Goal: Task Accomplishment & Management: Manage account settings

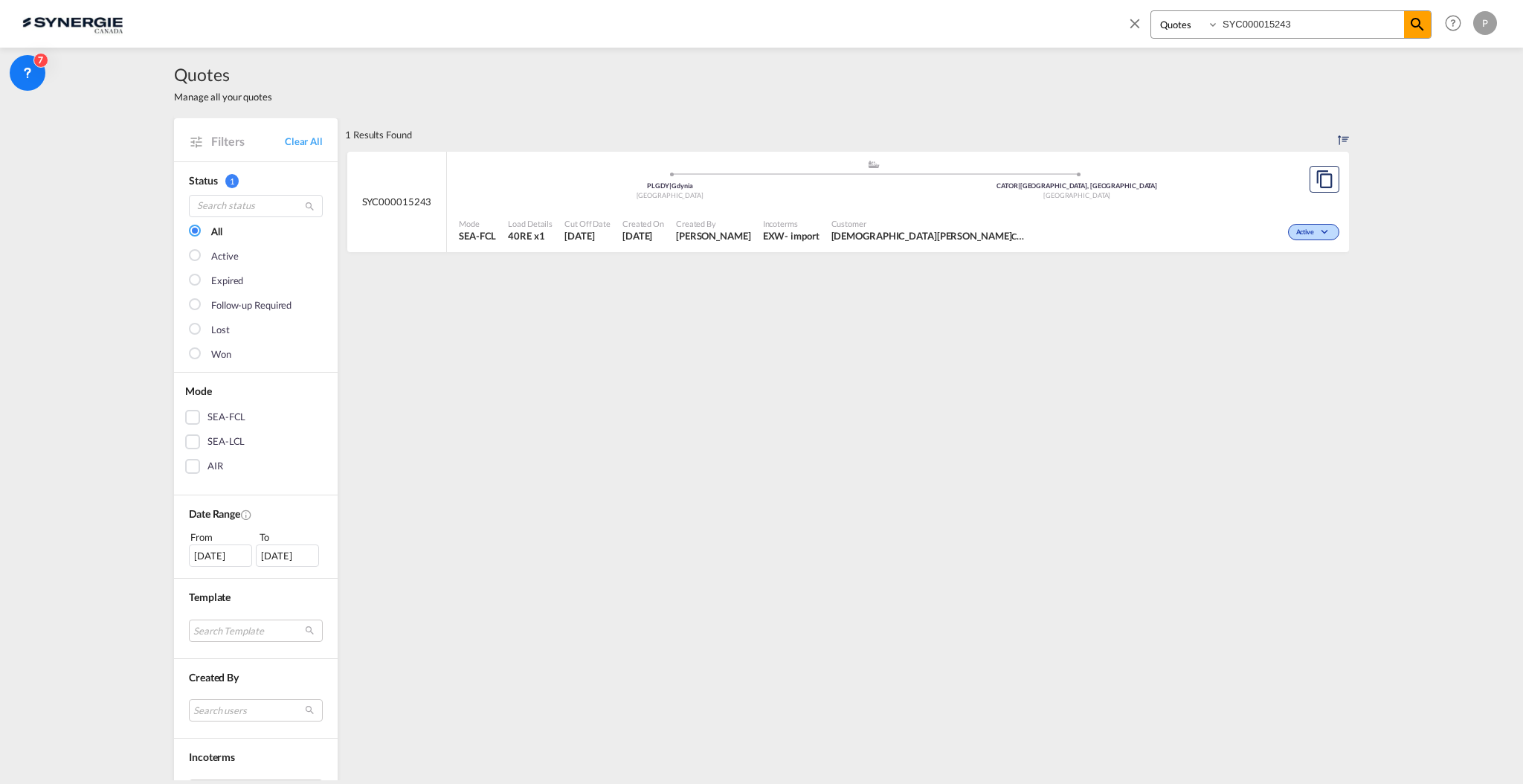
select select "Quotes"
click at [1135, 21] on md-icon "icon-close" at bounding box center [1135, 23] width 17 height 17
click at [1304, 23] on span "New" at bounding box center [1315, 23] width 56 height 12
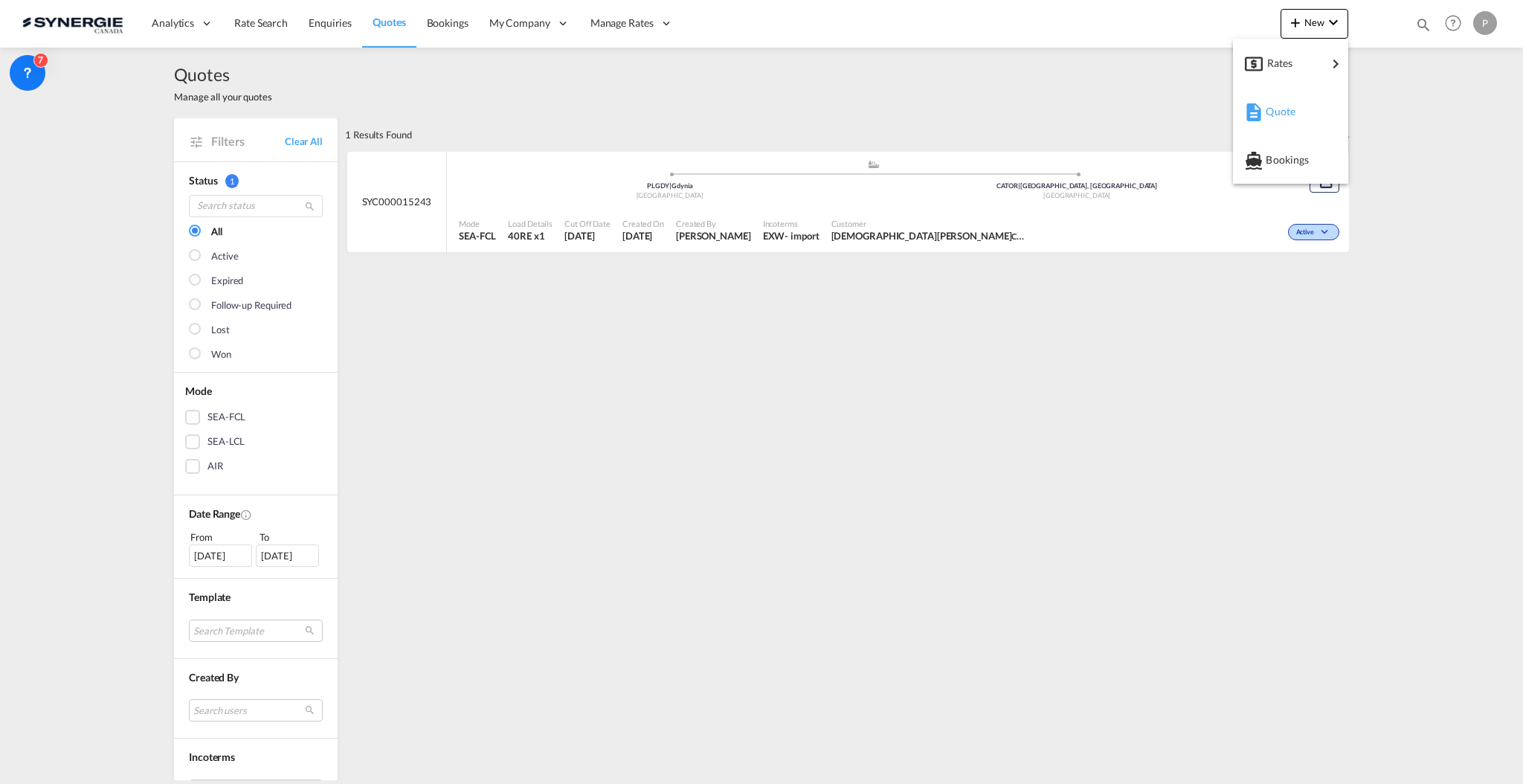
click at [1273, 118] on span "Quote" at bounding box center [1274, 111] width 17 height 29
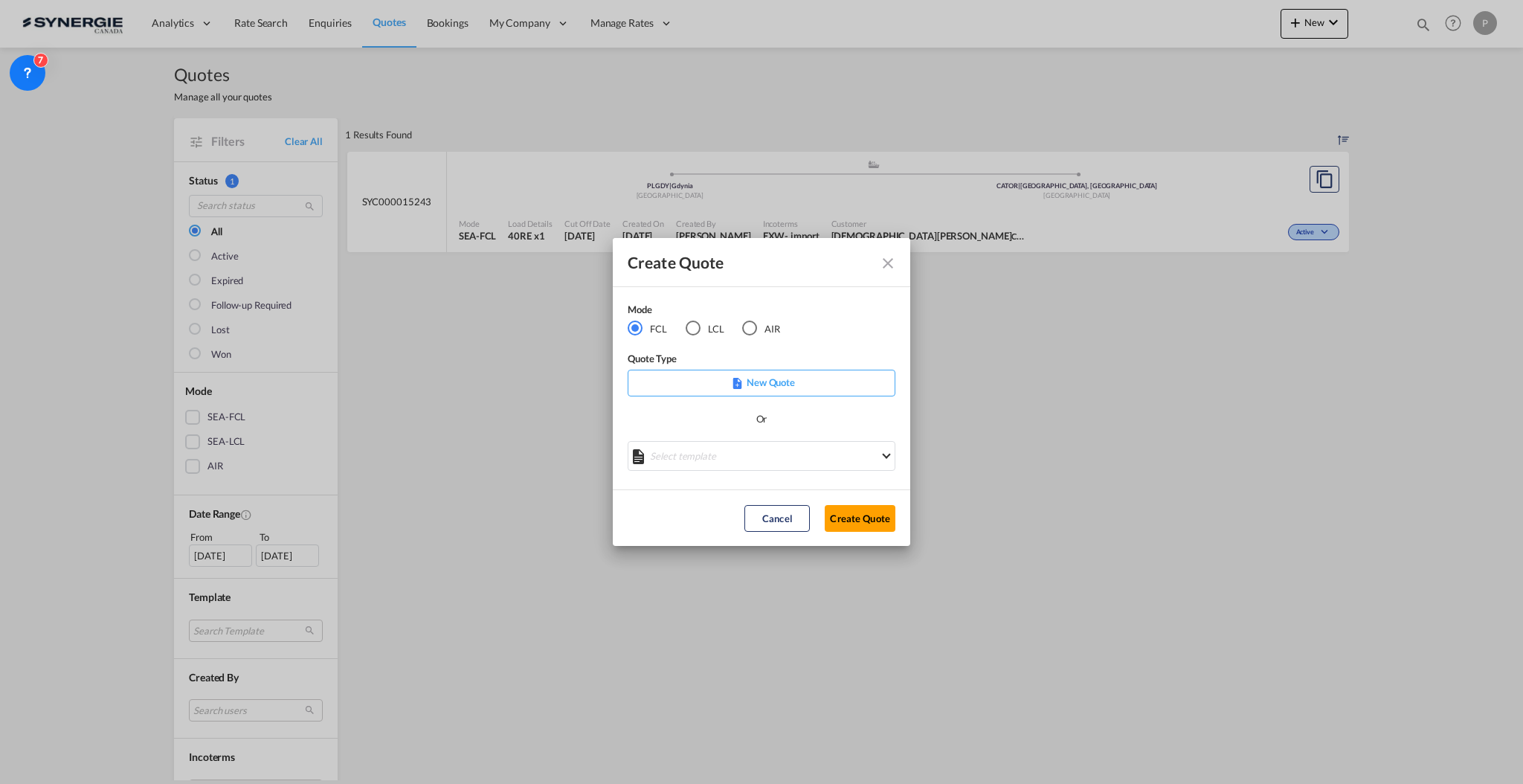
click at [704, 328] on md-radio-button "LCL" at bounding box center [705, 329] width 39 height 17
click at [788, 450] on md-select "Select template *NEW* UBV Italy consol LCL Pablo Gomez Saldarriaga | 23 Sep 202…" at bounding box center [762, 455] width 268 height 29
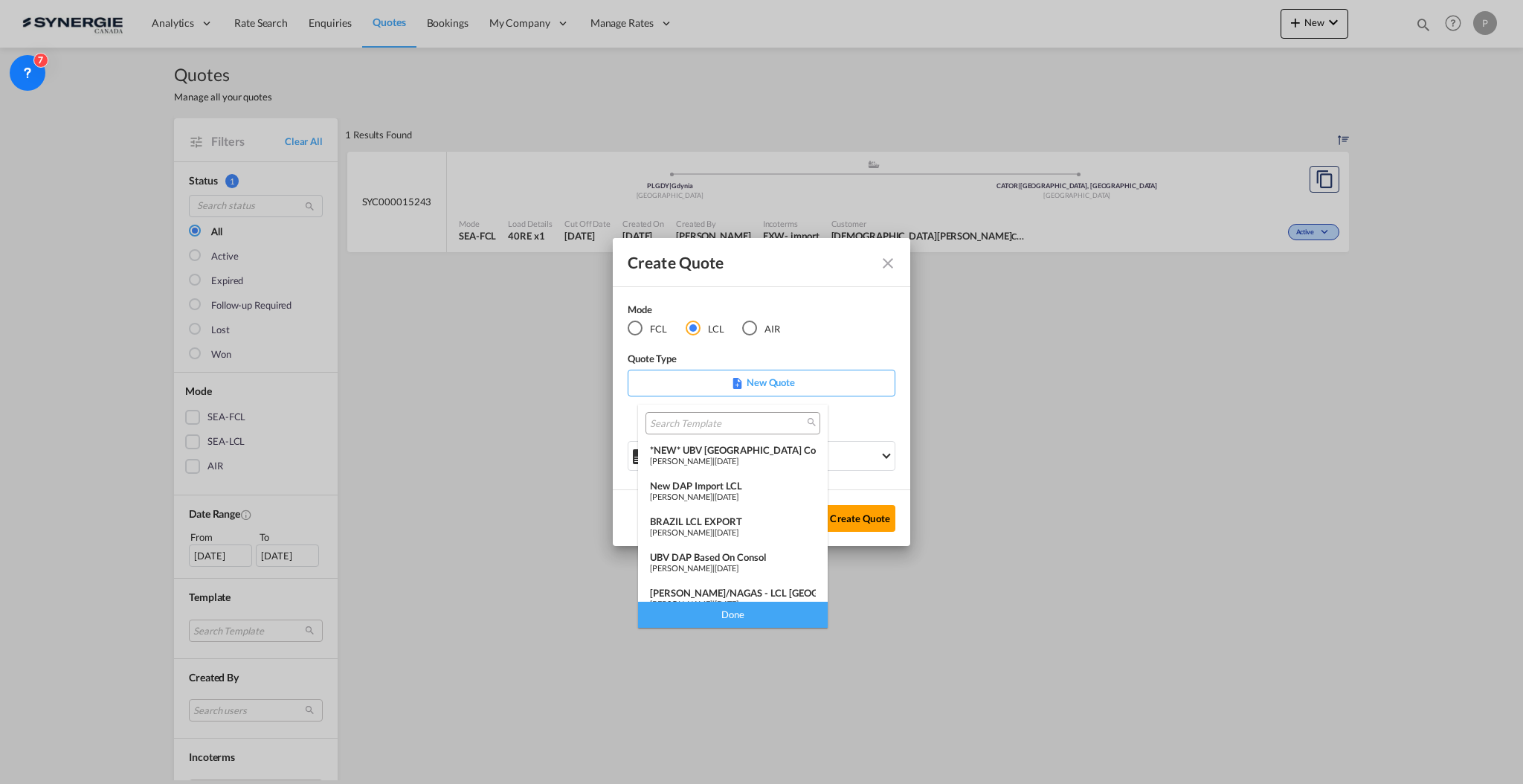
click at [765, 454] on div "*NEW* UBV Italy consol LCL" at bounding box center [733, 450] width 166 height 12
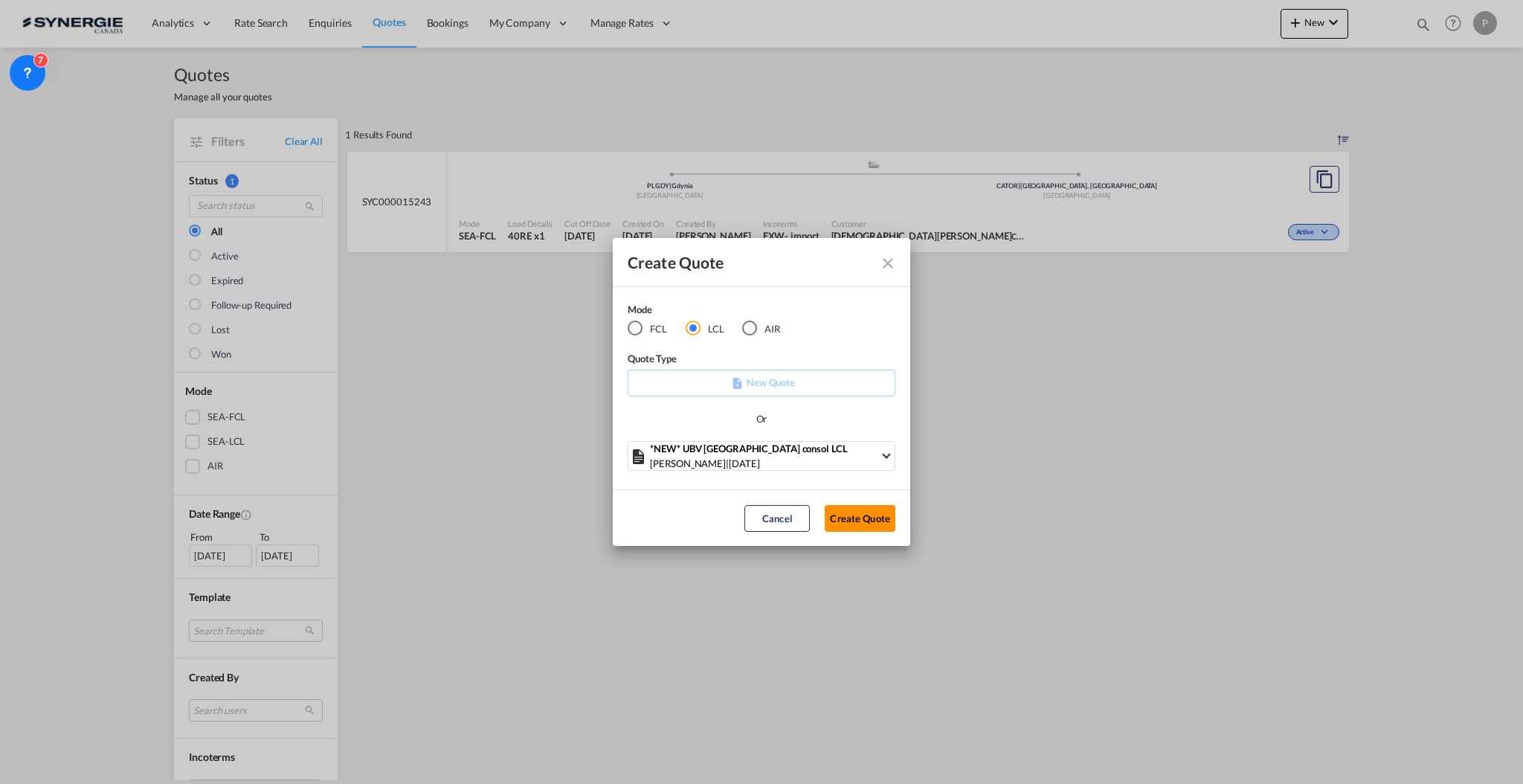
click at [846, 518] on button "Create Quote" at bounding box center [860, 518] width 70 height 26
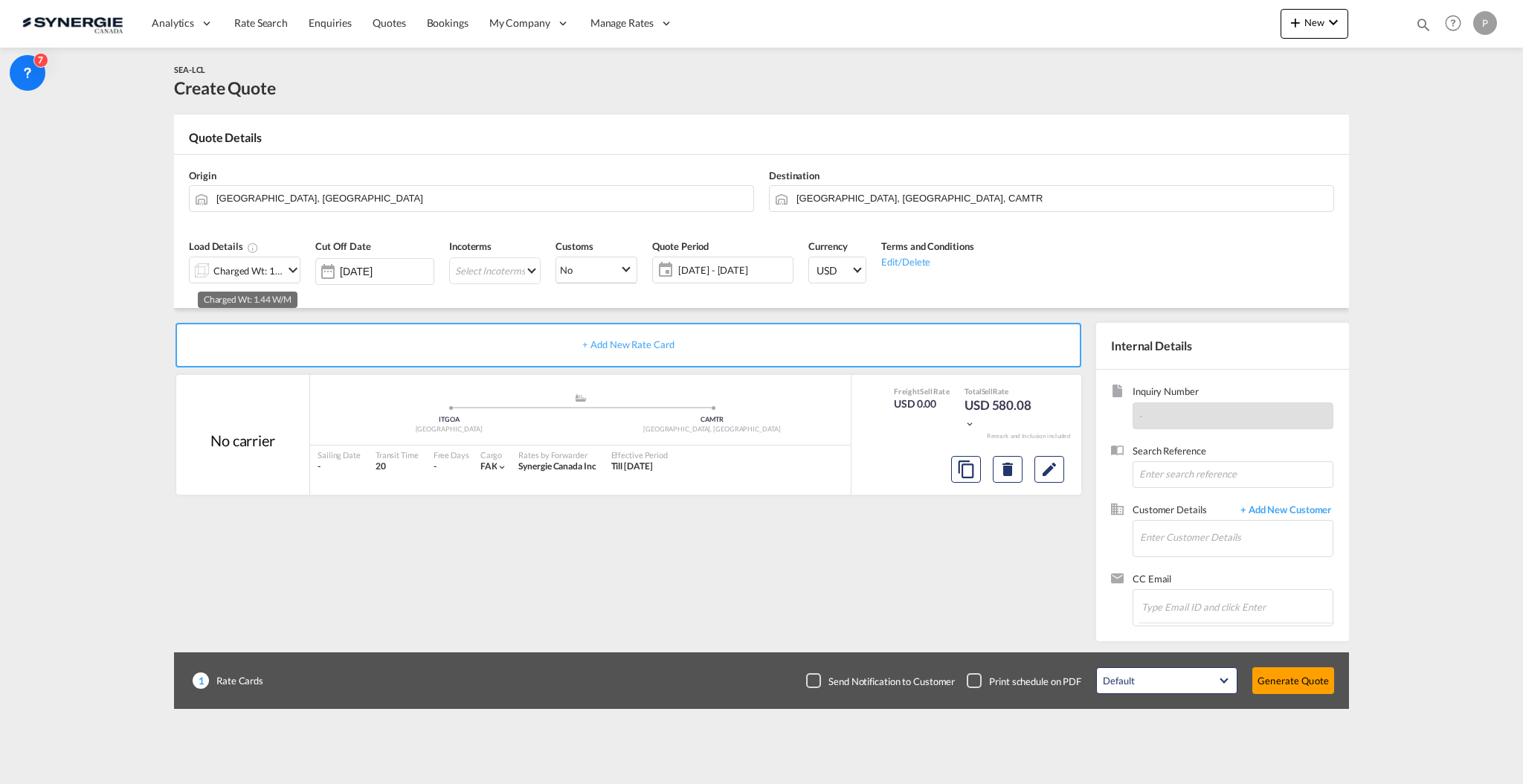
click at [259, 269] on div "Charged Wt: 1.44 W/M" at bounding box center [248, 271] width 70 height 21
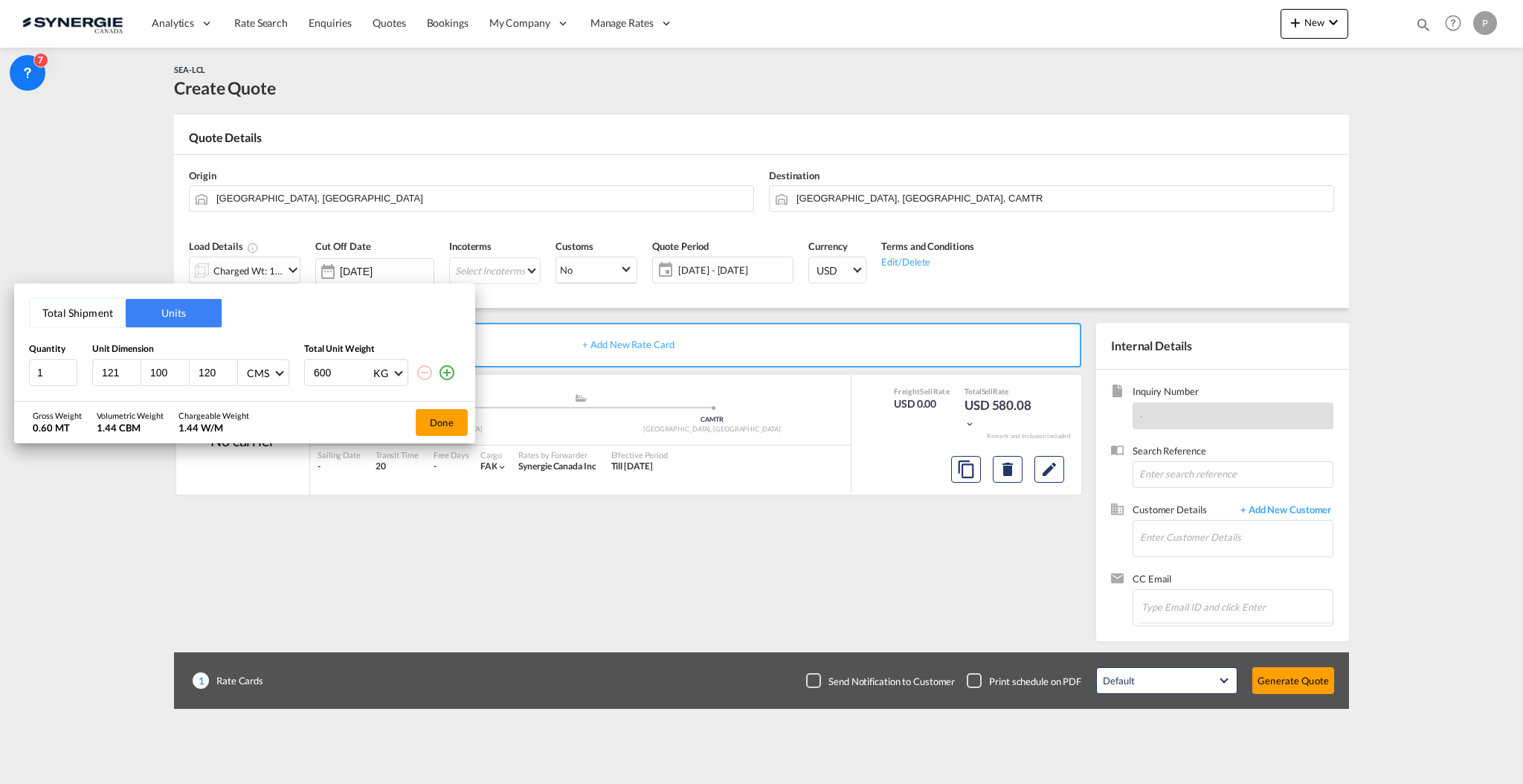
type input "121"
click at [131, 366] on input "121" at bounding box center [120, 373] width 40 height 14
click at [103, 308] on button "Total Shipment" at bounding box center [77, 312] width 96 height 28
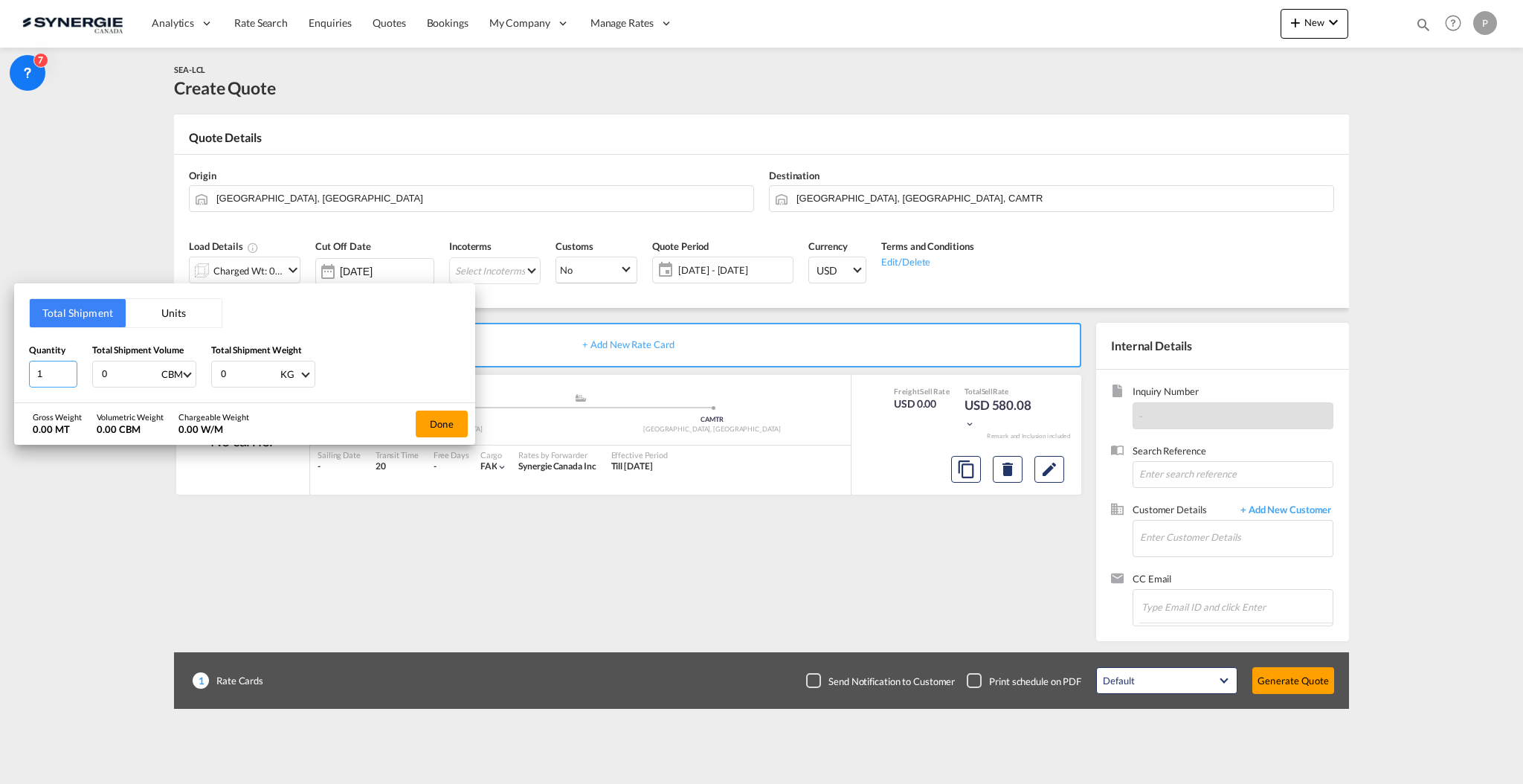
click at [45, 374] on input "1" at bounding box center [53, 373] width 48 height 26
type input "8"
click at [122, 382] on input "0" at bounding box center [130, 373] width 60 height 25
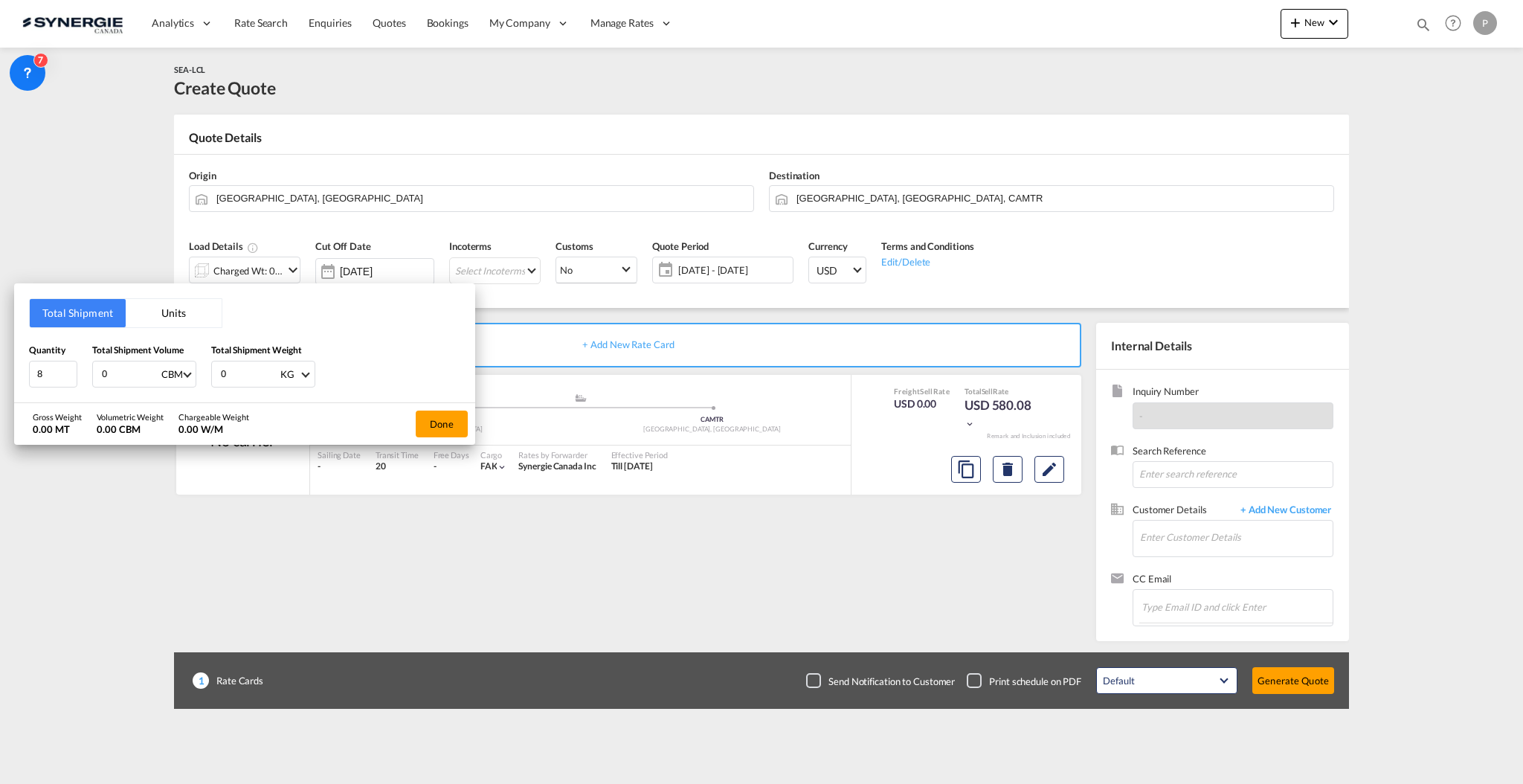
click at [122, 382] on input "0" at bounding box center [130, 373] width 60 height 25
click at [123, 377] on input "0" at bounding box center [130, 373] width 60 height 25
type input "2"
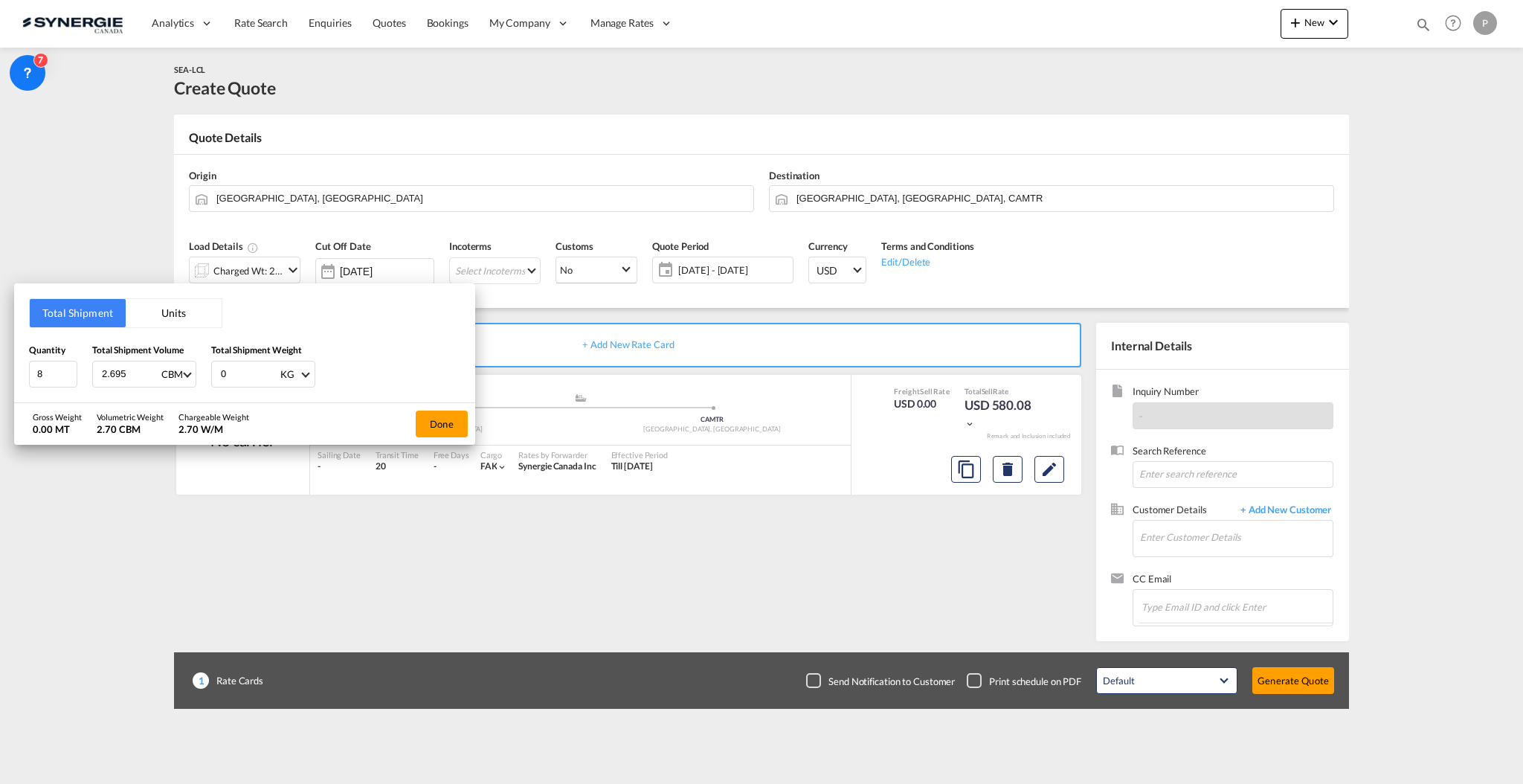
type input "2.695"
click at [249, 372] on input "0" at bounding box center [249, 373] width 60 height 25
type input "1575"
click at [445, 423] on button "Done" at bounding box center [442, 423] width 52 height 26
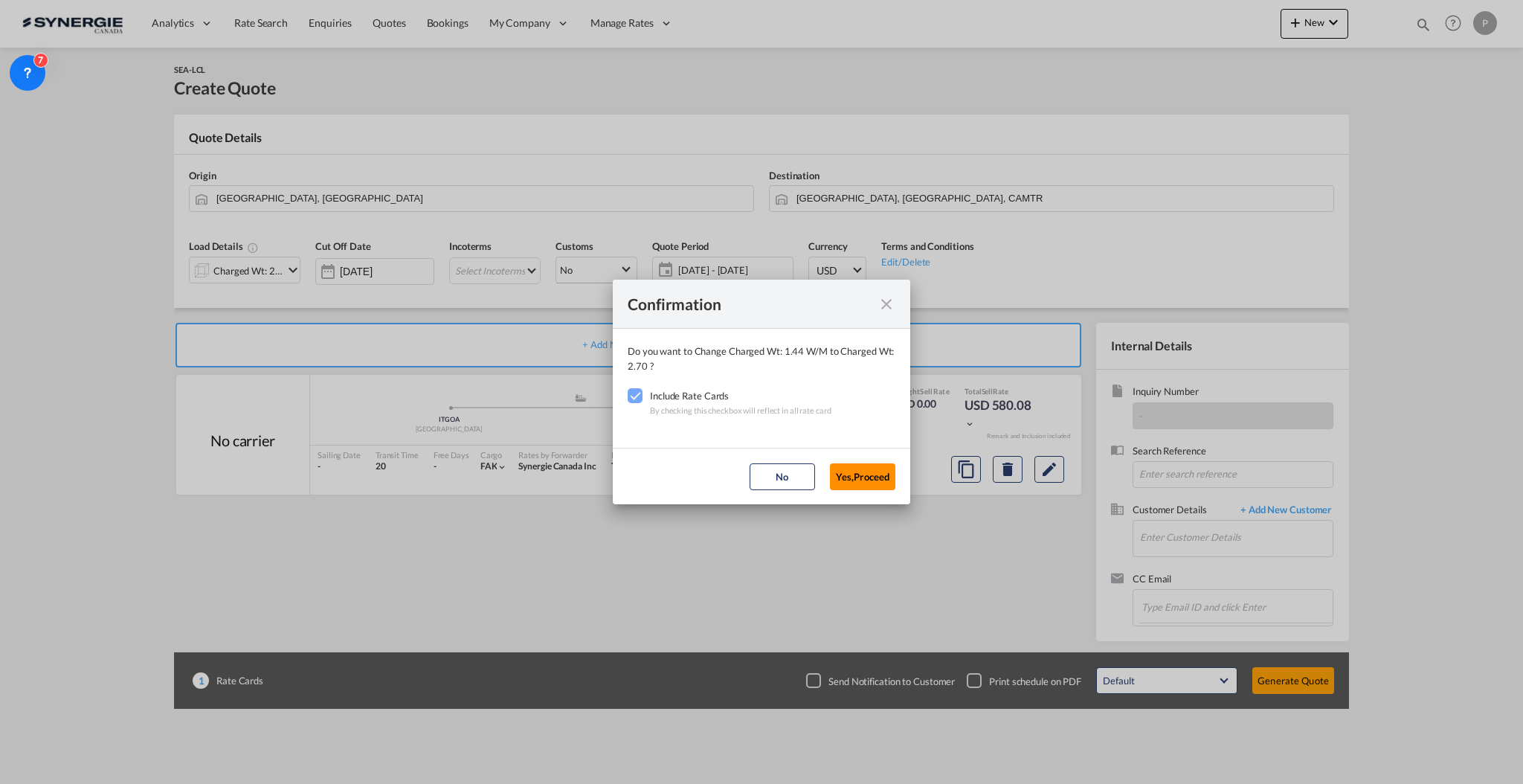
click at [891, 476] on button "Yes,Proceed" at bounding box center [863, 476] width 66 height 26
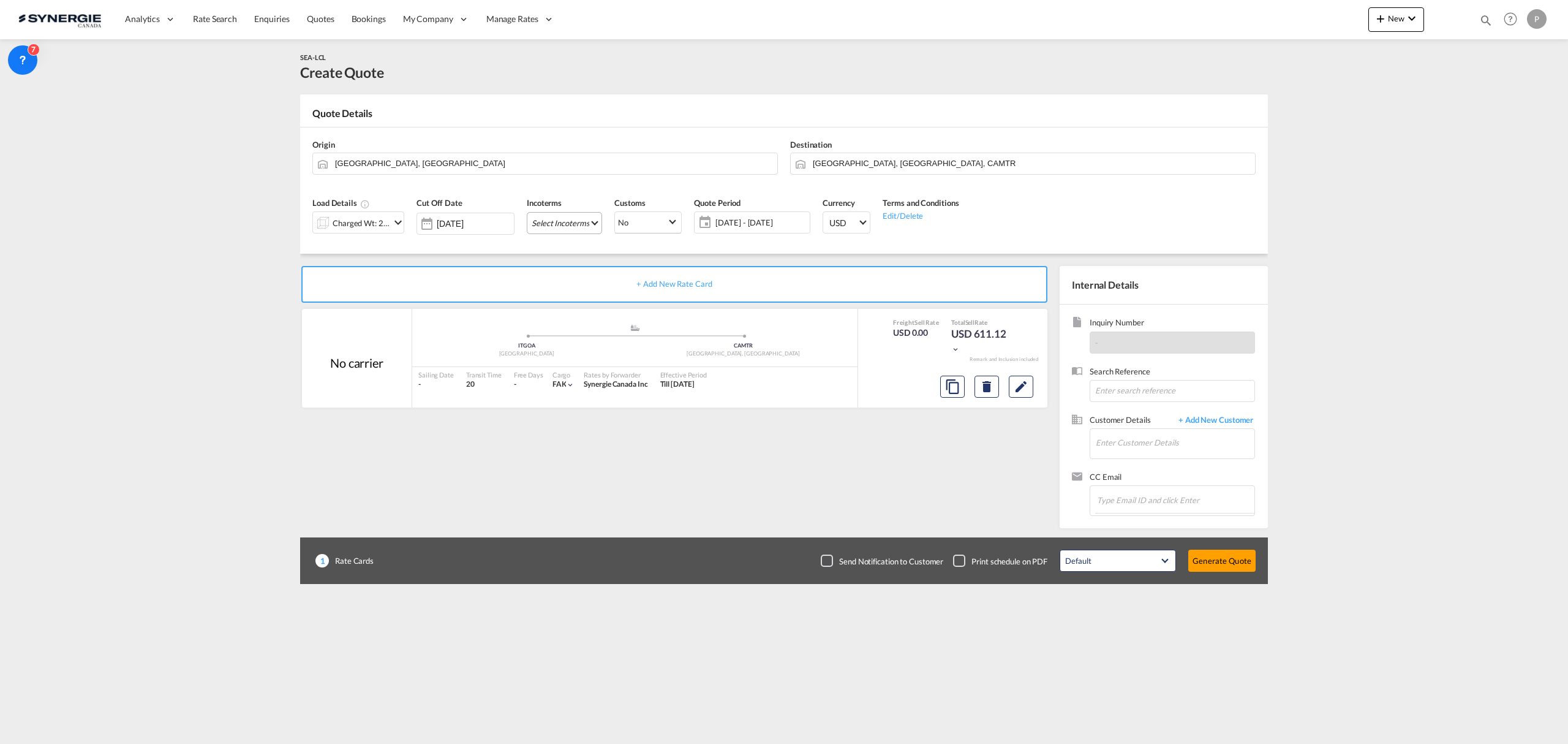
click at [569, 226] on md-select "Select Incoterms CIP - import Carriage and Insurance Paid to DPU - export Deliv…" at bounding box center [564, 222] width 75 height 22
click at [586, 243] on input "search" at bounding box center [605, 249] width 136 height 11
type input "exw"
click at [579, 298] on div "EXW - import" at bounding box center [610, 300] width 139 height 10
click at [1011, 386] on button "Edit" at bounding box center [1021, 386] width 24 height 22
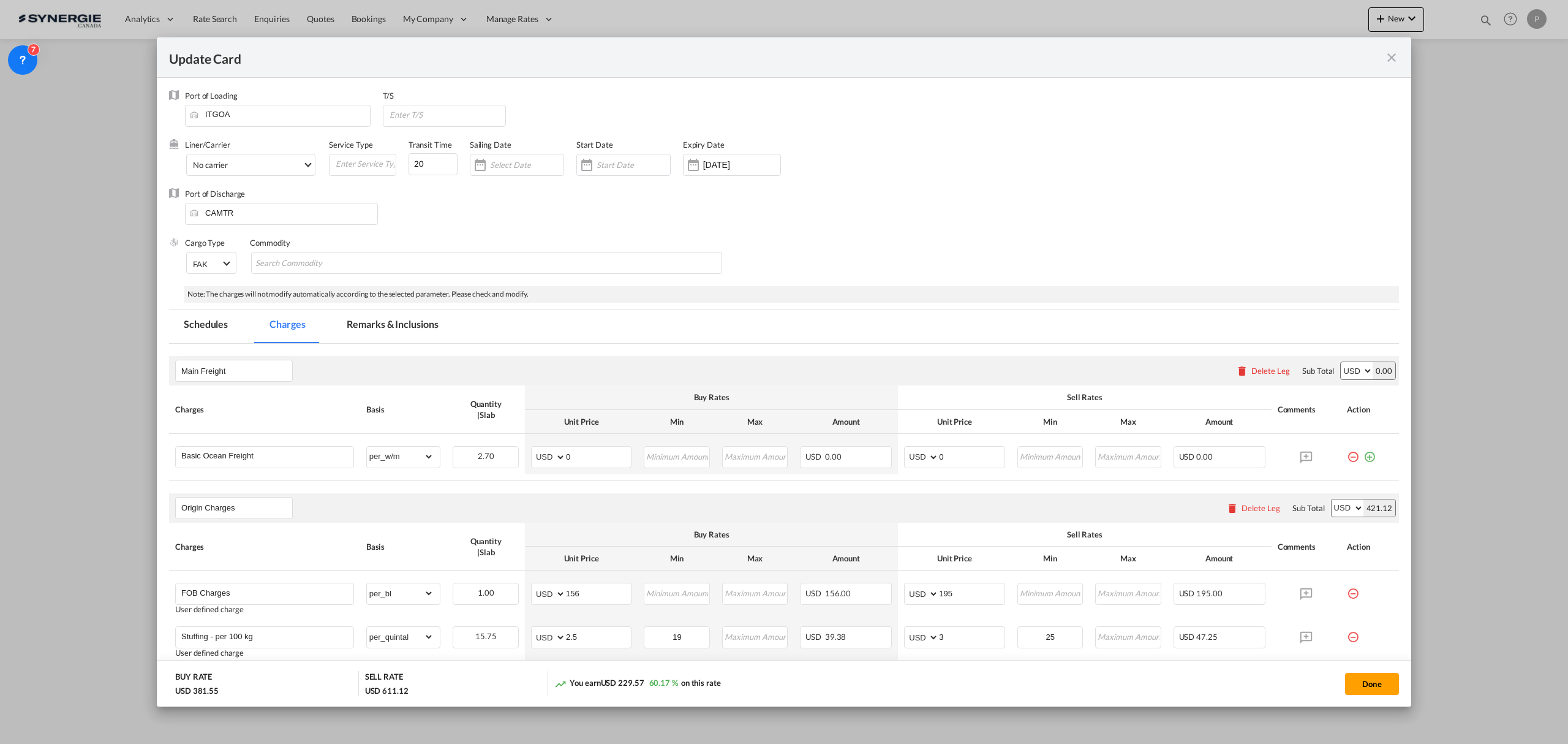
select select "per_w/m"
select select "per_bl"
select select "per_quintal"
select select "per_cbm"
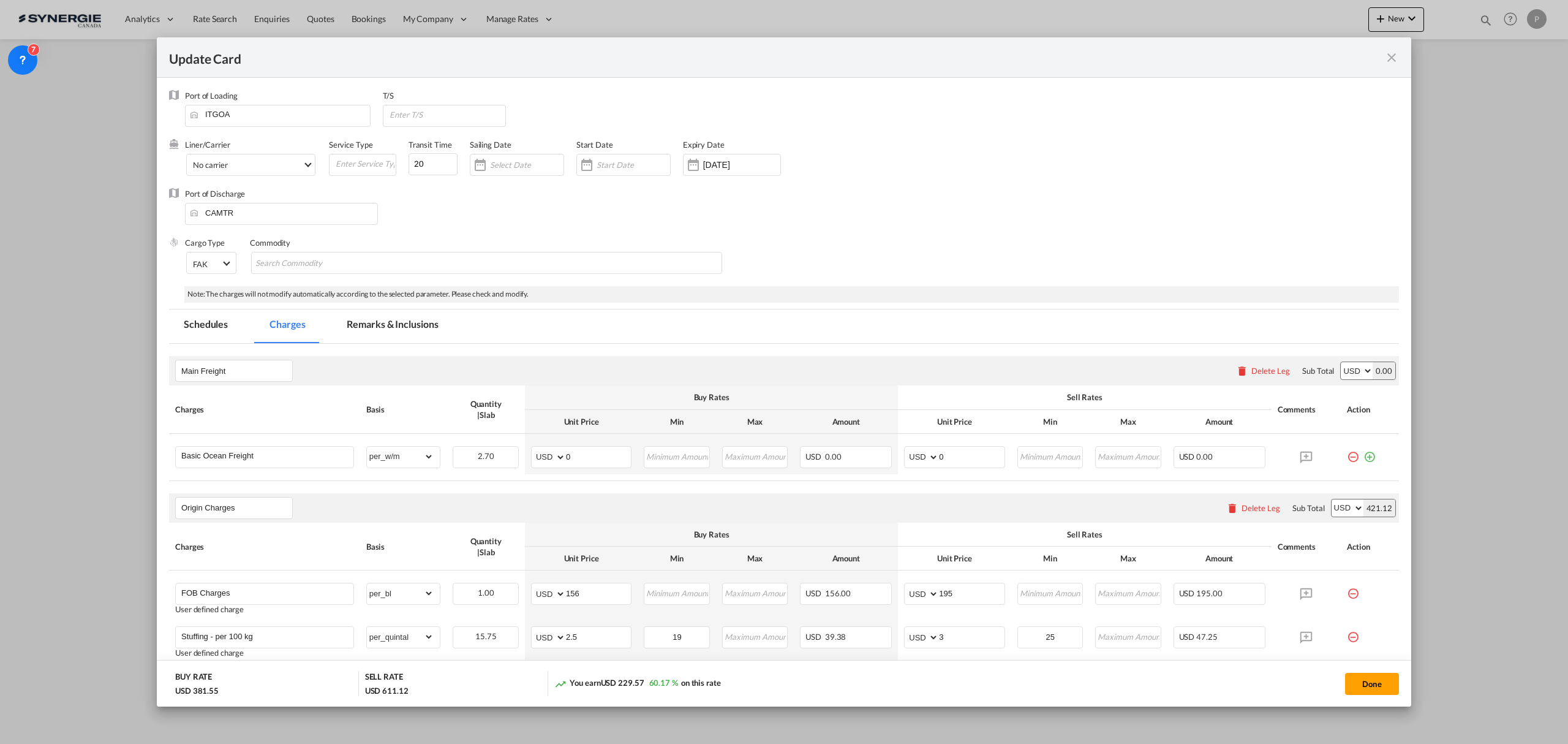
select select "flat"
select select "per_hbl"
select select "flat"
select select "per_bl"
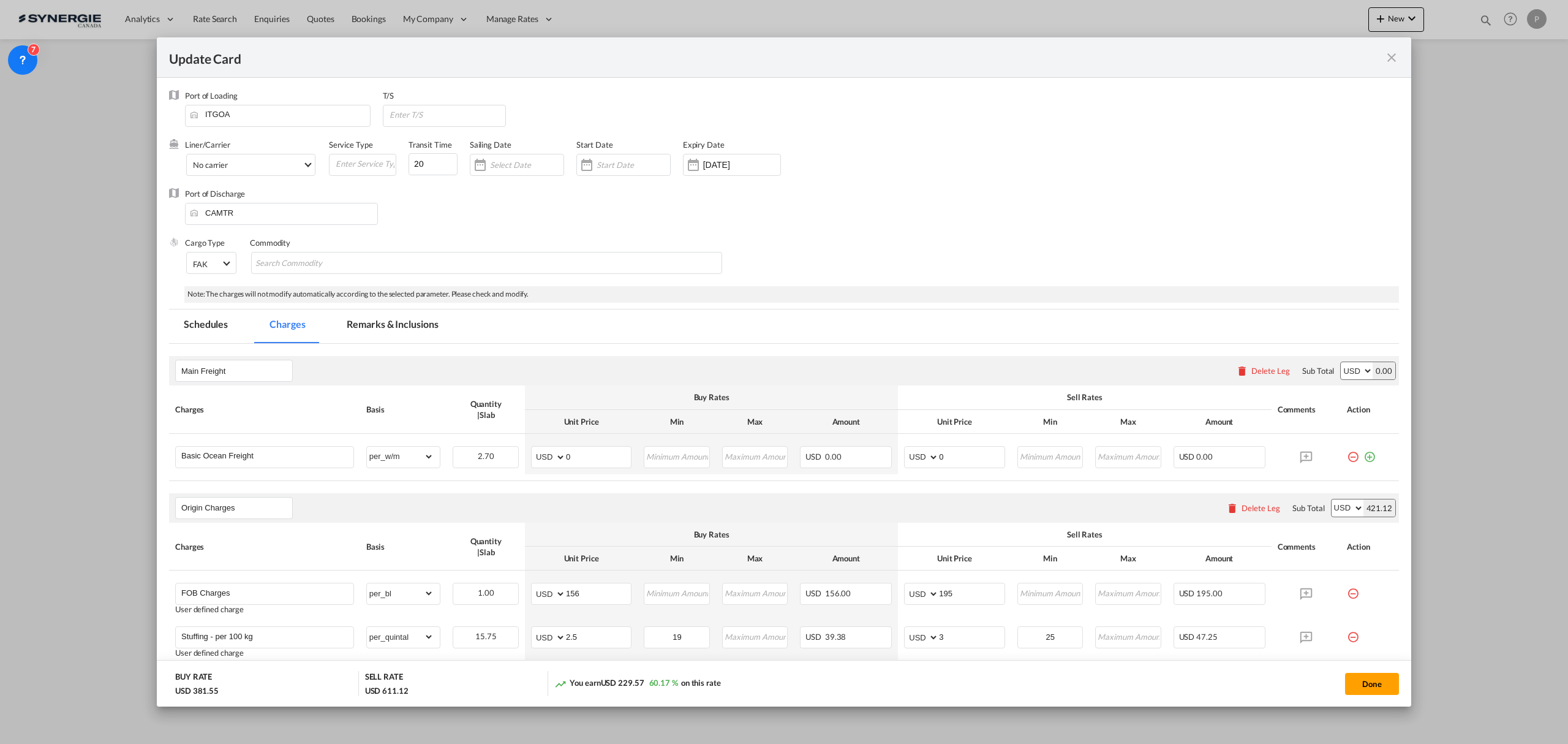
select select "per_bl"
select select "per_shipment"
click at [593, 462] on input "0" at bounding box center [598, 456] width 65 height 19
click at [594, 461] on input "0" at bounding box center [598, 456] width 65 height 19
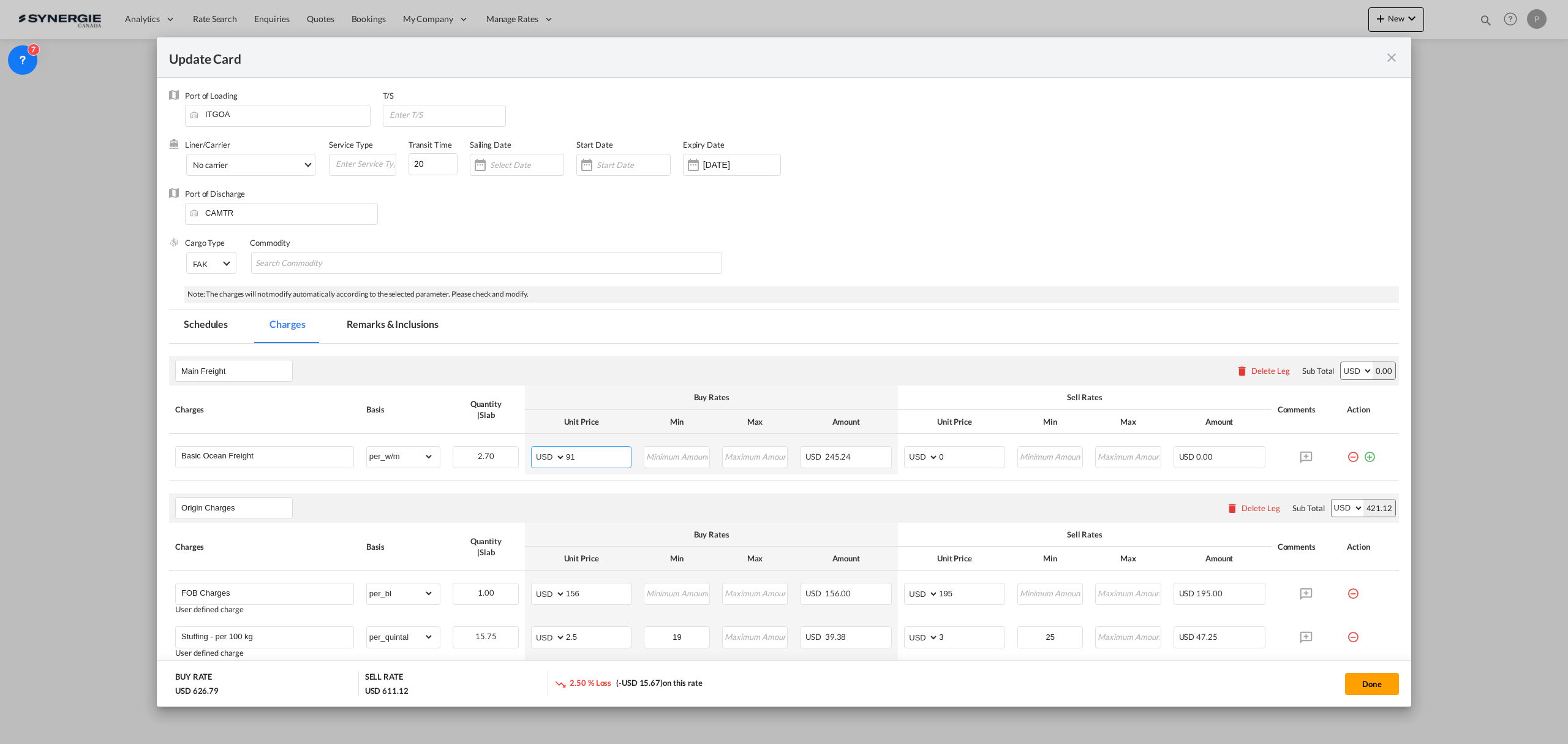
type input "91"
click at [955, 455] on input "0" at bounding box center [971, 456] width 65 height 19
type input "96"
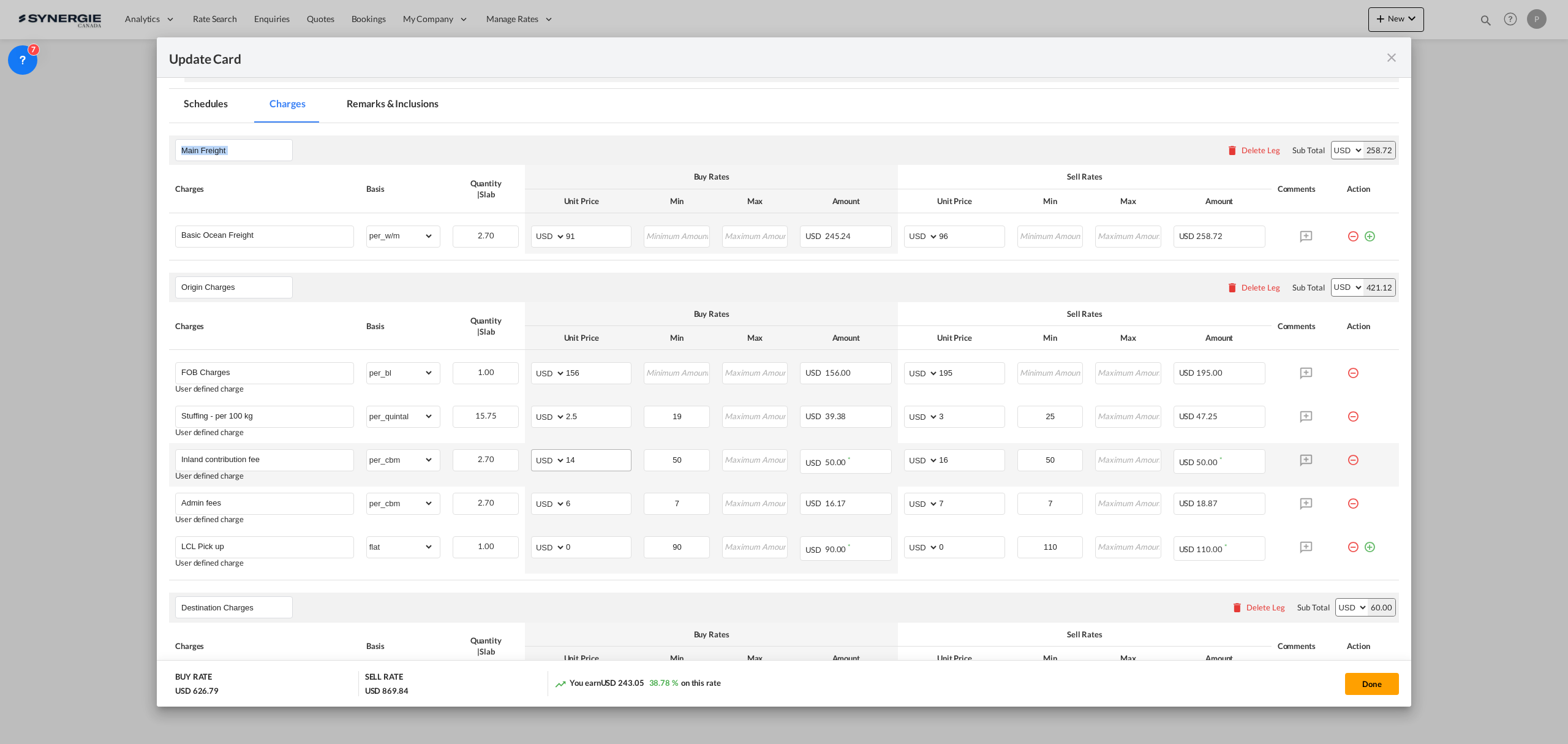
scroll to position [245, 0]
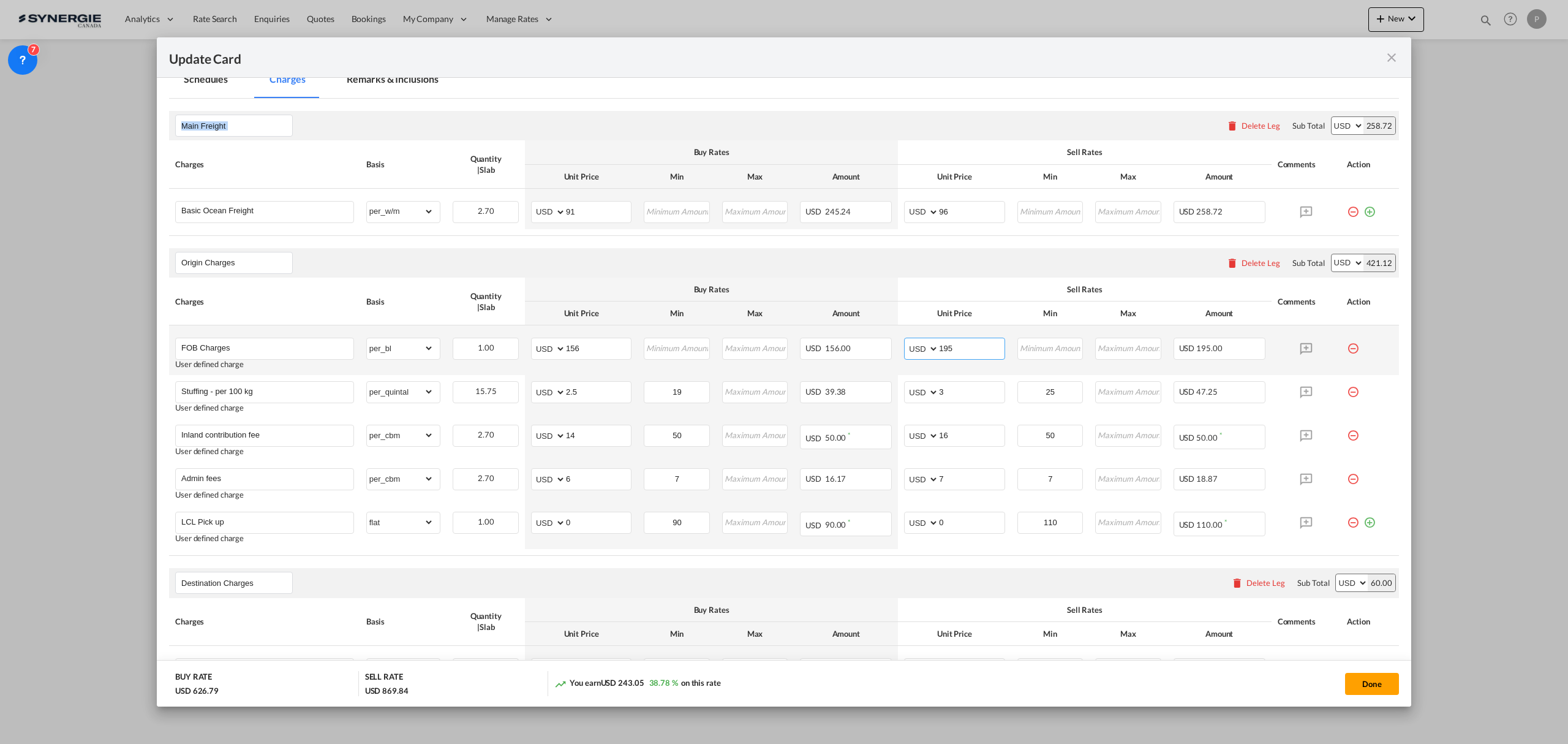
click at [950, 352] on input "195" at bounding box center [971, 348] width 65 height 19
type input "164"
click at [932, 391] on select "AED AFN ALL AMD ANG AOA ARS AUD AWG AZN BAM BBD BDT BGN BHD BIF BMD BND BOB BRL…" at bounding box center [922, 393] width 32 height 17
click at [942, 395] on input "3" at bounding box center [971, 391] width 65 height 19
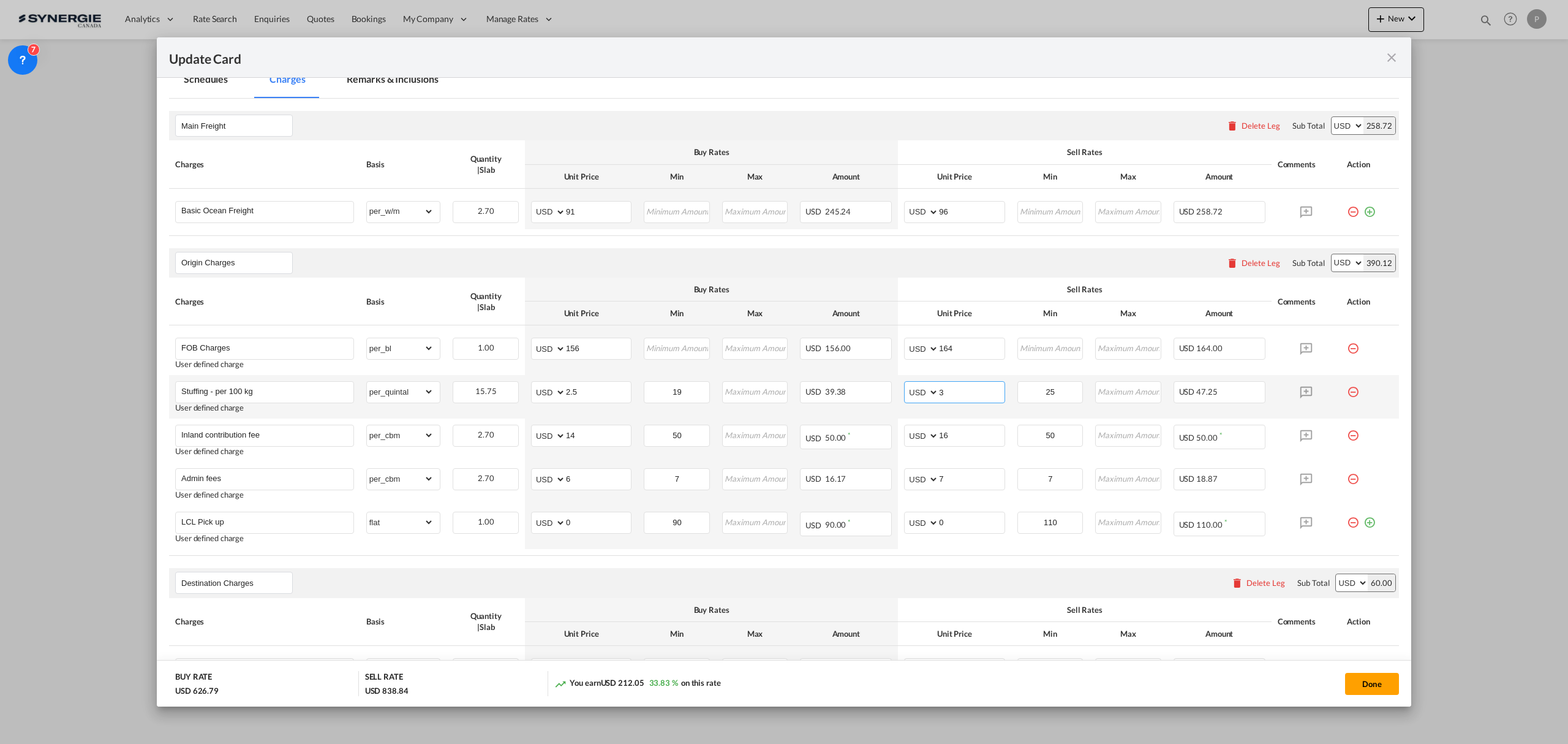
click at [942, 395] on input "3" at bounding box center [971, 391] width 65 height 19
type input "2.6"
click at [952, 434] on input "16" at bounding box center [971, 435] width 65 height 19
click at [942, 436] on input "16" at bounding box center [971, 435] width 65 height 19
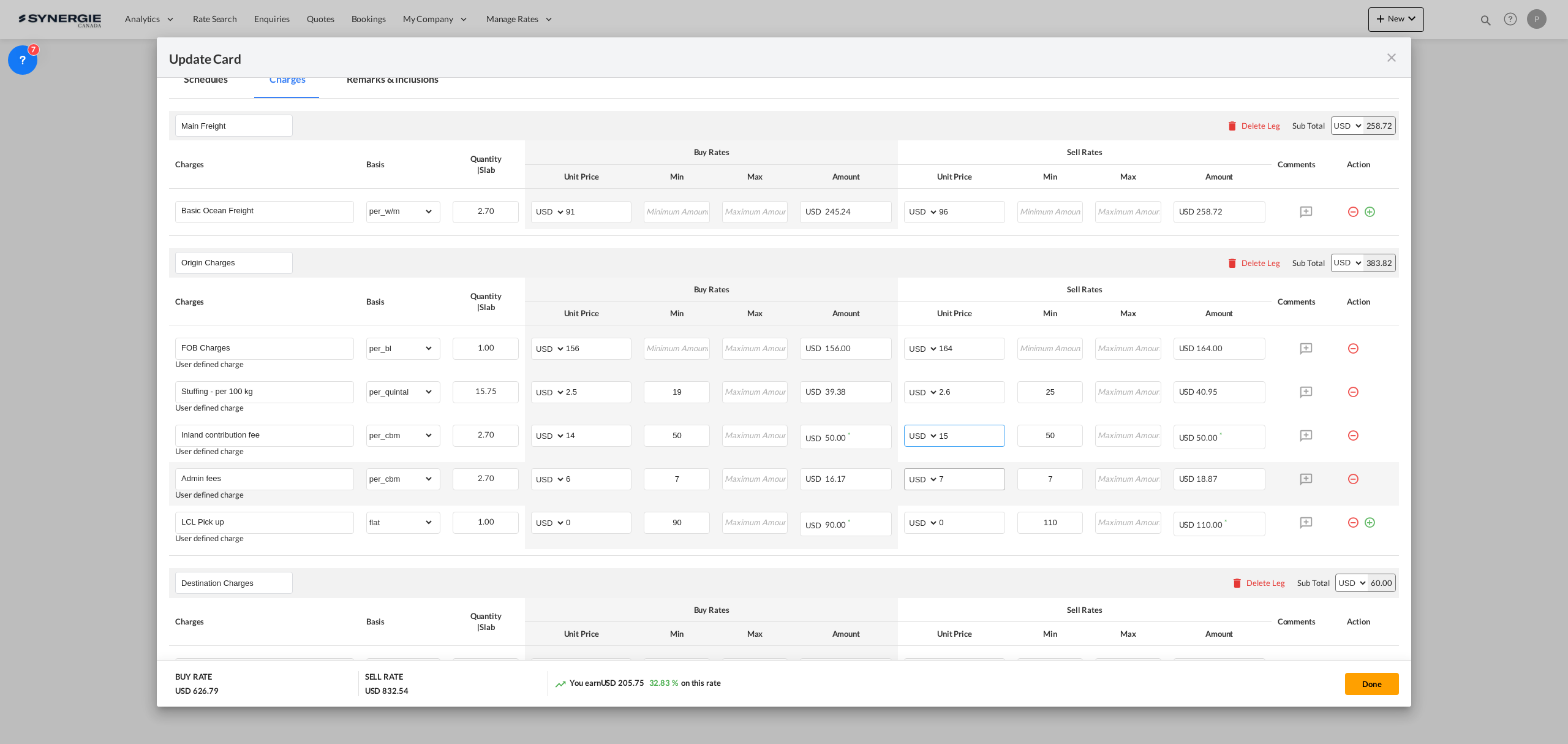
type input "15"
click at [954, 479] on input "7" at bounding box center [971, 478] width 65 height 19
click at [572, 525] on input "0" at bounding box center [598, 522] width 65 height 19
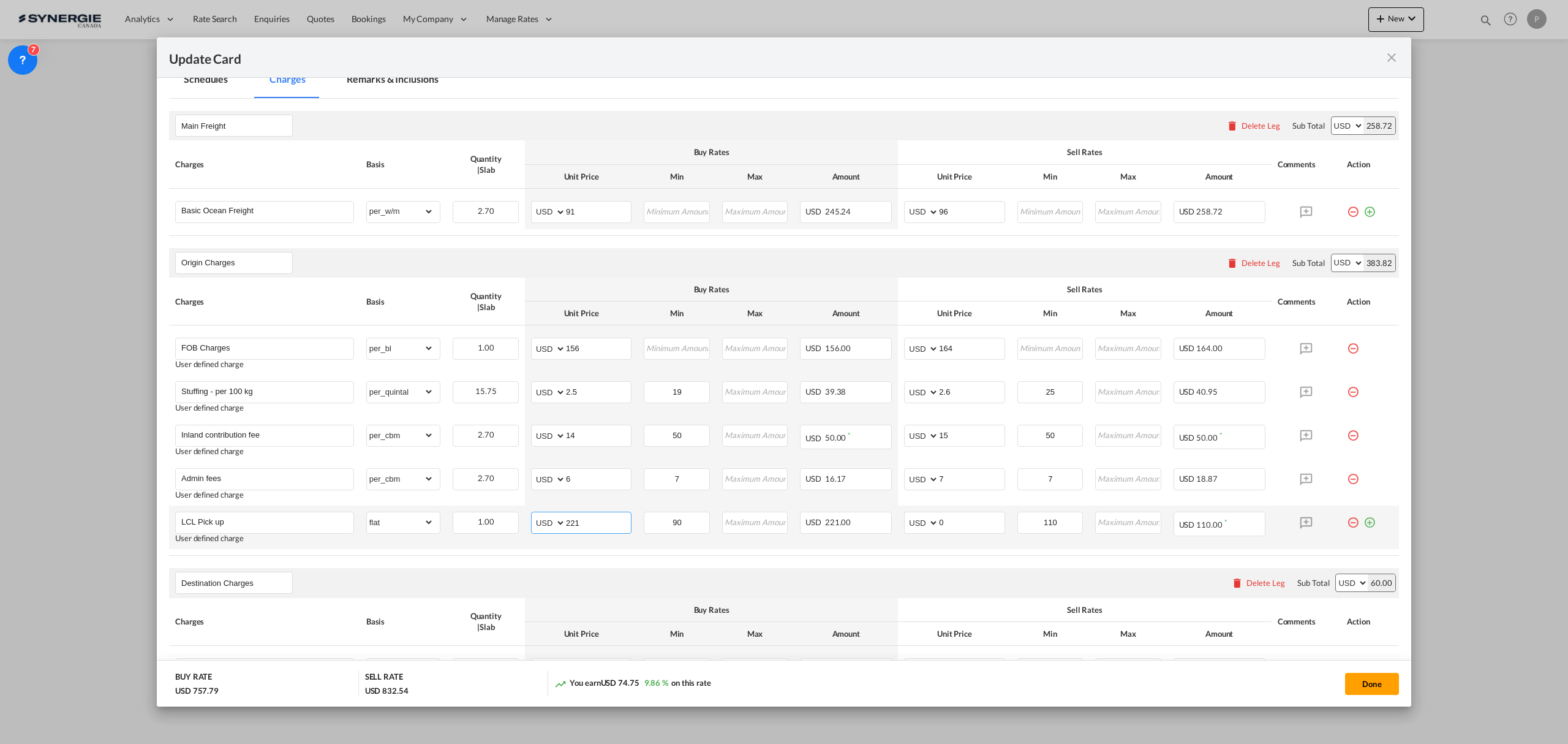
type input "221"
click at [971, 533] on md-input-container "AED AFN ALL AMD ANG AOA ARS AUD AWG AZN BAM BBD BDT BGN BHD BIF BMD BND BOB BRL…" at bounding box center [954, 522] width 100 height 22
click at [971, 525] on input "0" at bounding box center [971, 522] width 65 height 19
type input "232"
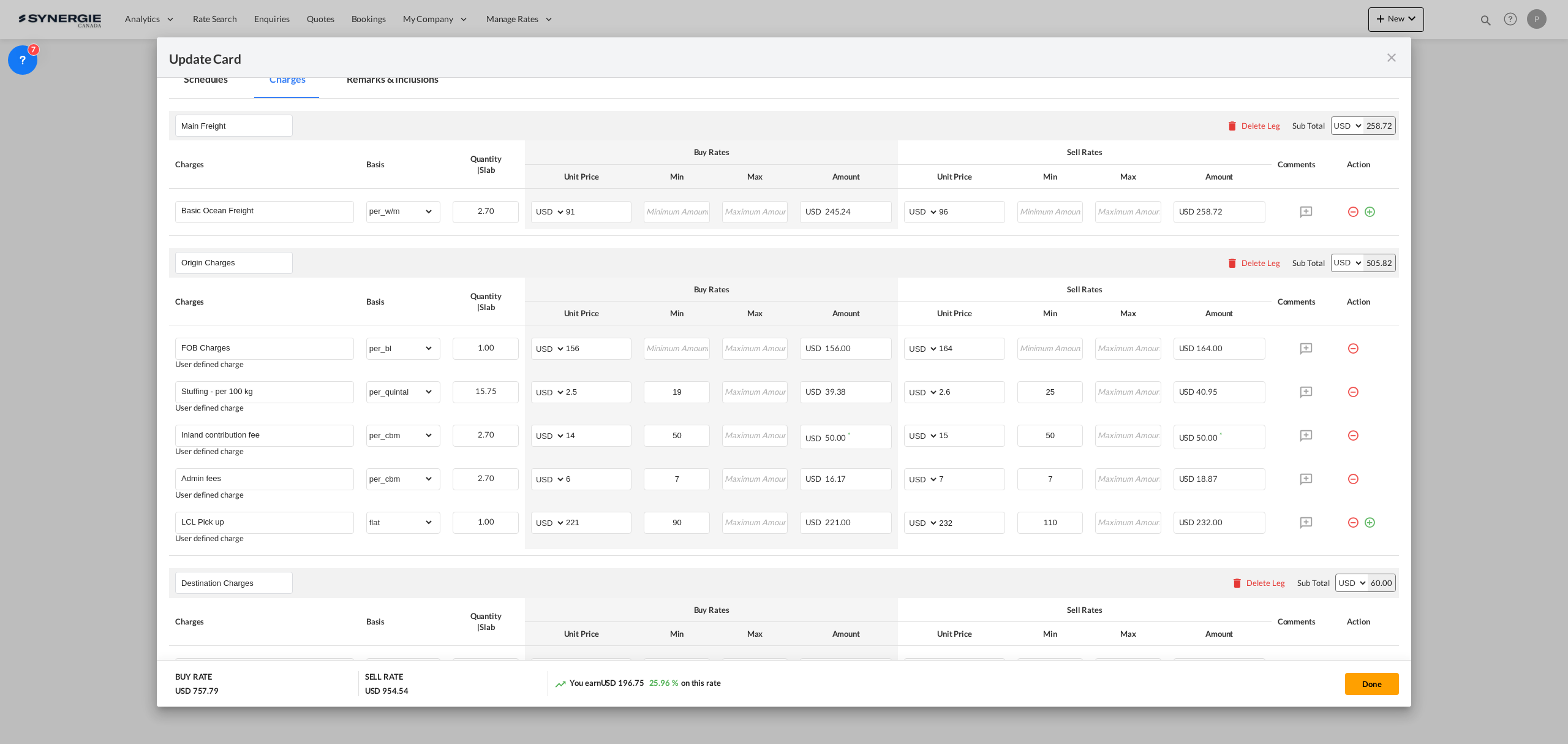
click at [958, 565] on air-lcl-rate-modification "Main Freight Please enter leg name Leg Name Already Exists Delete Leg Sub Total…" at bounding box center [783, 651] width 1230 height 1104
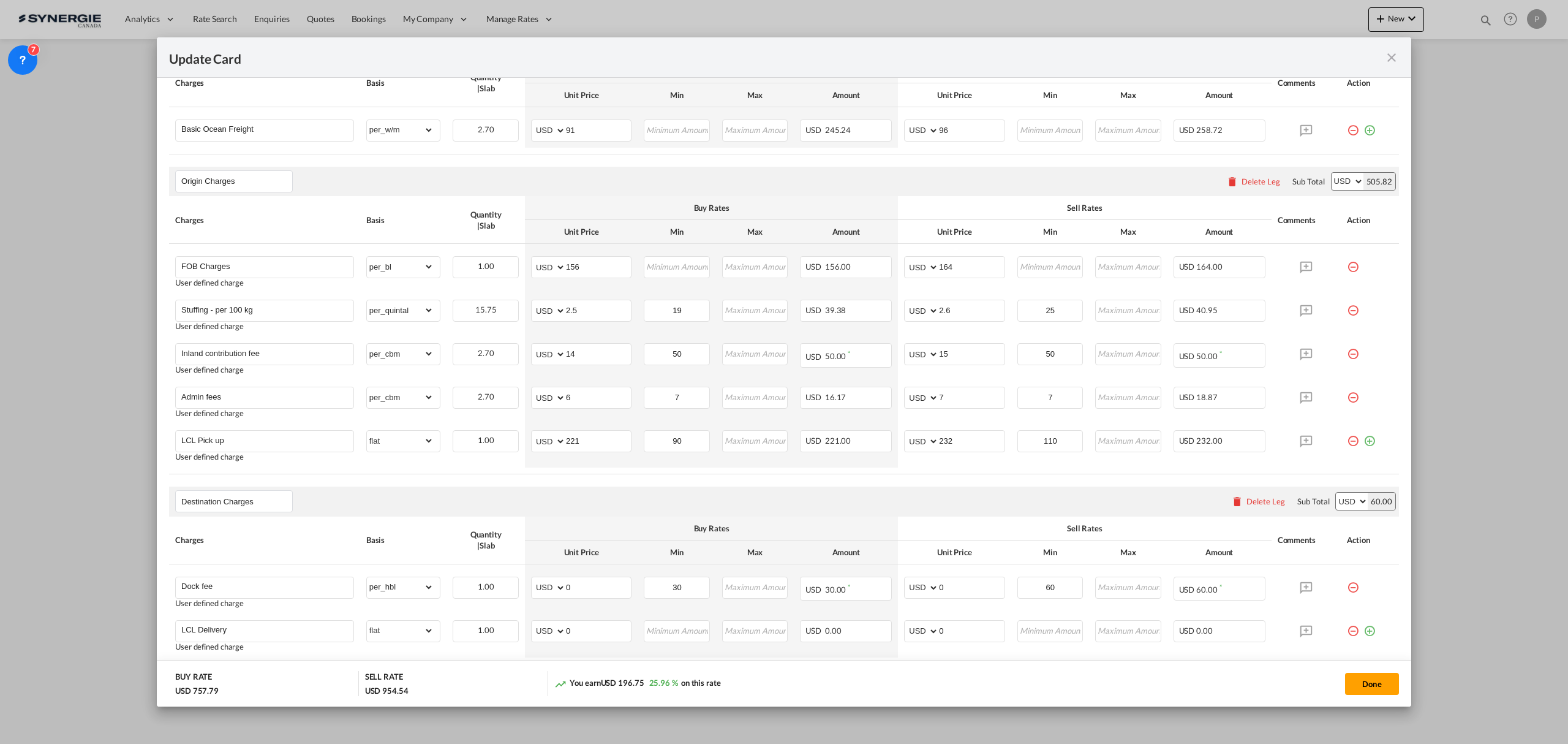
scroll to position [408, 0]
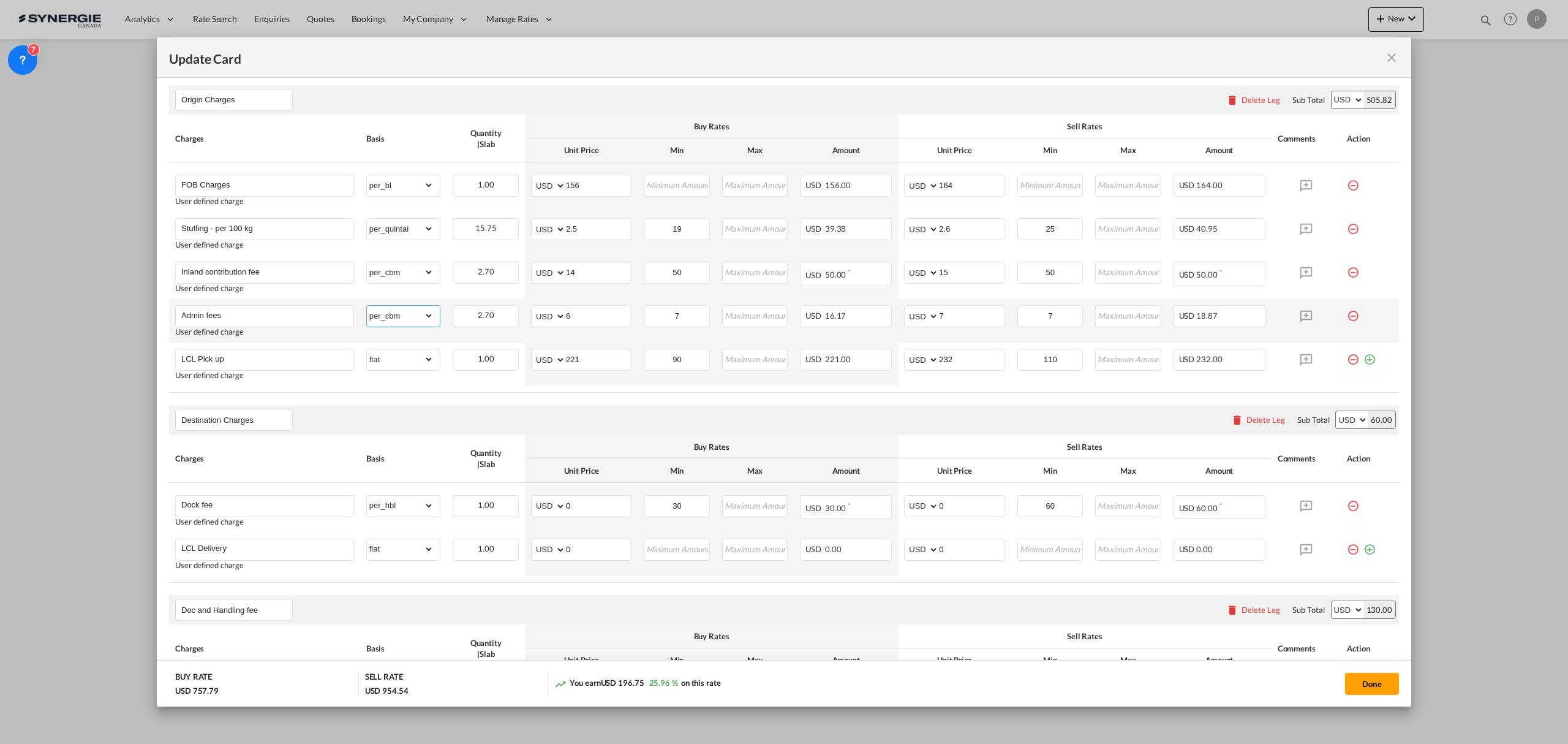
click at [412, 315] on select "gross_weight volumetric_weight per_shipment per_bl per_km per_hawb per_kg flat …" at bounding box center [400, 315] width 67 height 19
select select "per_w/m"
click at [367, 308] on select "gross_weight volumetric_weight per_shipment per_bl per_km per_hawb per_kg flat …" at bounding box center [400, 315] width 67 height 19
click at [678, 436] on th "Buy Rates" at bounding box center [711, 447] width 373 height 24
click at [1254, 229] on div "Update Card Port of Loading ITGOA T/S Liner/Carrier No carrier Atlantic Contain…" at bounding box center [784, 372] width 1568 height 744
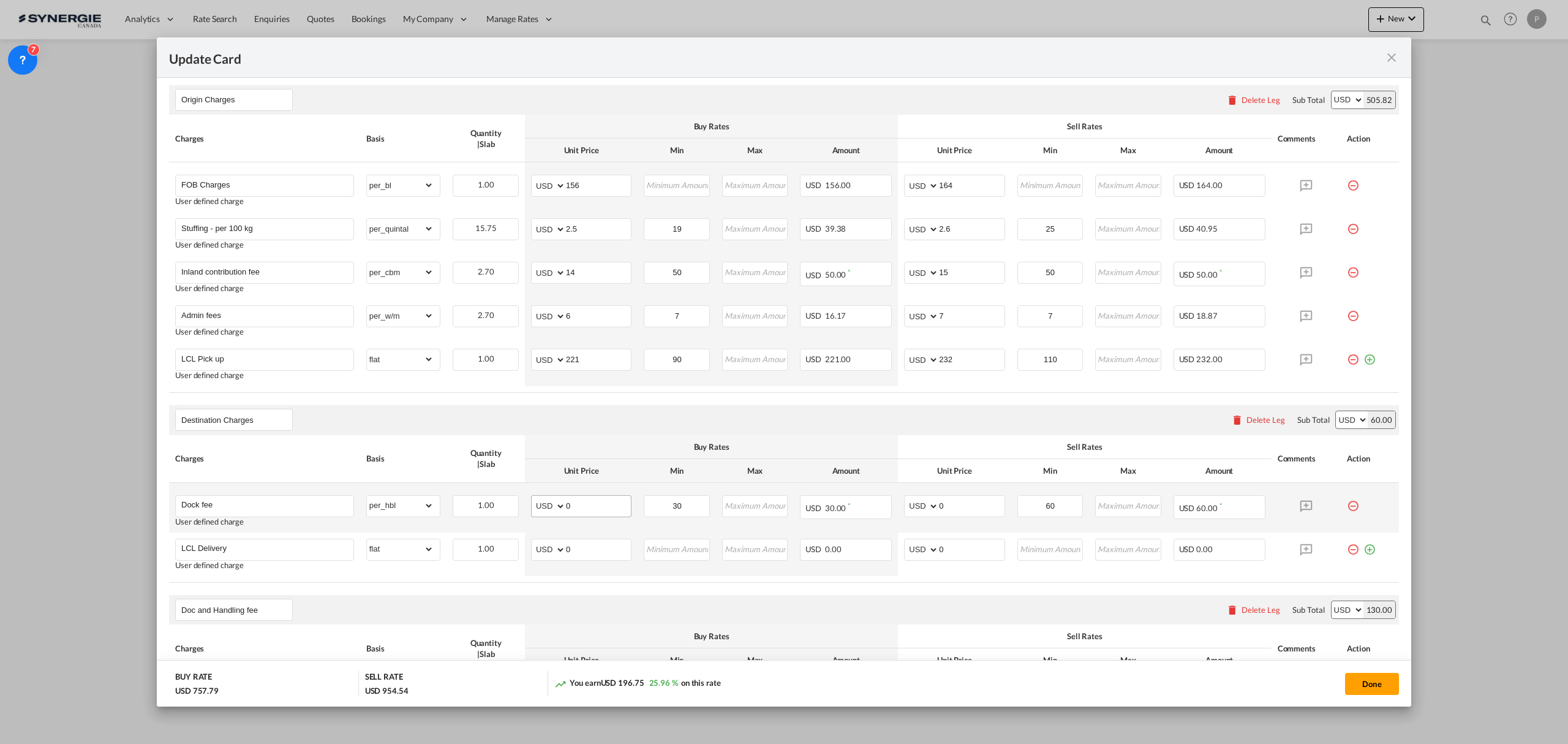
scroll to position [490, 0]
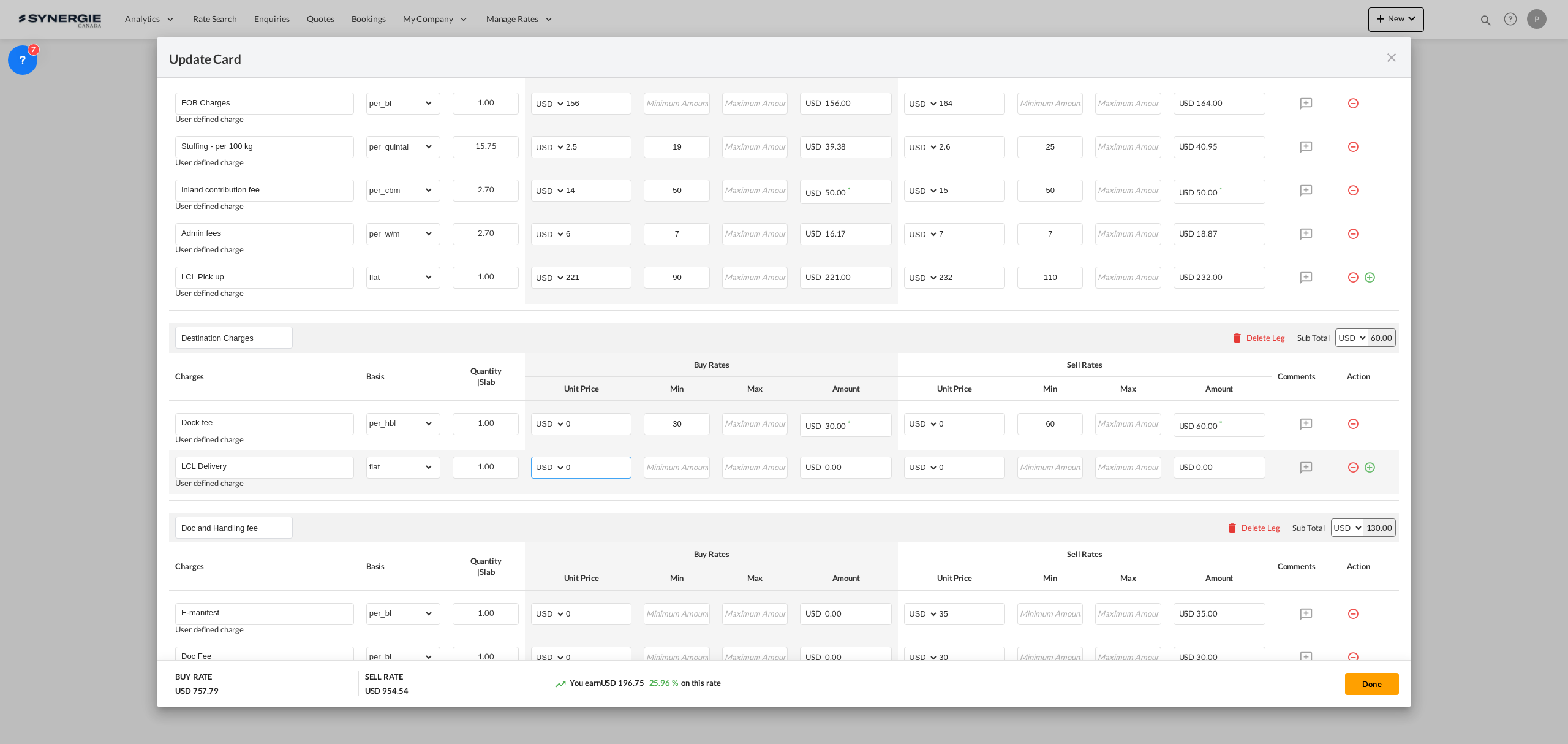
click at [608, 459] on md-input-container "AED AFN ALL AMD ANG AOA ARS AUD AWG AZN BAM BBD BDT BGN BHD BIF BMD BND BOB BRL…" at bounding box center [581, 467] width 100 height 22
click at [585, 474] on input "0" at bounding box center [598, 467] width 65 height 19
type input "515"
click at [958, 474] on input "0" at bounding box center [971, 467] width 65 height 19
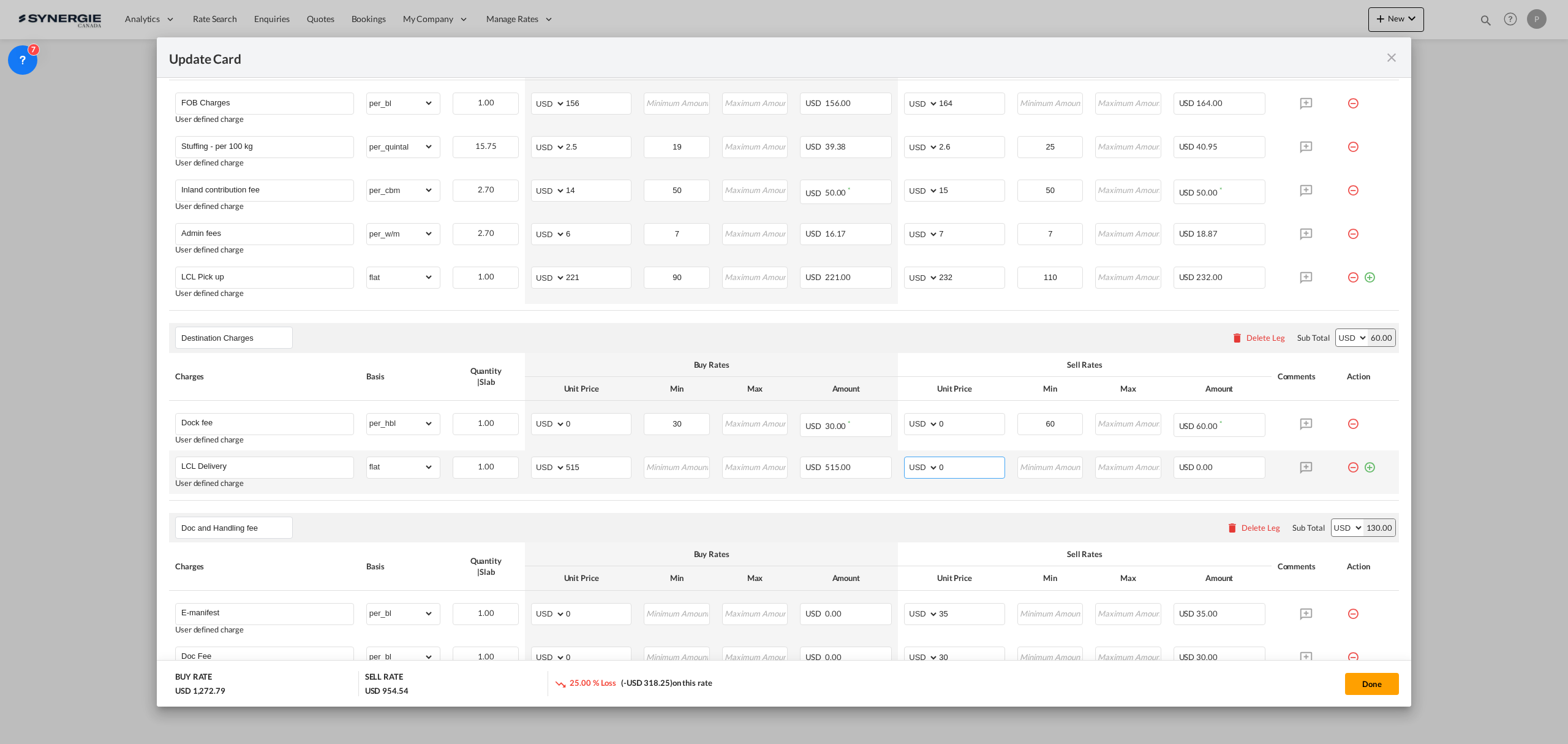
click at [958, 474] on input "0" at bounding box center [971, 467] width 65 height 19
type input "540"
click at [1012, 533] on div "Doc and Handling fee Please enter leg name Leg Name Already Exists Delete Leg S…" at bounding box center [783, 527] width 1230 height 29
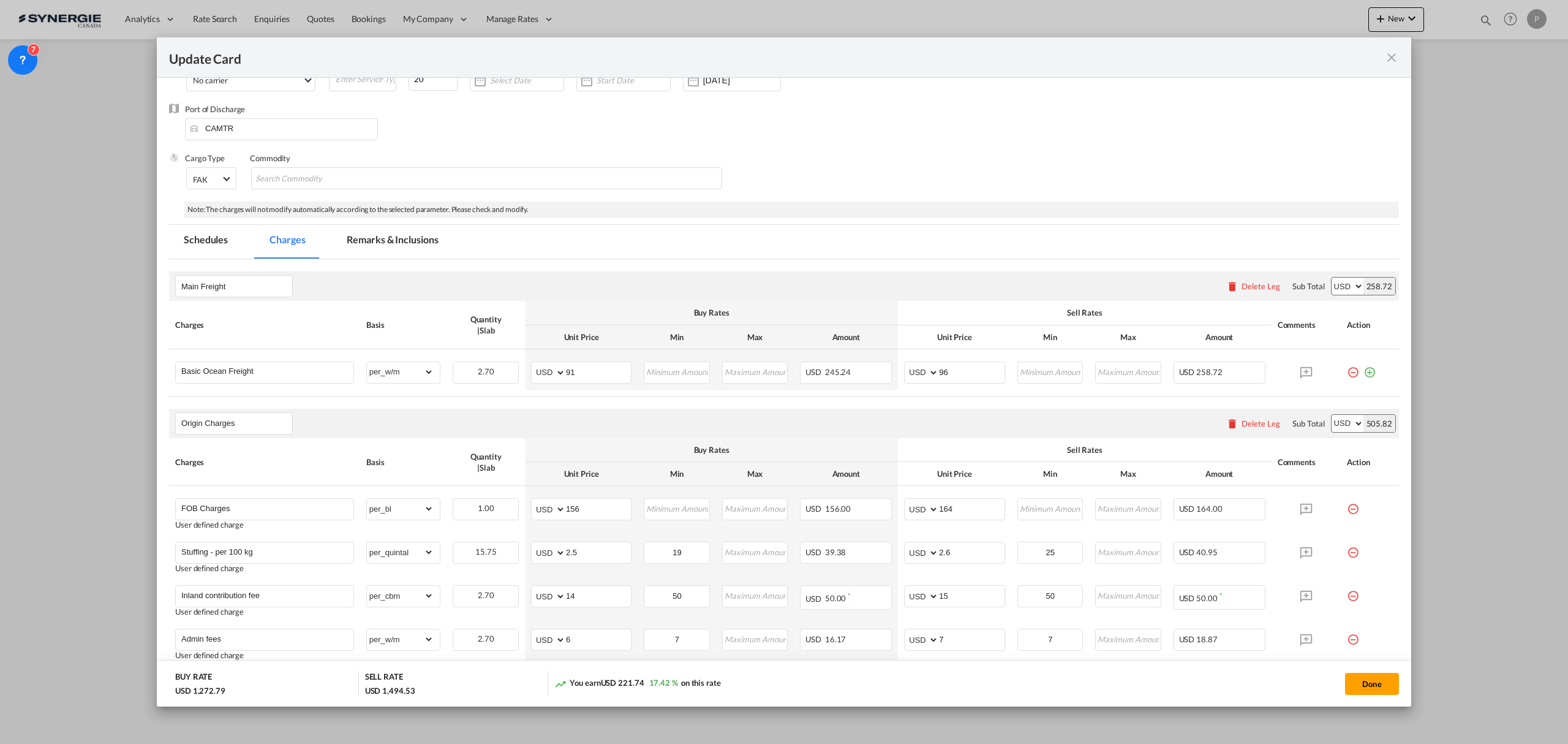
scroll to position [82, 0]
drag, startPoint x: 383, startPoint y: 237, endPoint x: 398, endPoint y: 246, distance: 17.5
click at [383, 236] on md-tab-item "Remarks & Inclusions" at bounding box center [392, 245] width 121 height 34
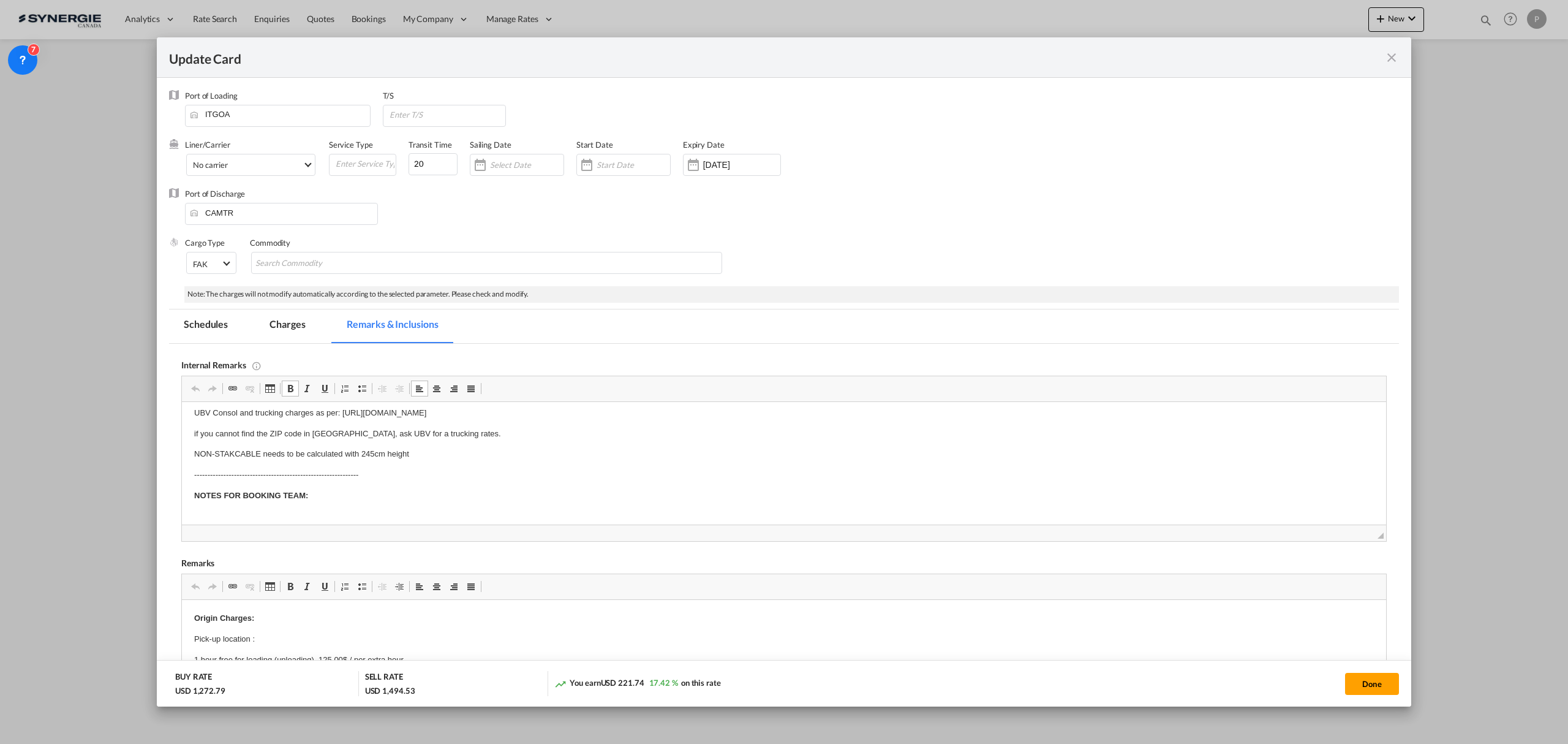
scroll to position [39, 0]
click at [311, 497] on body "IMPORTANT NOTES FOR PRICING: UBV Consol and trucking charges as per: https://do…" at bounding box center [784, 444] width 1179 height 137
click at [344, 507] on p "Deliver with Bourret:" at bounding box center [784, 506] width 1179 height 13
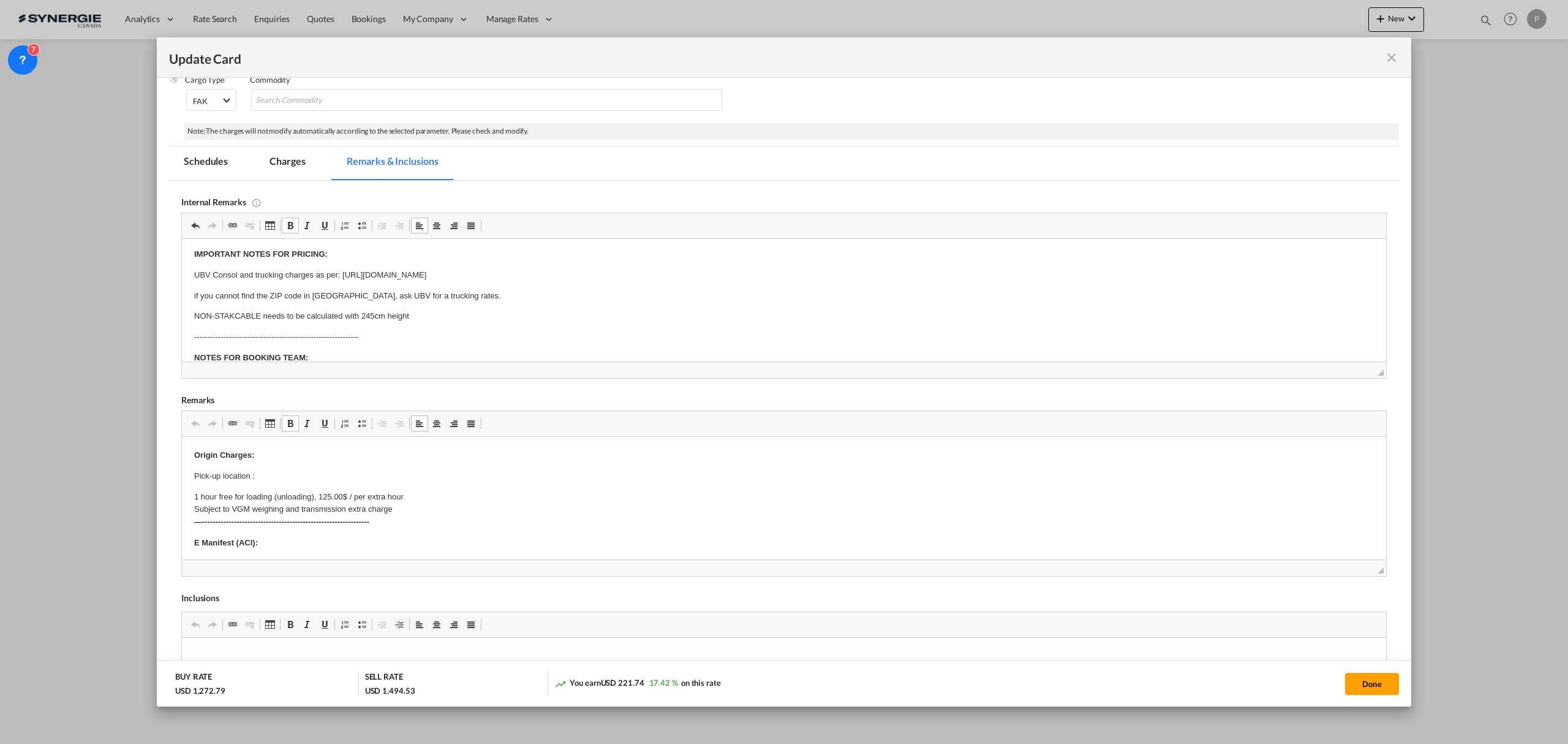
scroll to position [3, 0]
click at [266, 473] on p "Pick-up location :" at bounding box center [784, 476] width 1179 height 13
click at [196, 455] on strong "Origin Charges:" at bounding box center [224, 455] width 60 height 9
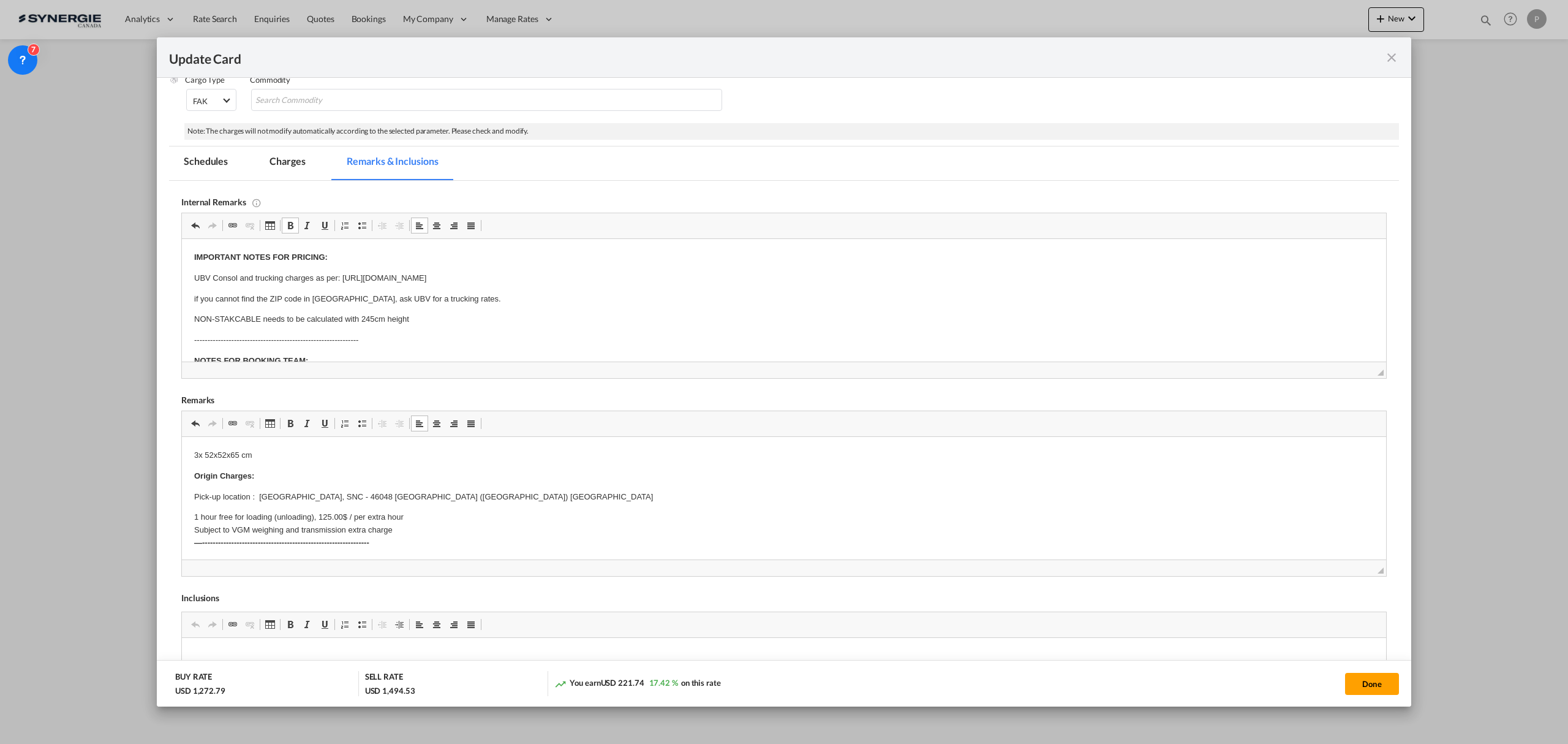
drag, startPoint x: 195, startPoint y: 453, endPoint x: 207, endPoint y: 454, distance: 12.0
click at [195, 452] on p "3x 52x52x65 cm" at bounding box center [784, 455] width 1179 height 13
click at [198, 465] on p "1 pallet - 32x32x45 cm ​​​​​​​ 3x 52x52x65 cm" at bounding box center [784, 462] width 1179 height 26
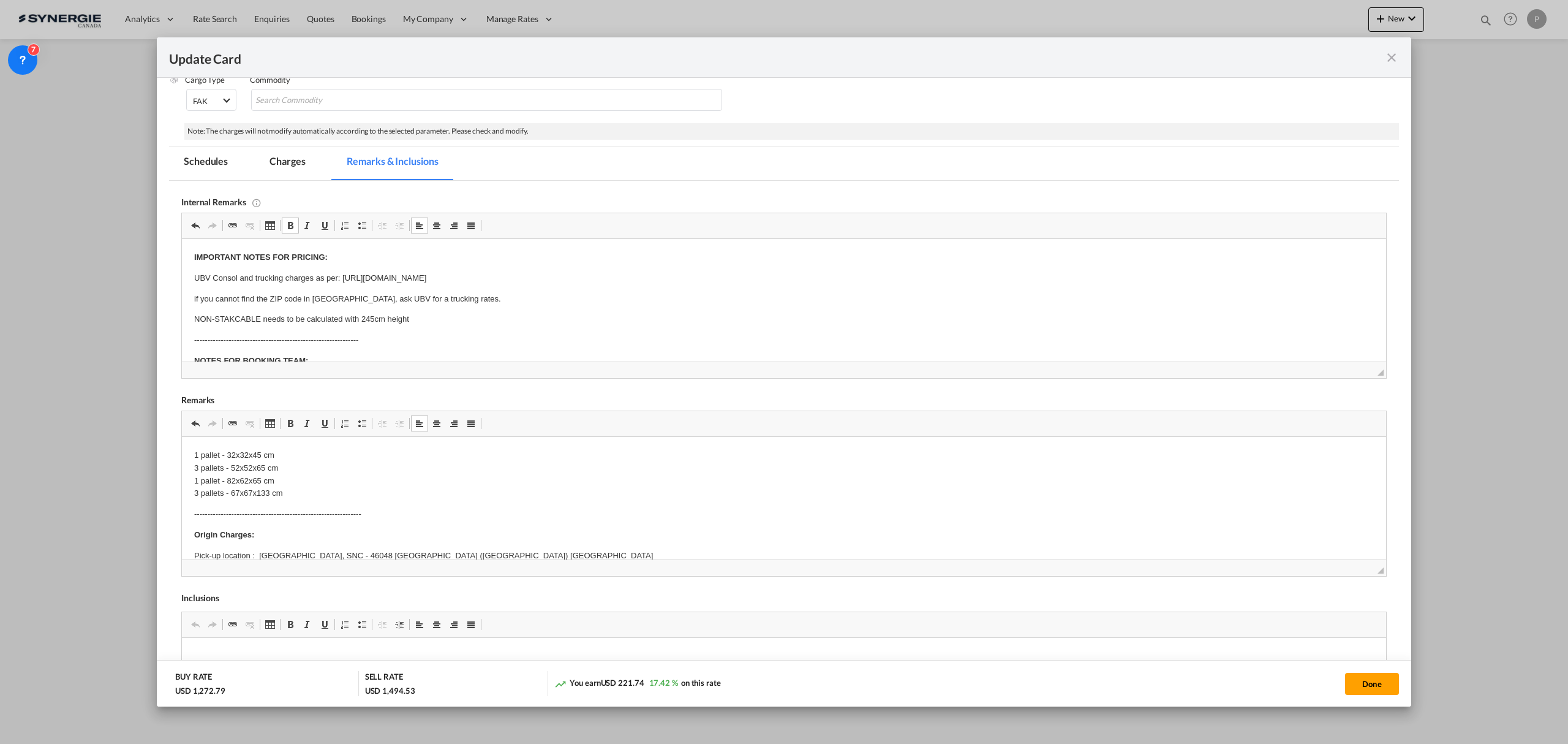
click at [336, 500] on p "1 pallet - 32x32x45 cm 3 pallets - 52x52x65 cm 1 pallet - 82x62x65 cm ​​​​​​​3 …" at bounding box center [784, 475] width 1179 height 51
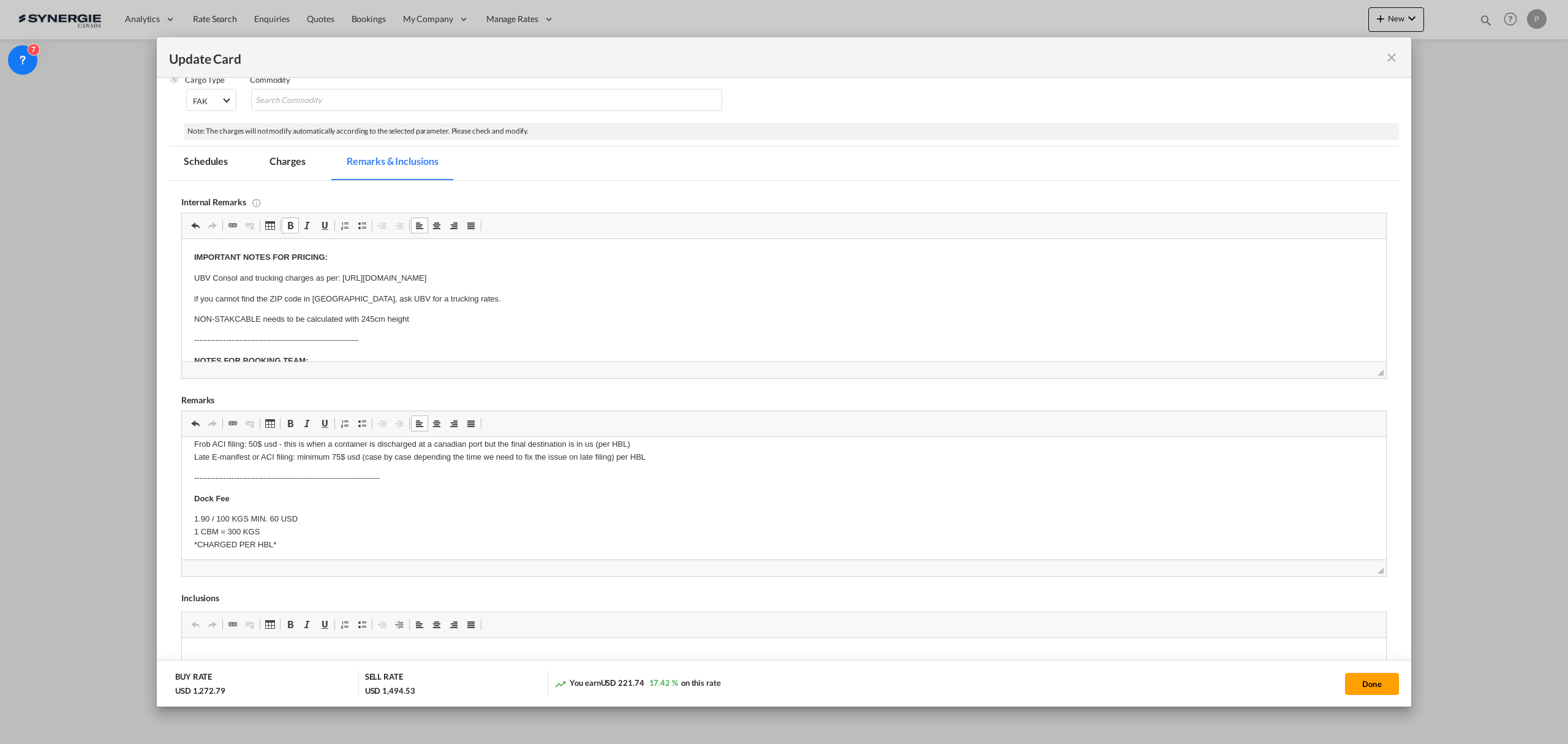
scroll to position [327, 0]
click at [275, 535] on p "Origin(s): Montreal CFS Destination(s):" at bounding box center [784, 532] width 1179 height 26
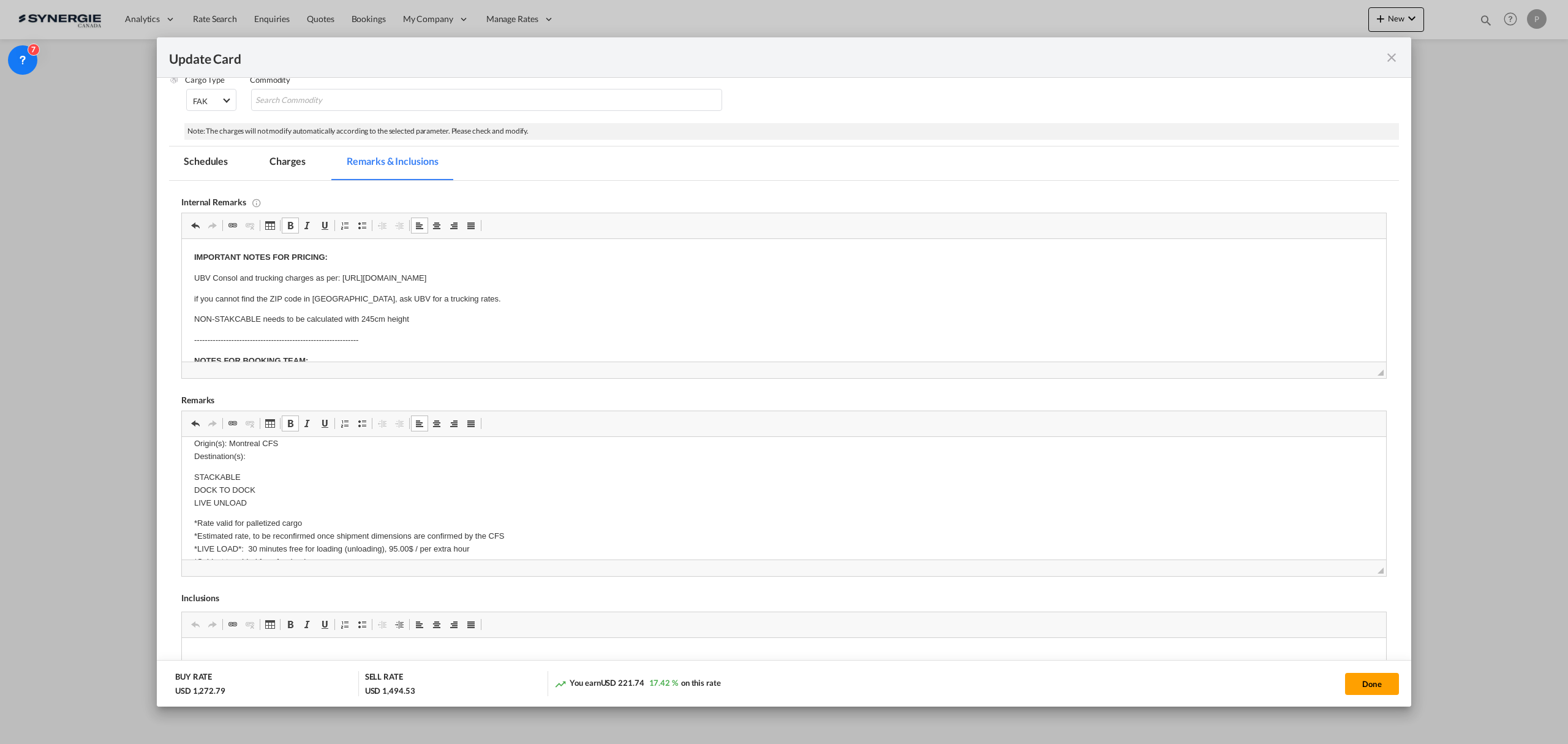
click at [280, 462] on p "Origin(s): Montreal CFS Destination(s):" at bounding box center [784, 450] width 1179 height 26
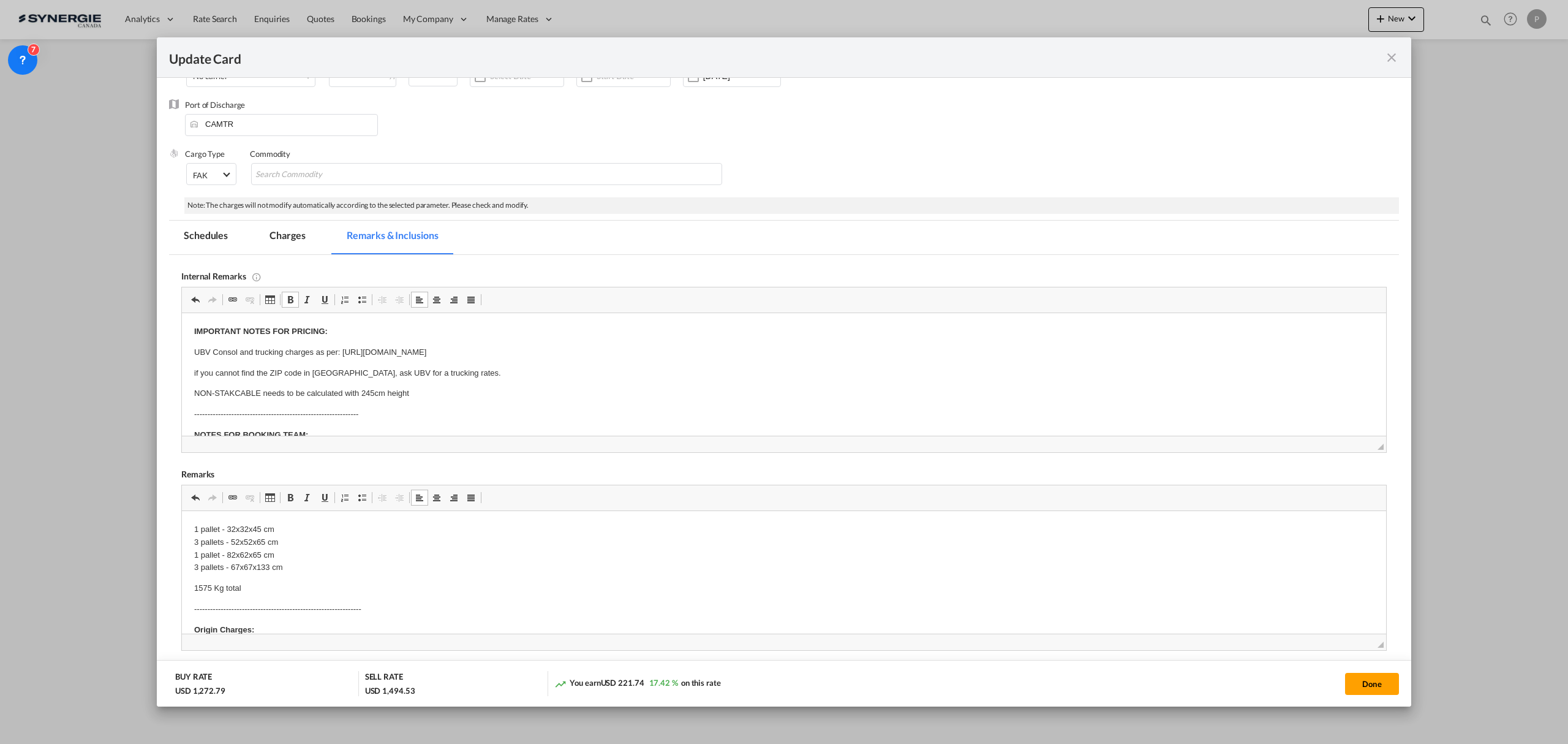
scroll to position [0, 0]
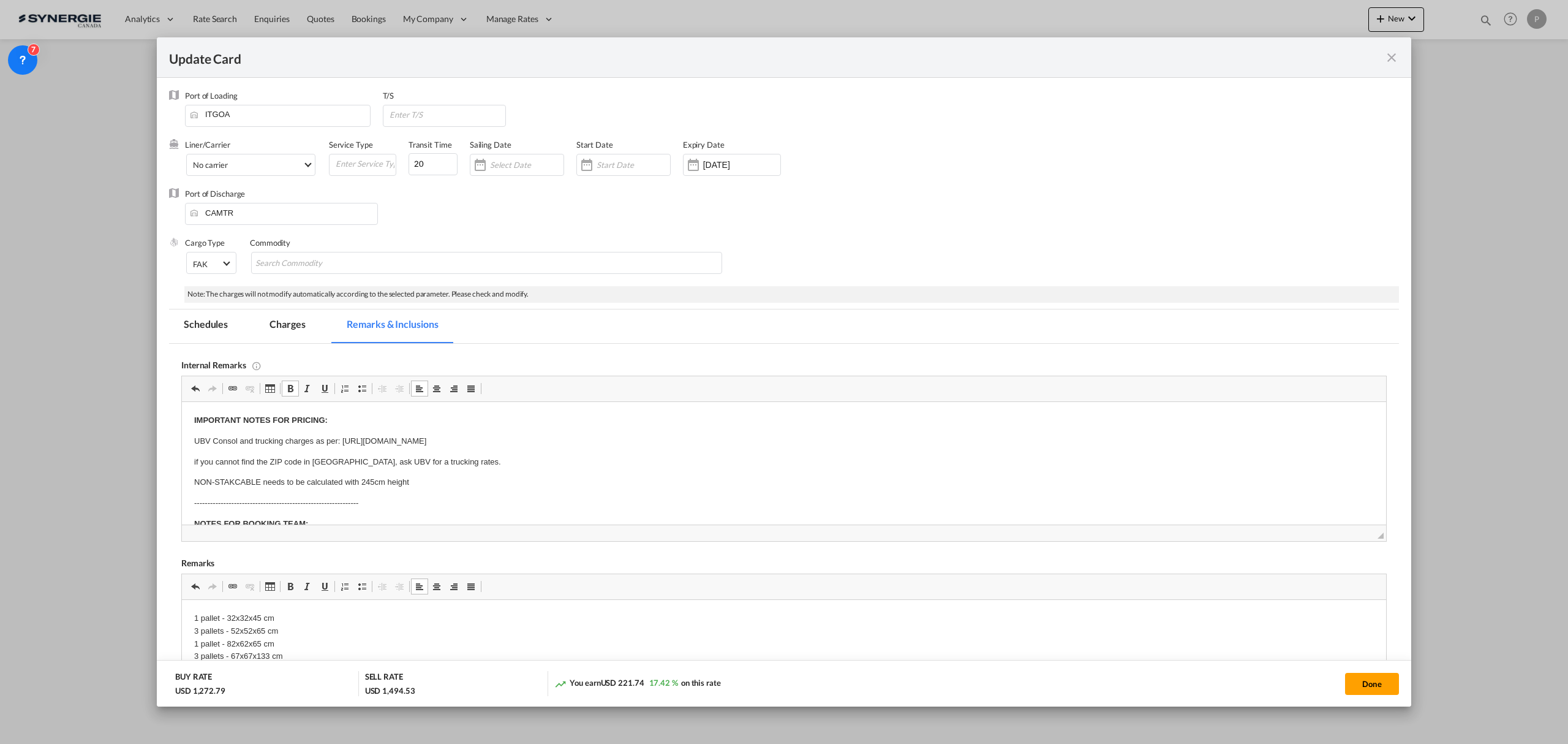
click at [290, 318] on md-tab-item "Charges" at bounding box center [287, 327] width 65 height 34
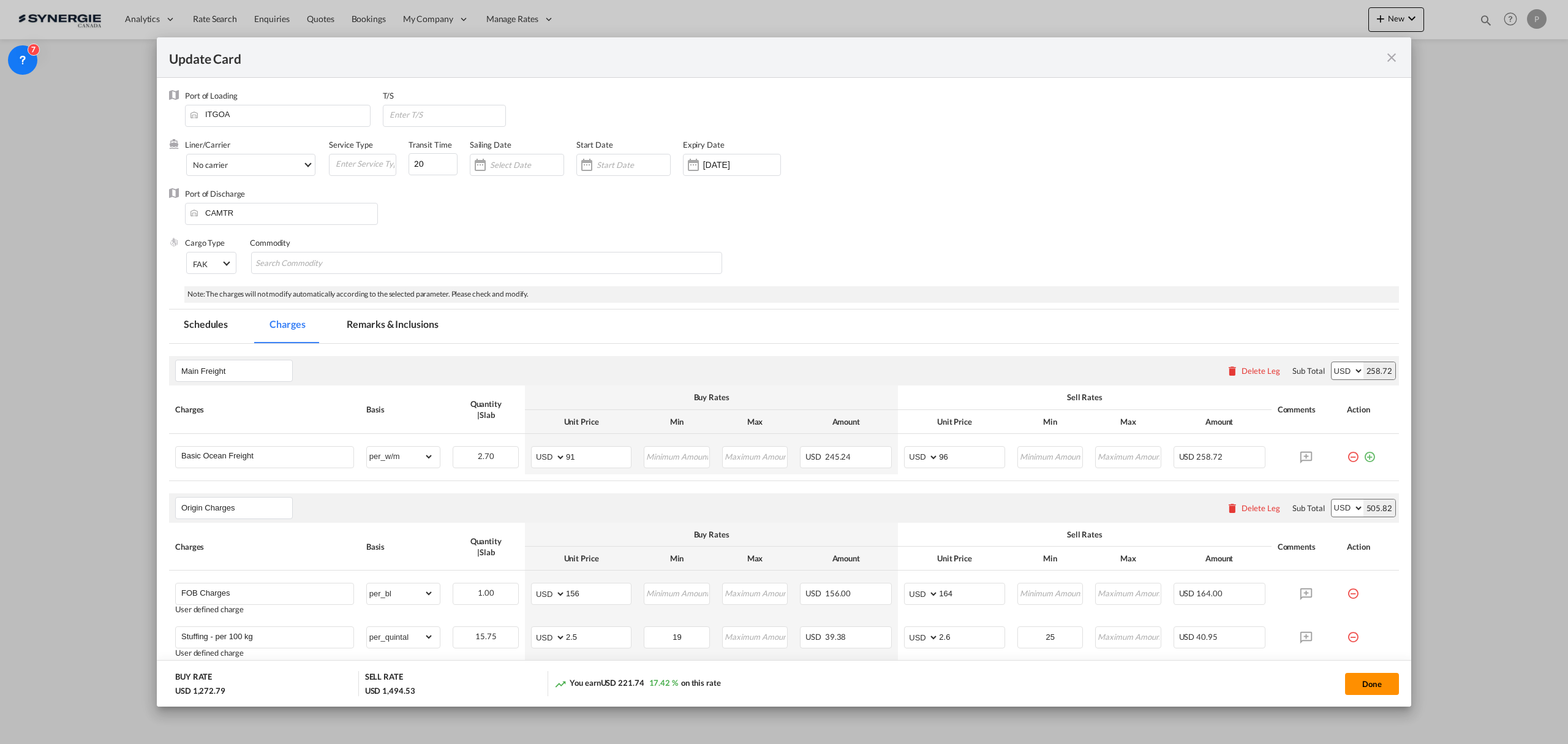
click at [1254, 646] on button "Done" at bounding box center [1372, 684] width 54 height 22
type input "22 Oct 2025"
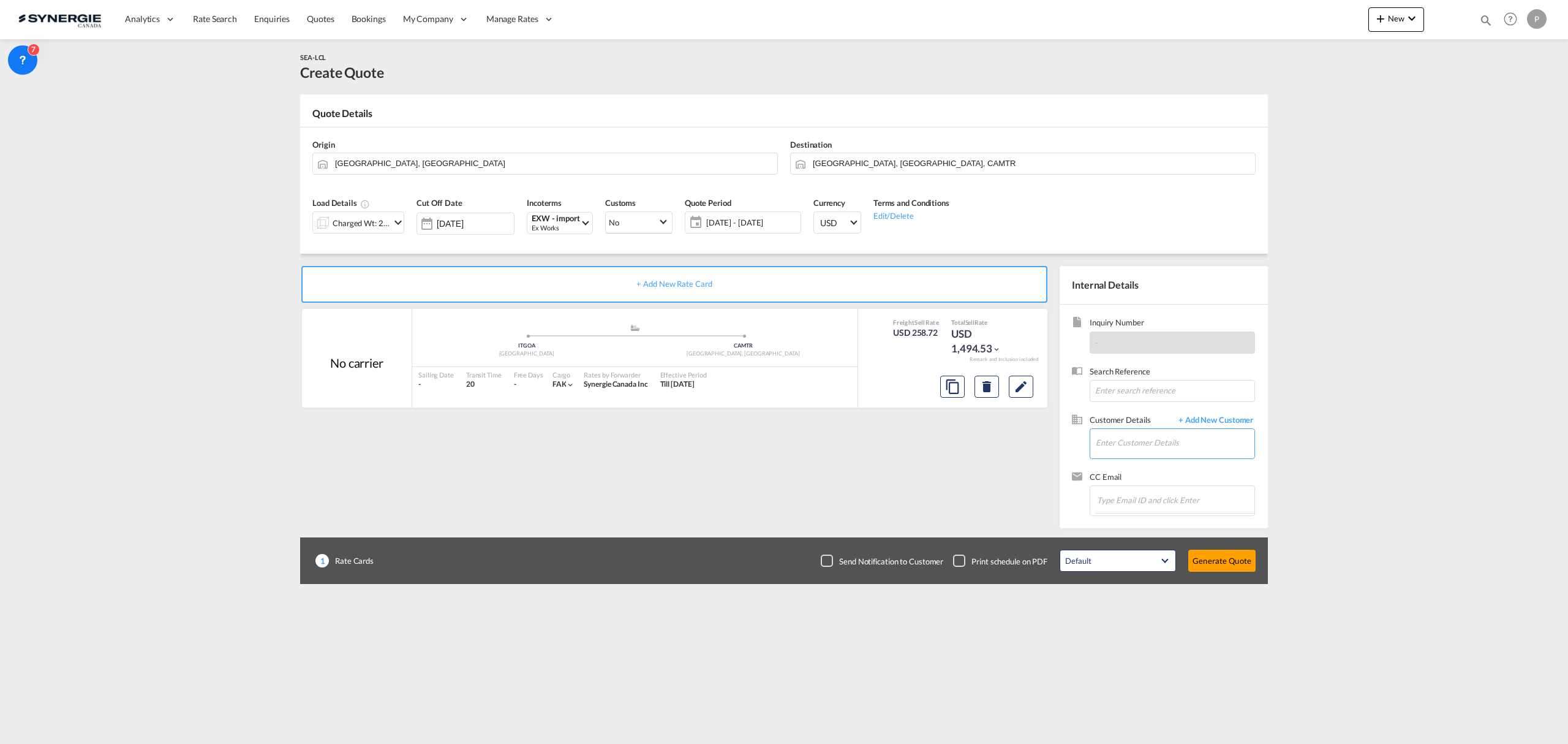
click at [1142, 439] on input "Enter Customer Details" at bounding box center [1175, 443] width 159 height 27
paste input "lavigned@technosub.net"
type input "lavigned@technosub.net"
click at [1020, 388] on md-icon "Edit" at bounding box center [1021, 387] width 15 height 15
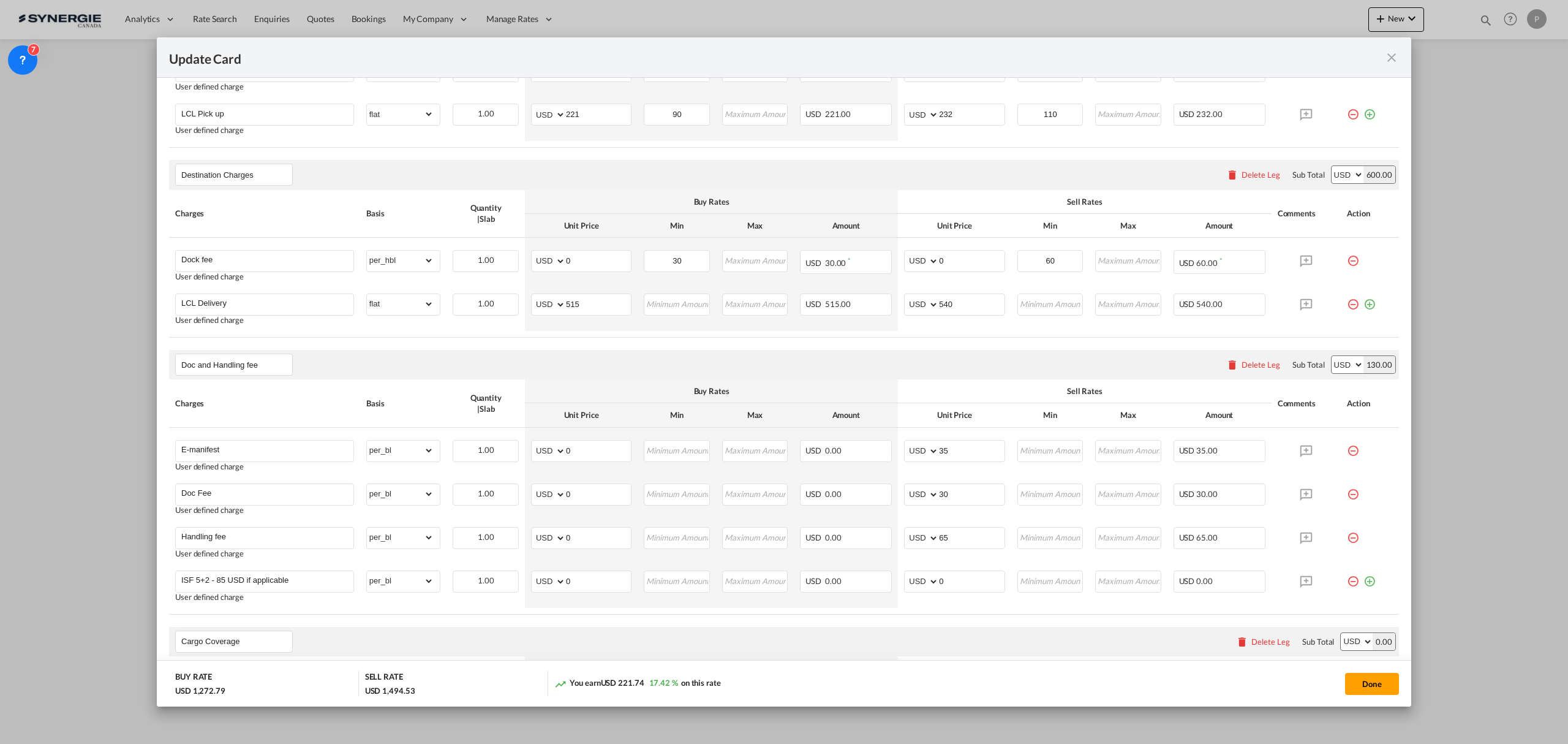
scroll to position [735, 0]
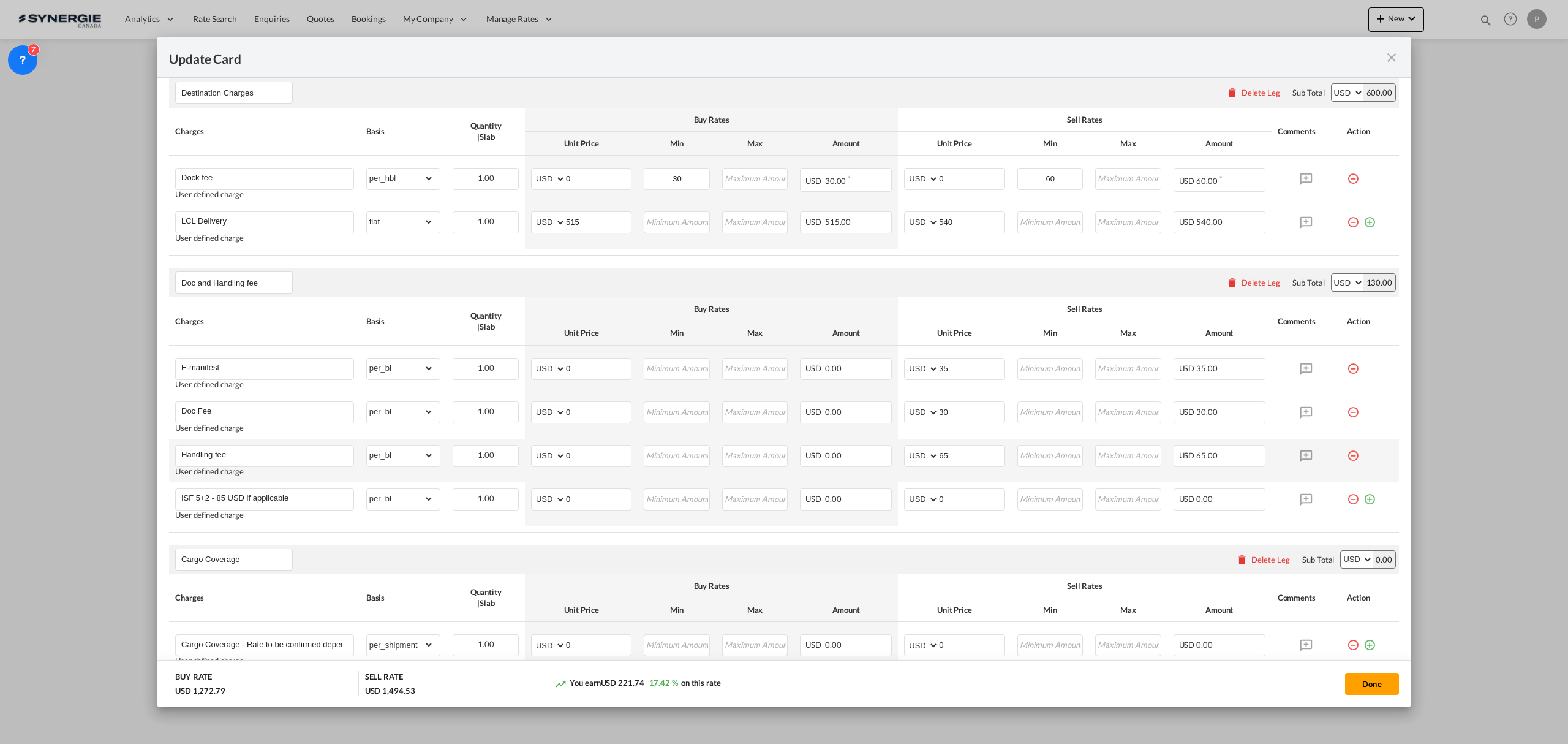
click at [1254, 457] on md-icon "icon-minus-circle-outline red-400-fg pt-7" at bounding box center [1353, 451] width 12 height 12
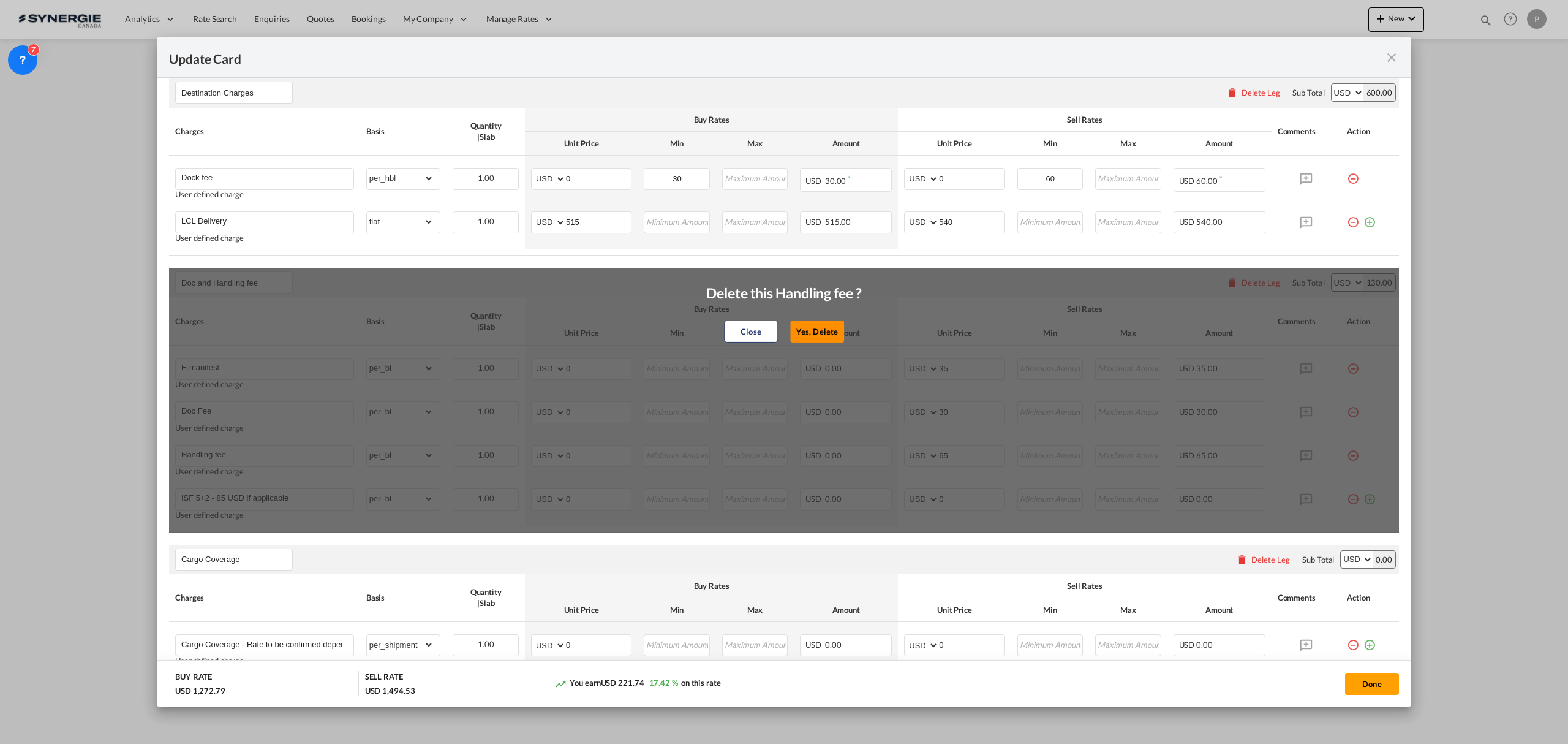
click at [797, 331] on button "Yes, Delete" at bounding box center [817, 331] width 54 height 22
type input "ISF 5+2 - 85 USD if applicable"
type input "0"
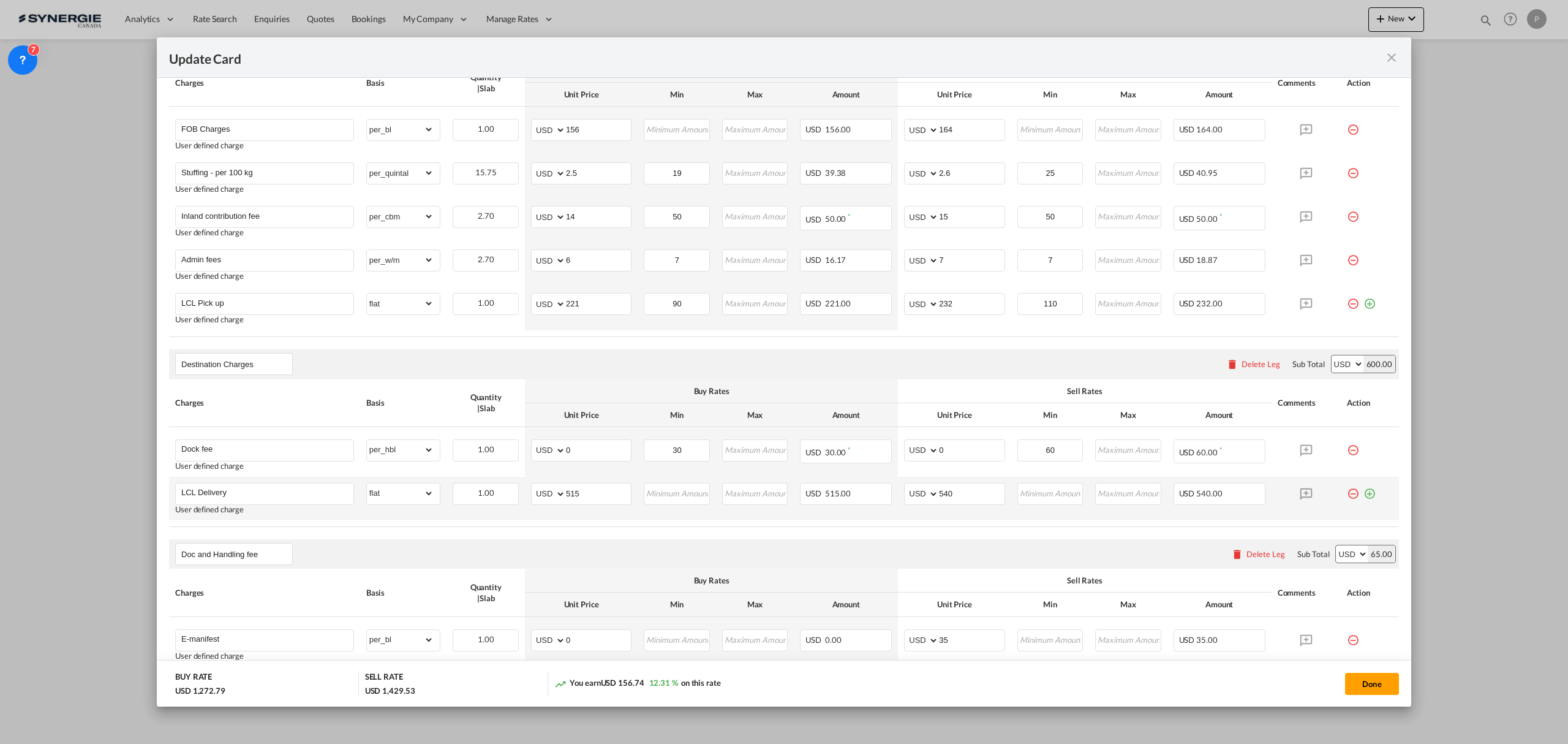
scroll to position [490, 0]
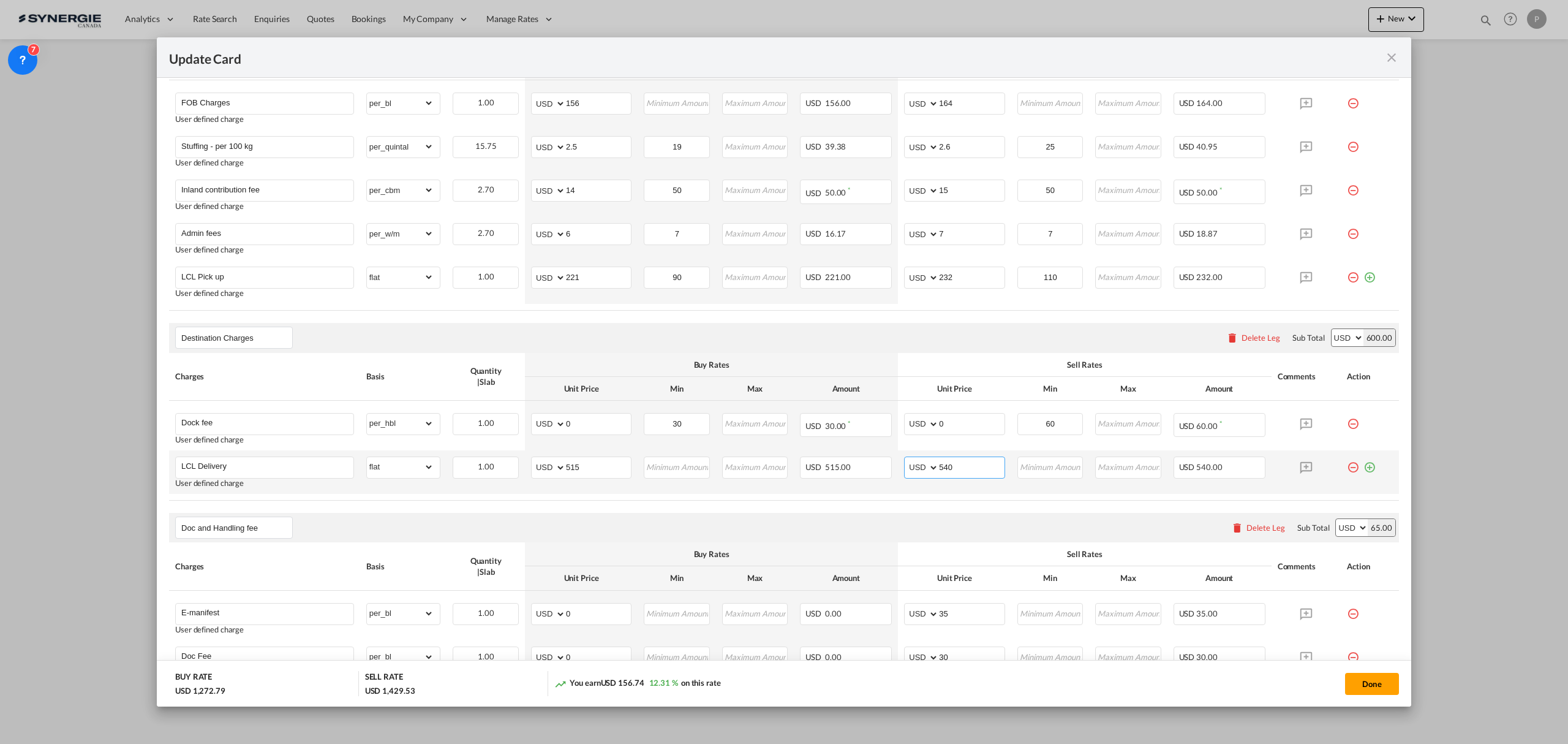
drag, startPoint x: 953, startPoint y: 470, endPoint x: 939, endPoint y: 469, distance: 14.0
click at [939, 469] on input "540" at bounding box center [971, 467] width 65 height 19
type input "535"
click at [1254, 646] on button "Done" at bounding box center [1372, 684] width 54 height 22
type input "22 Oct 2025"
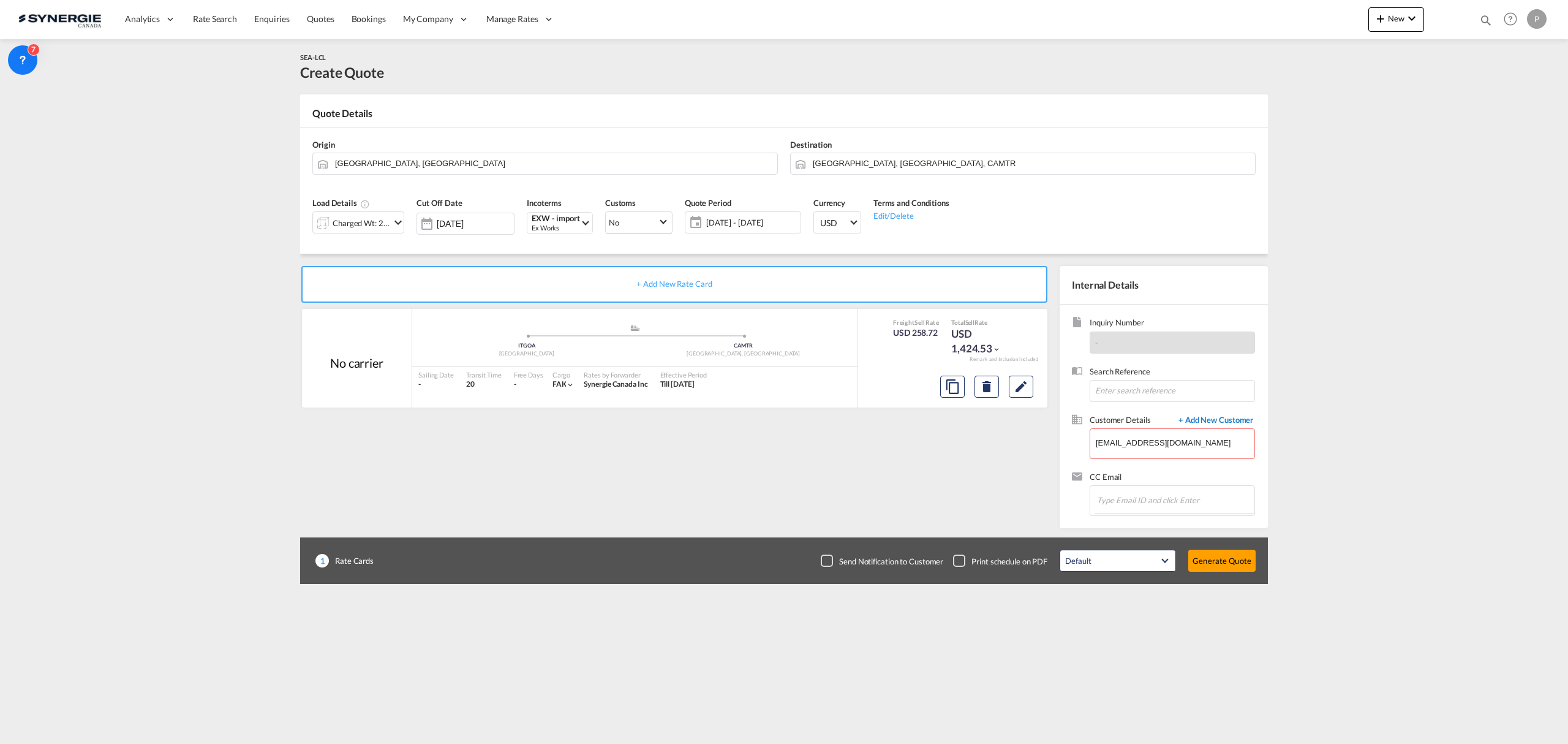
click at [1230, 417] on span "+ Add New Customer" at bounding box center [1214, 421] width 83 height 14
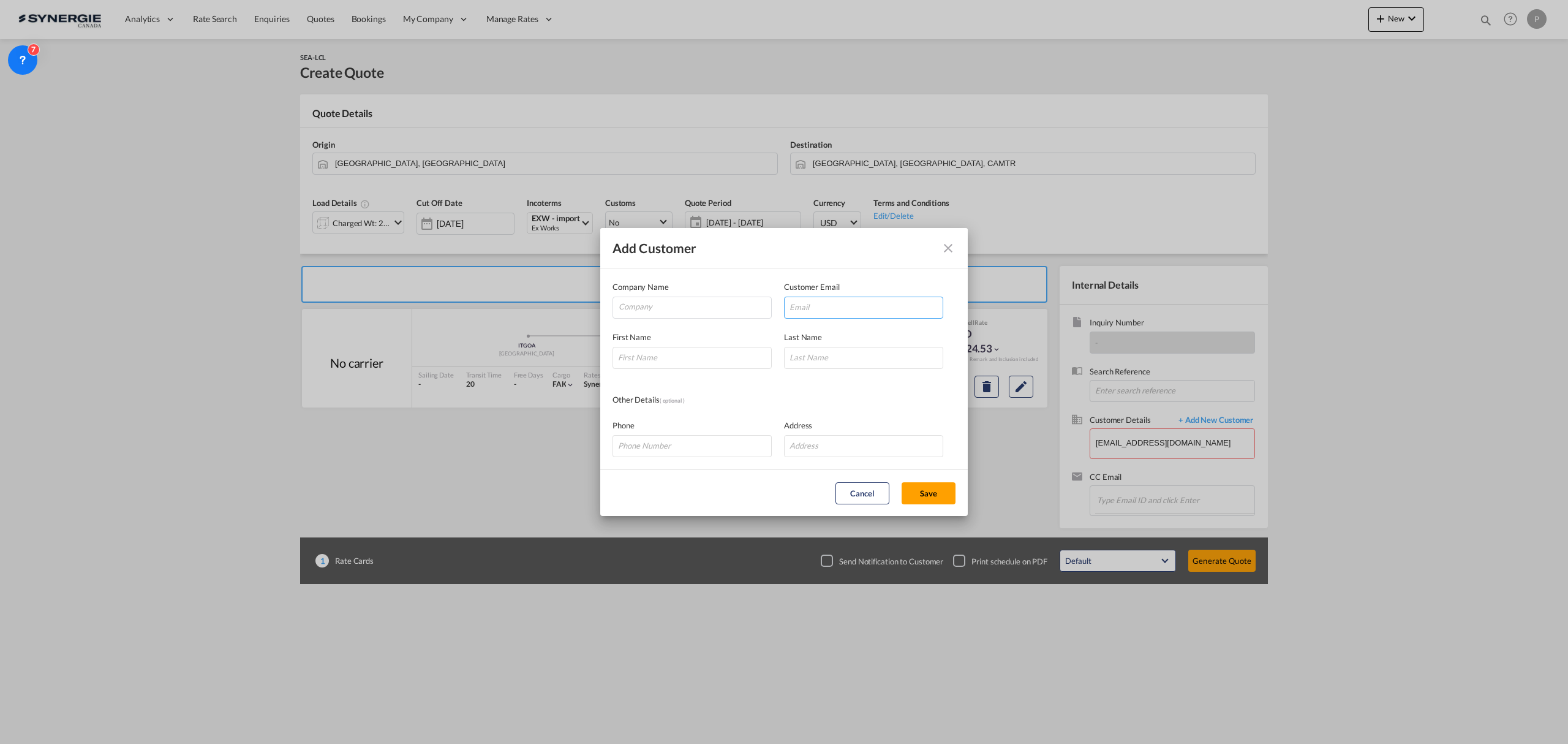
click at [832, 313] on input "Add Customer Company ..." at bounding box center [864, 307] width 159 height 22
click at [689, 304] on input "Company" at bounding box center [694, 307] width 153 height 19
click at [880, 308] on input "Add Customer Company ..." at bounding box center [864, 307] width 159 height 22
paste input "lavigned@technosub.net"
type input "lavigned@technosub.net"
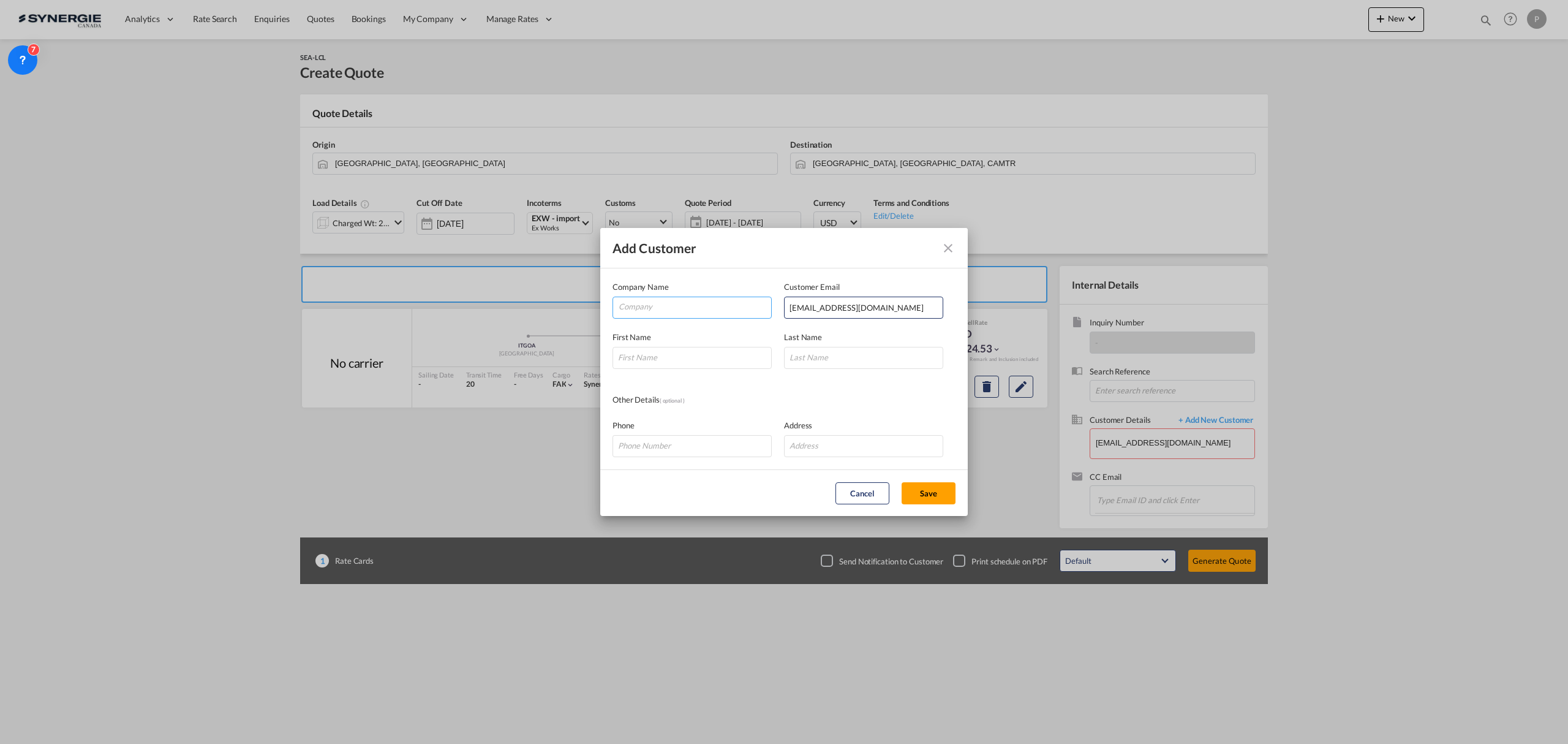
click at [704, 310] on input "Company" at bounding box center [694, 307] width 153 height 19
click at [722, 302] on input "Techno" at bounding box center [694, 307] width 153 height 19
type input "Techno Sub"
click at [729, 282] on div "Company Name Techno Sub" at bounding box center [698, 299] width 171 height 38
click at [681, 356] on input "Add Customer Company ..." at bounding box center [692, 358] width 159 height 22
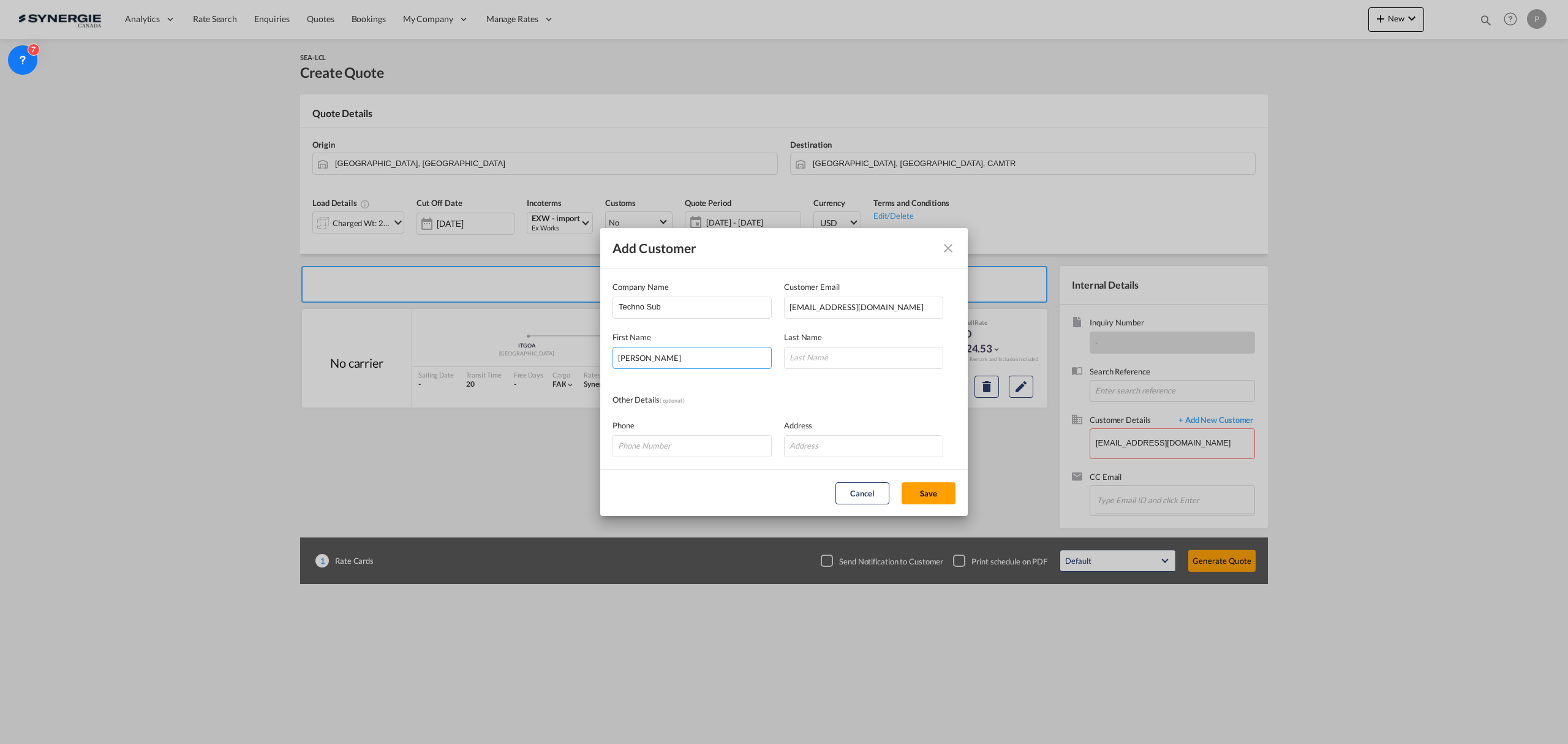
type input "David"
type input "Lavigne"
click at [826, 403] on div "Other Details ( optional )" at bounding box center [784, 400] width 343 height 14
click at [929, 491] on button "Save" at bounding box center [928, 493] width 54 height 22
type input "Techno Sub, David Lavigne, lavigned@technosub.net"
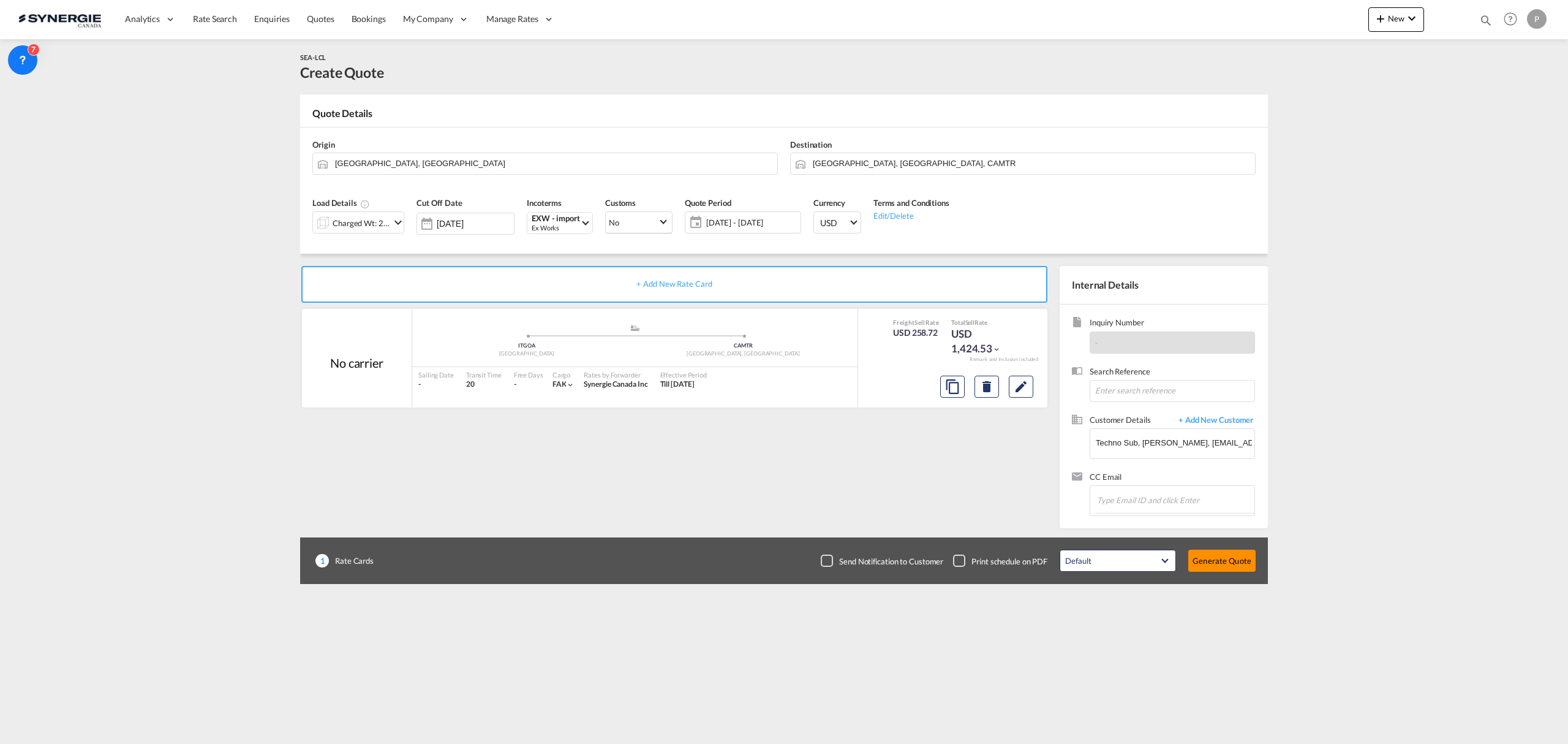
click at [1246, 560] on button "Generate Quote" at bounding box center [1222, 560] width 67 height 22
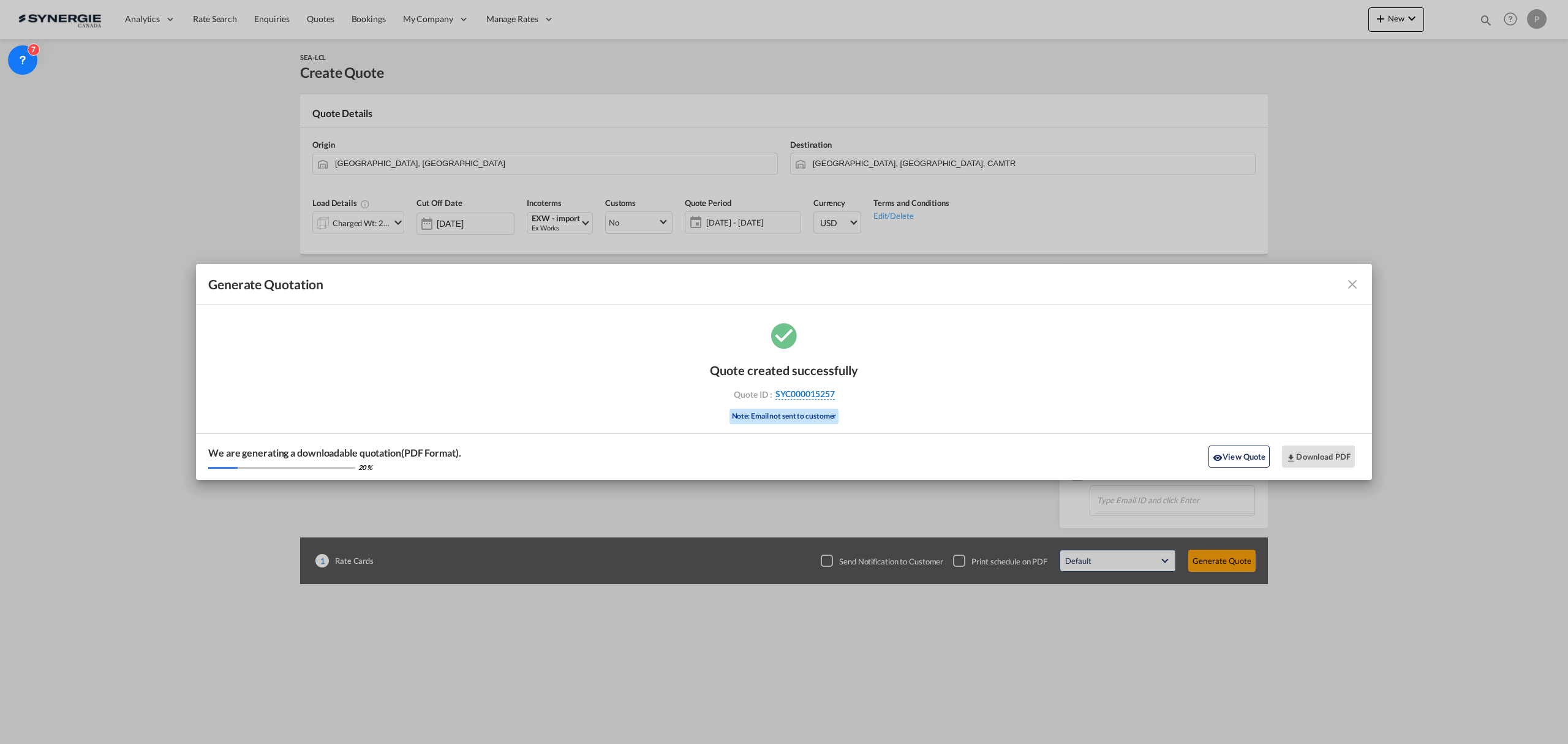
drag, startPoint x: 871, startPoint y: 395, endPoint x: 833, endPoint y: 393, distance: 38.1
click at [833, 393] on div "Quote created successfully Quote ID : SYC000015257 Note: Email not sent to cust…" at bounding box center [784, 399] width 1176 height 160
copy div "SYC000015257"
click at [1250, 457] on button "View Quote" at bounding box center [1239, 456] width 61 height 22
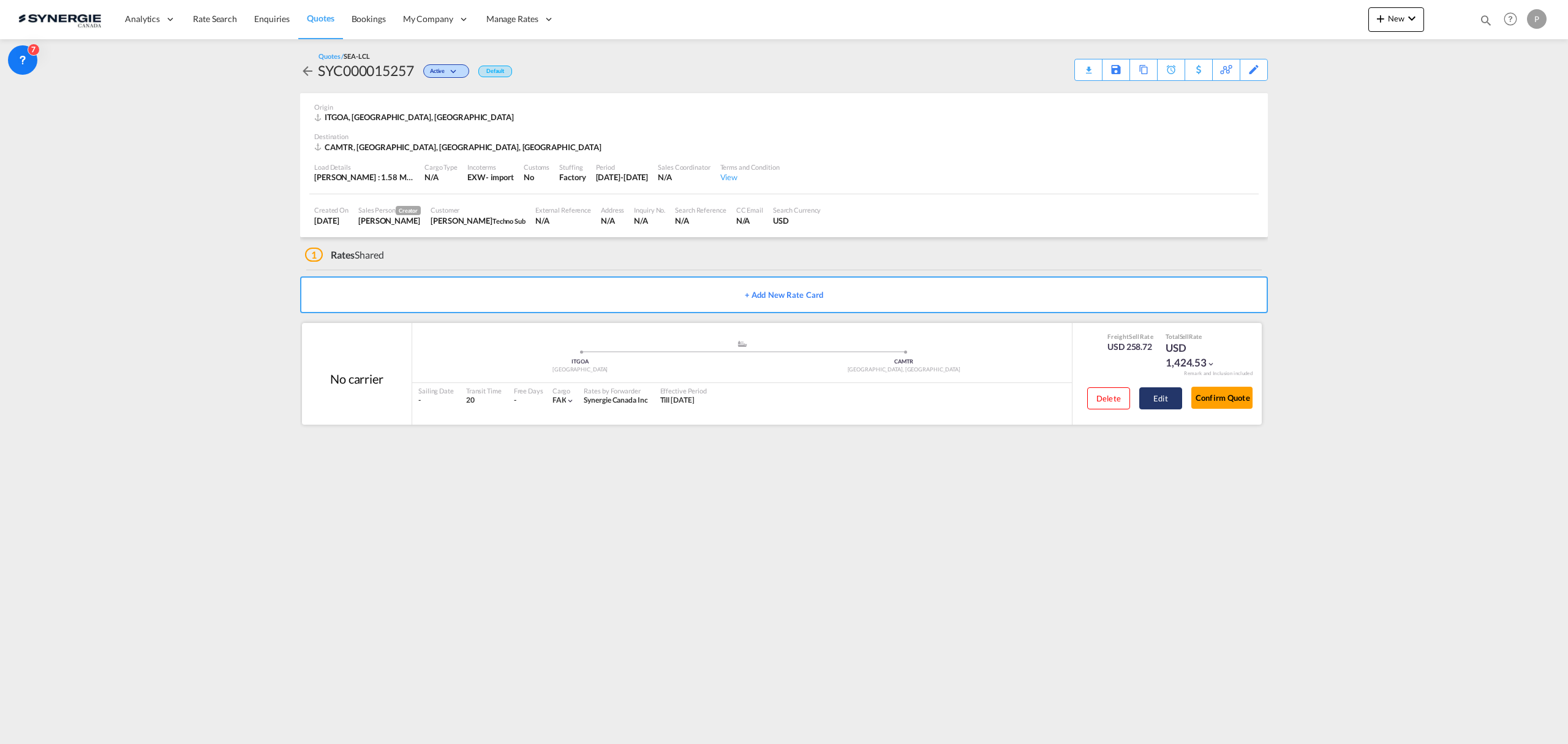
click at [1175, 399] on button "Edit" at bounding box center [1160, 398] width 43 height 22
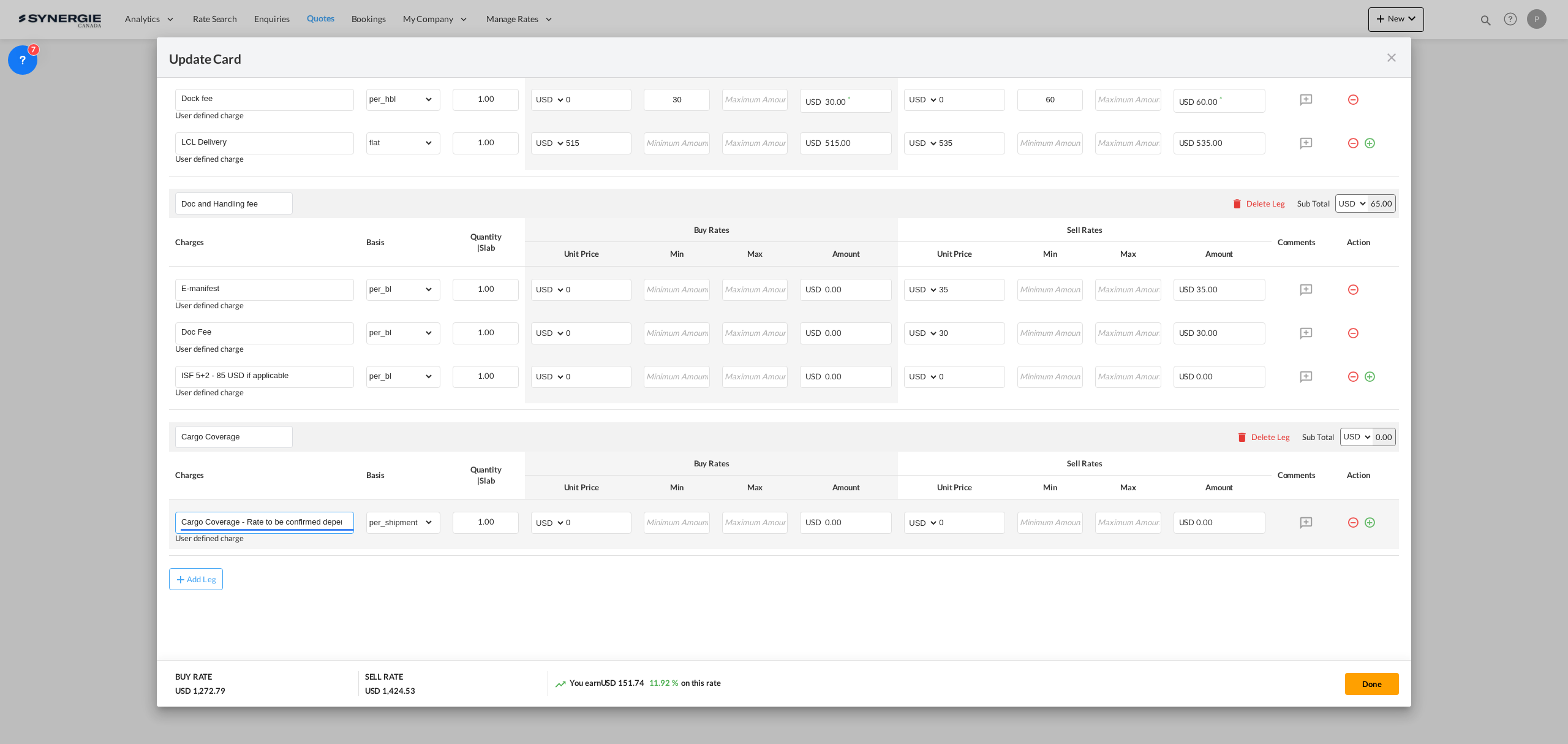
scroll to position [0, 155]
drag, startPoint x: 242, startPoint y: 518, endPoint x: 557, endPoint y: 508, distance: 315.2
click at [557, 508] on tr "Cargo Coverage - Rate to be confirmed depending on commodity and value Min 50 U…" at bounding box center [783, 525] width 1230 height 50
type input "Cargo Coverage"
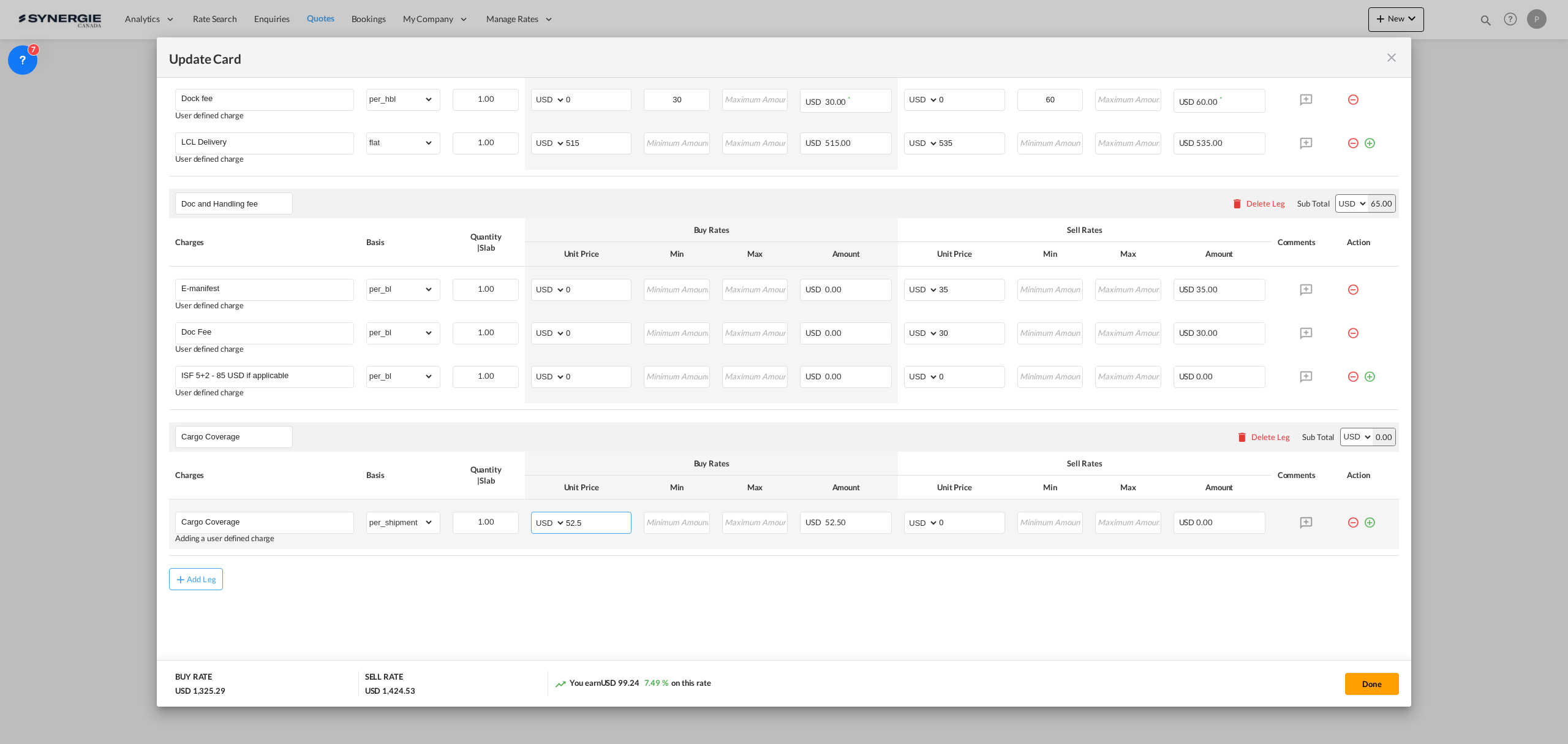
type input "52.5"
type input "144.5"
click at [572, 587] on div "Add Leg" at bounding box center [783, 579] width 1230 height 22
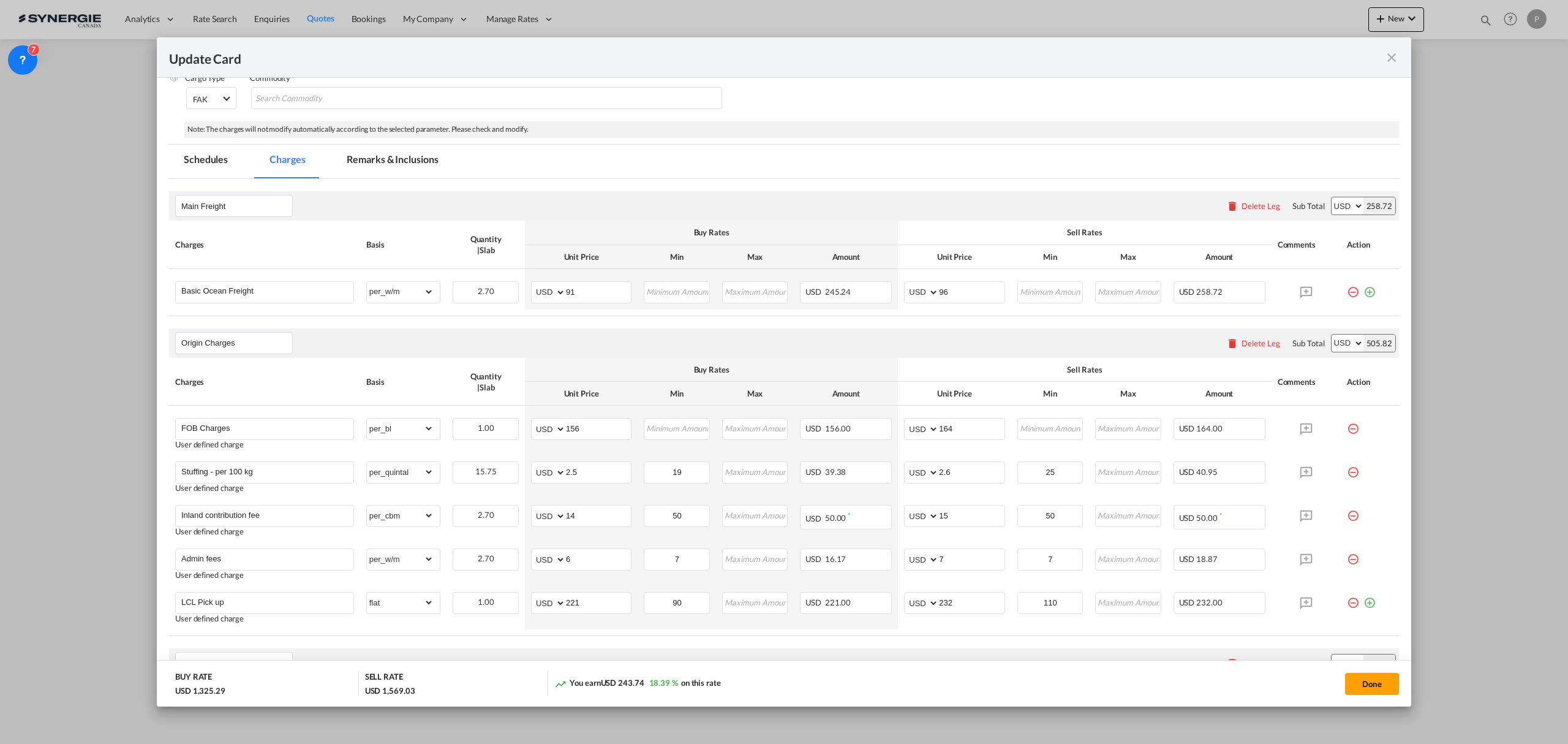
scroll to position [165, 0]
click at [375, 157] on md-tab-item "Remarks & Inclusions" at bounding box center [392, 162] width 121 height 34
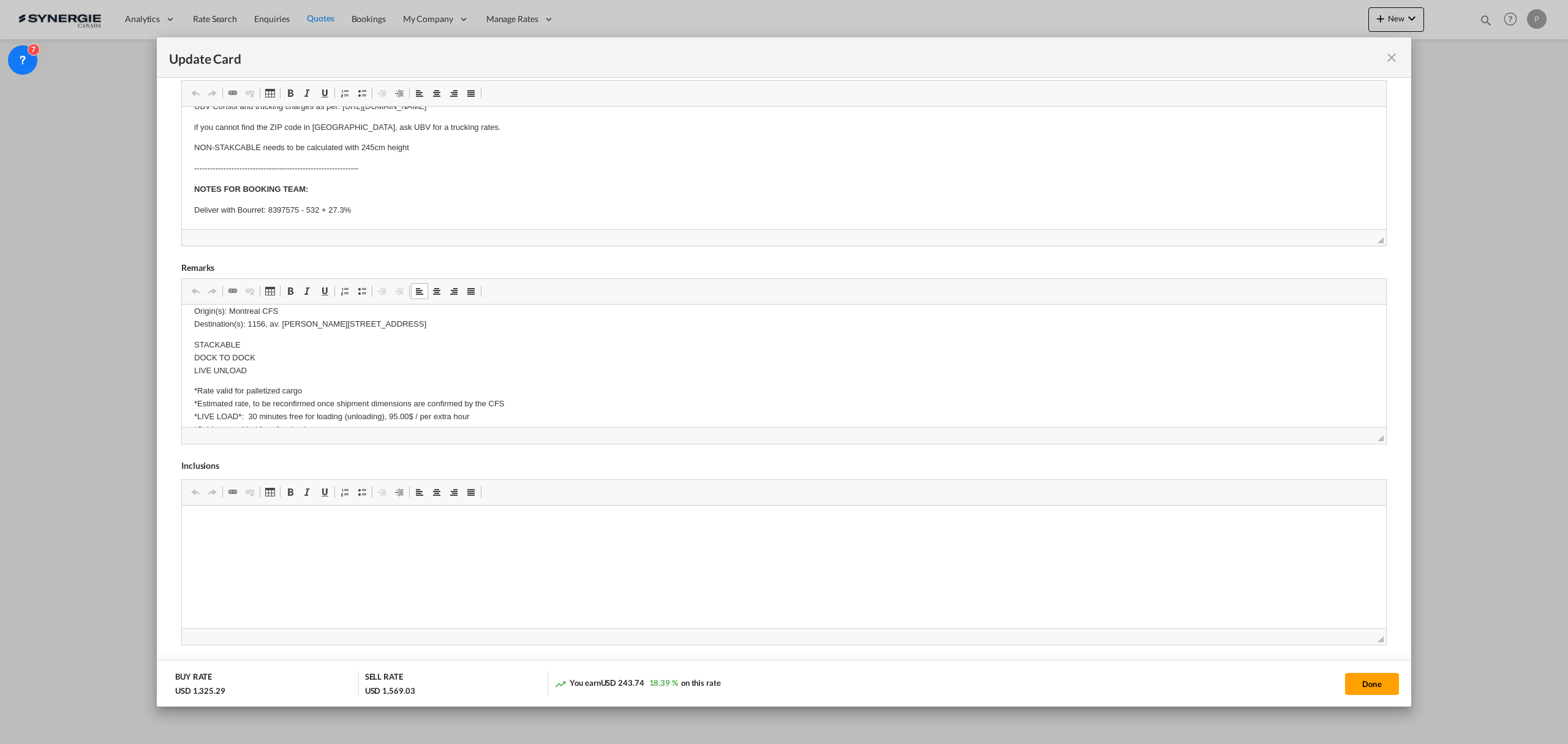
scroll to position [679, 0]
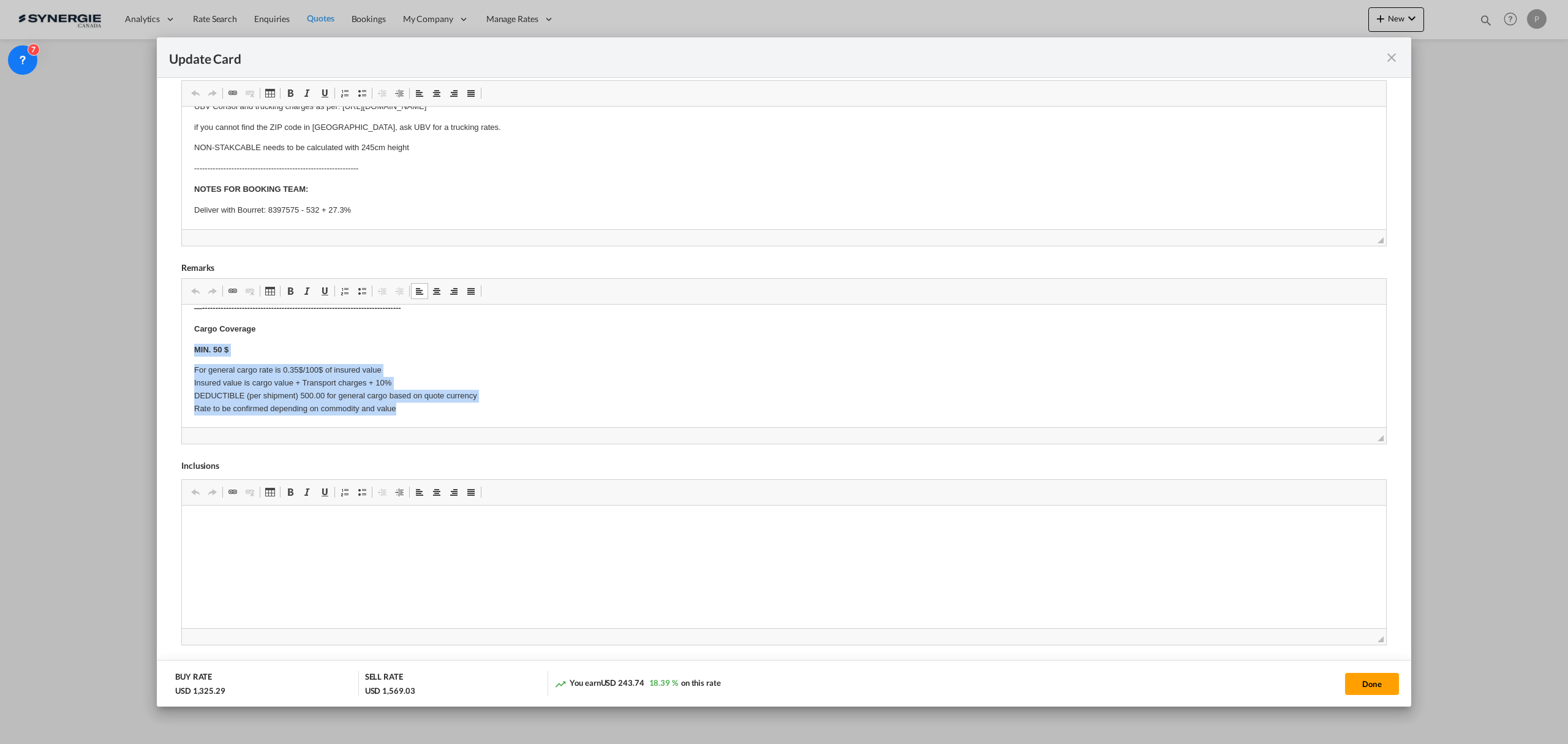
drag, startPoint x: 432, startPoint y: 414, endPoint x: 189, endPoint y: 354, distance: 250.3
click at [189, 354] on html "1 pallet - 32x32x45 cm 3 pallets - 52x52x65 cm 1 pallet - 82x62x65 cm 3 pallets…" at bounding box center [784, 27] width 1204 height 803
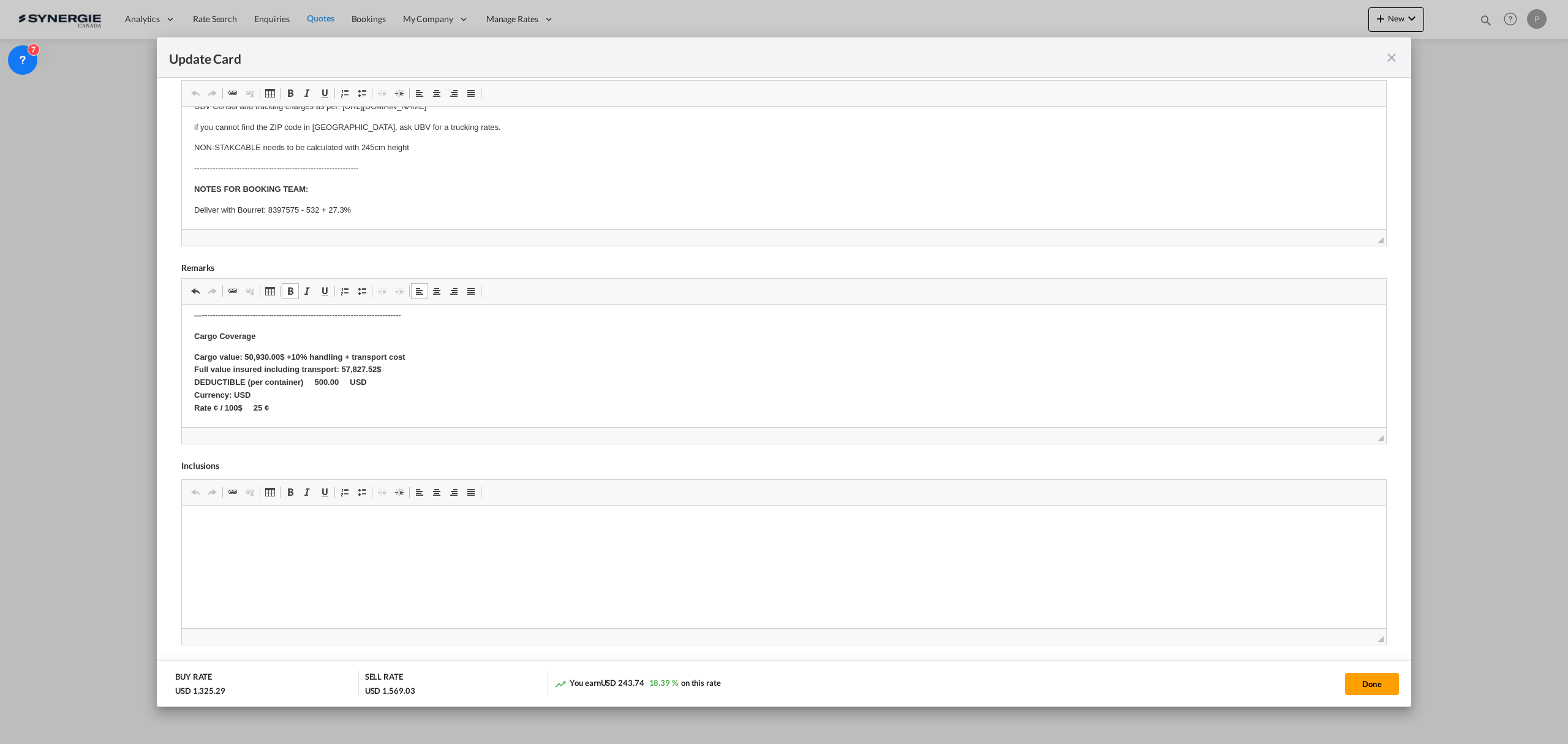
click at [236, 391] on strong "Cargo value: 50,930.00$ +10% handling + transport cost Full value insured inclu…" at bounding box center [300, 383] width 211 height 60
click at [291, 396] on p "Cargo value: 50,930.00$ +10% handling + transport cost Full value insured inclu…" at bounding box center [784, 383] width 1179 height 64
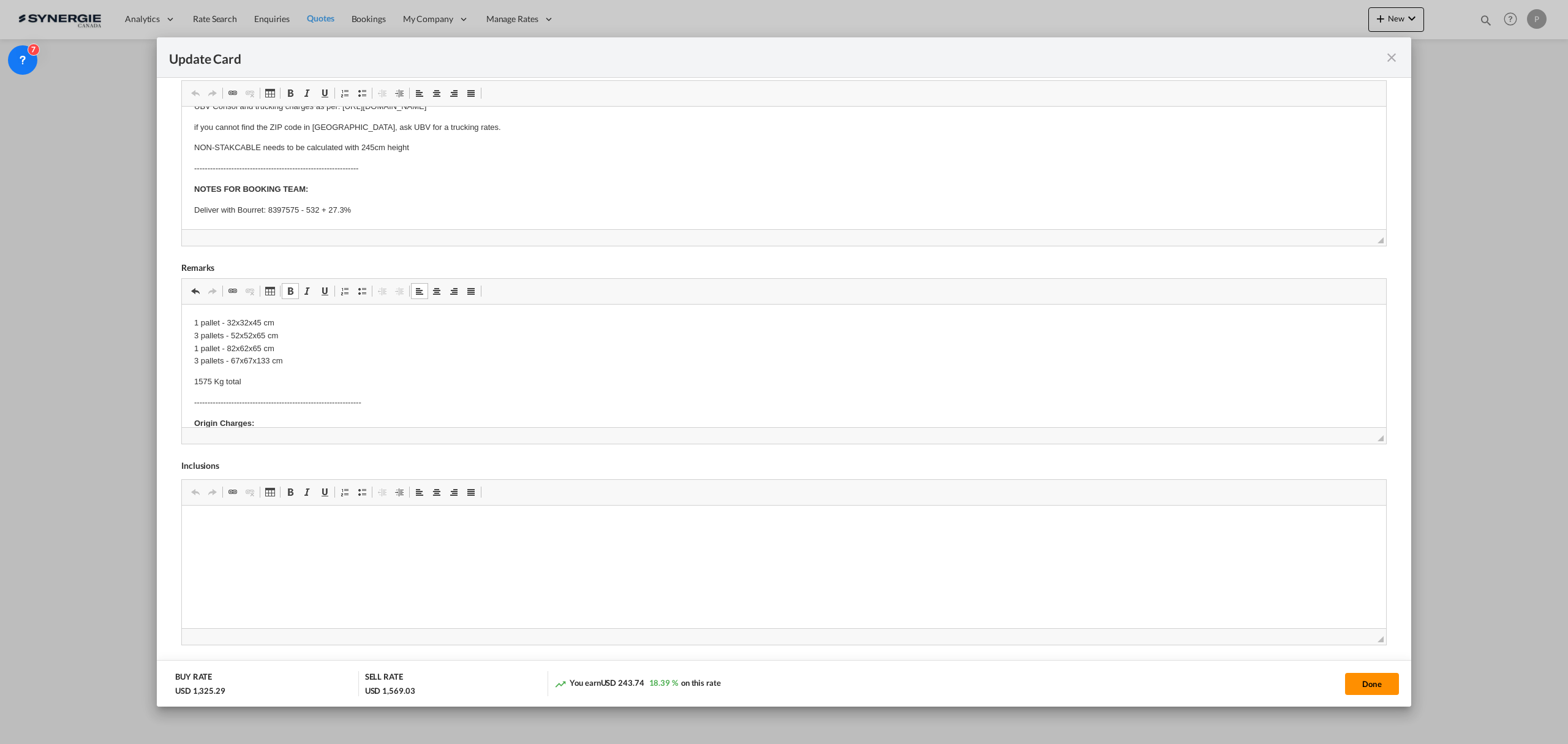
click at [1254, 646] on button "Done" at bounding box center [1372, 684] width 54 height 22
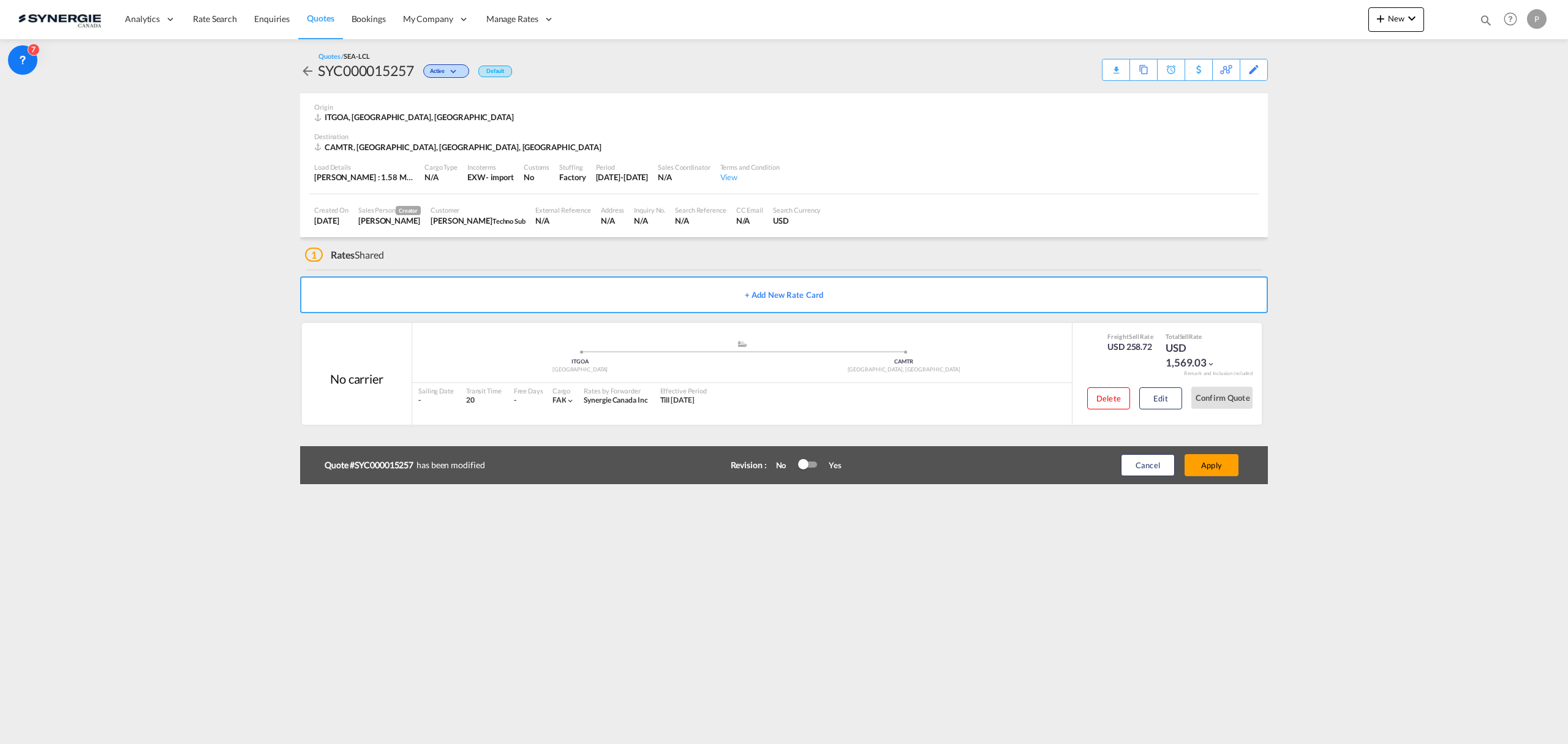
type input "22 Oct 2025"
click at [1216, 468] on button "Apply" at bounding box center [1211, 465] width 54 height 22
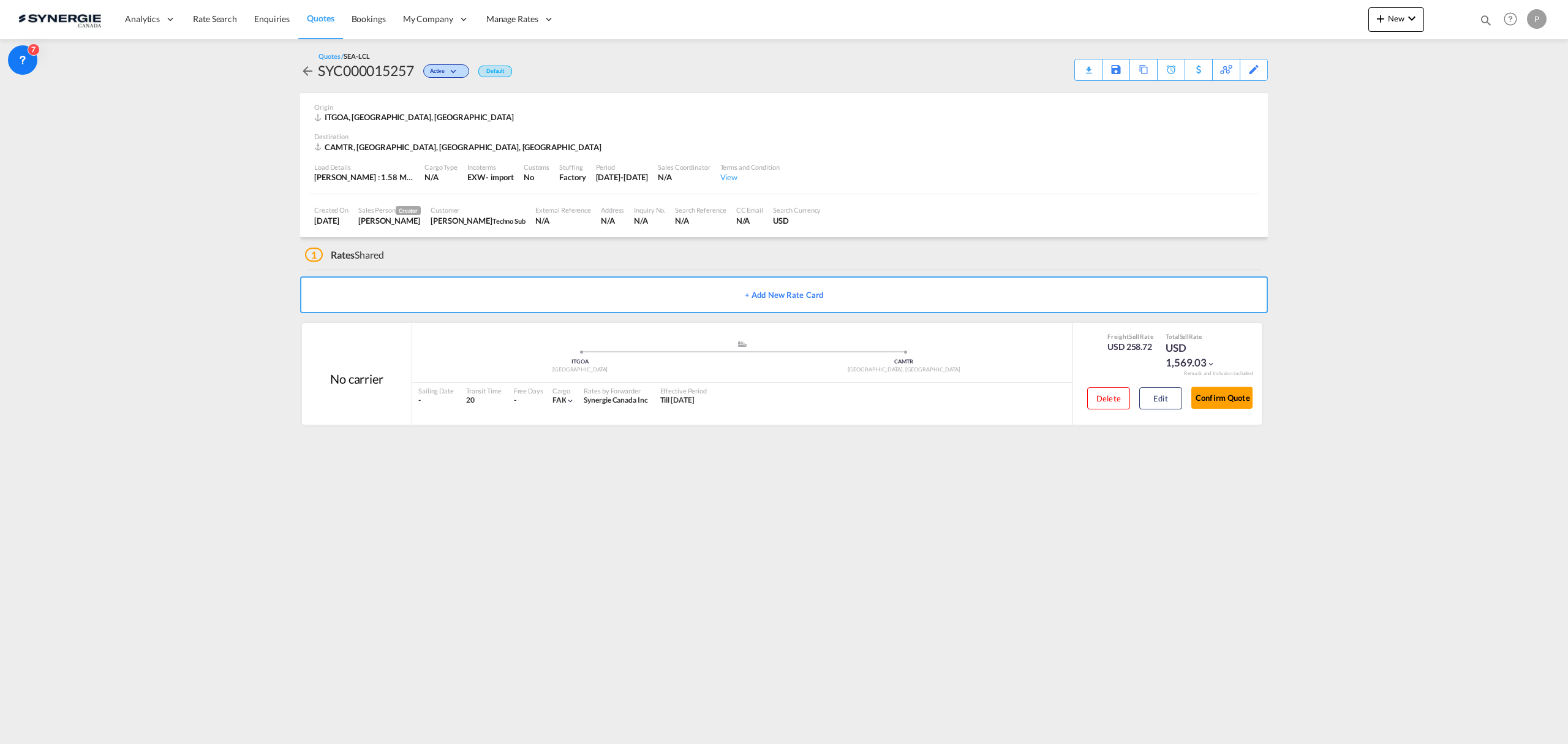
click at [723, 516] on md-content "Analytics Reports Dashboard Rate Search Enquiries Quotes Bookings" at bounding box center [784, 372] width 1568 height 744
click at [1088, 72] on div "Download Quote" at bounding box center [1064, 69] width 62 height 19
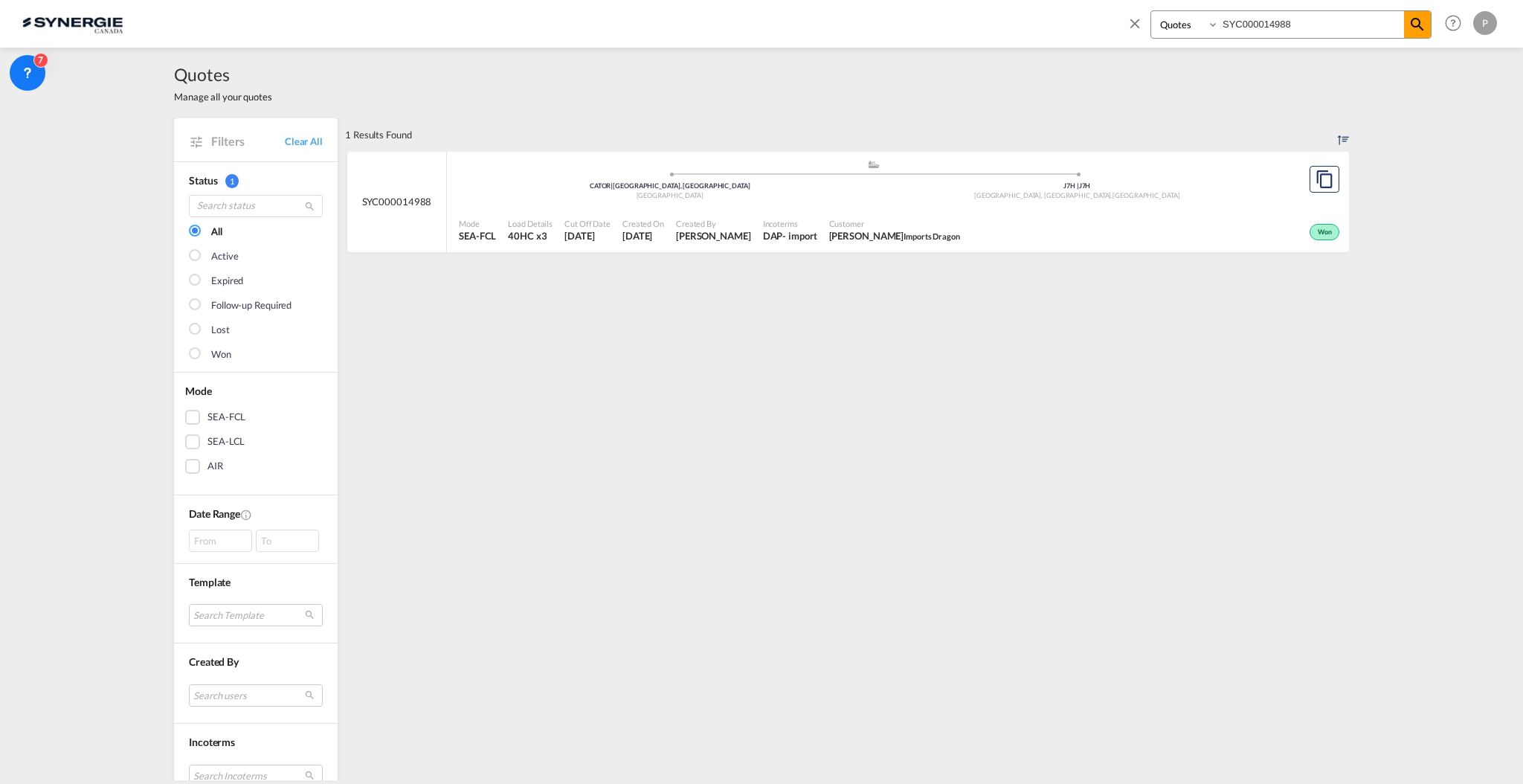
select select "Quotes"
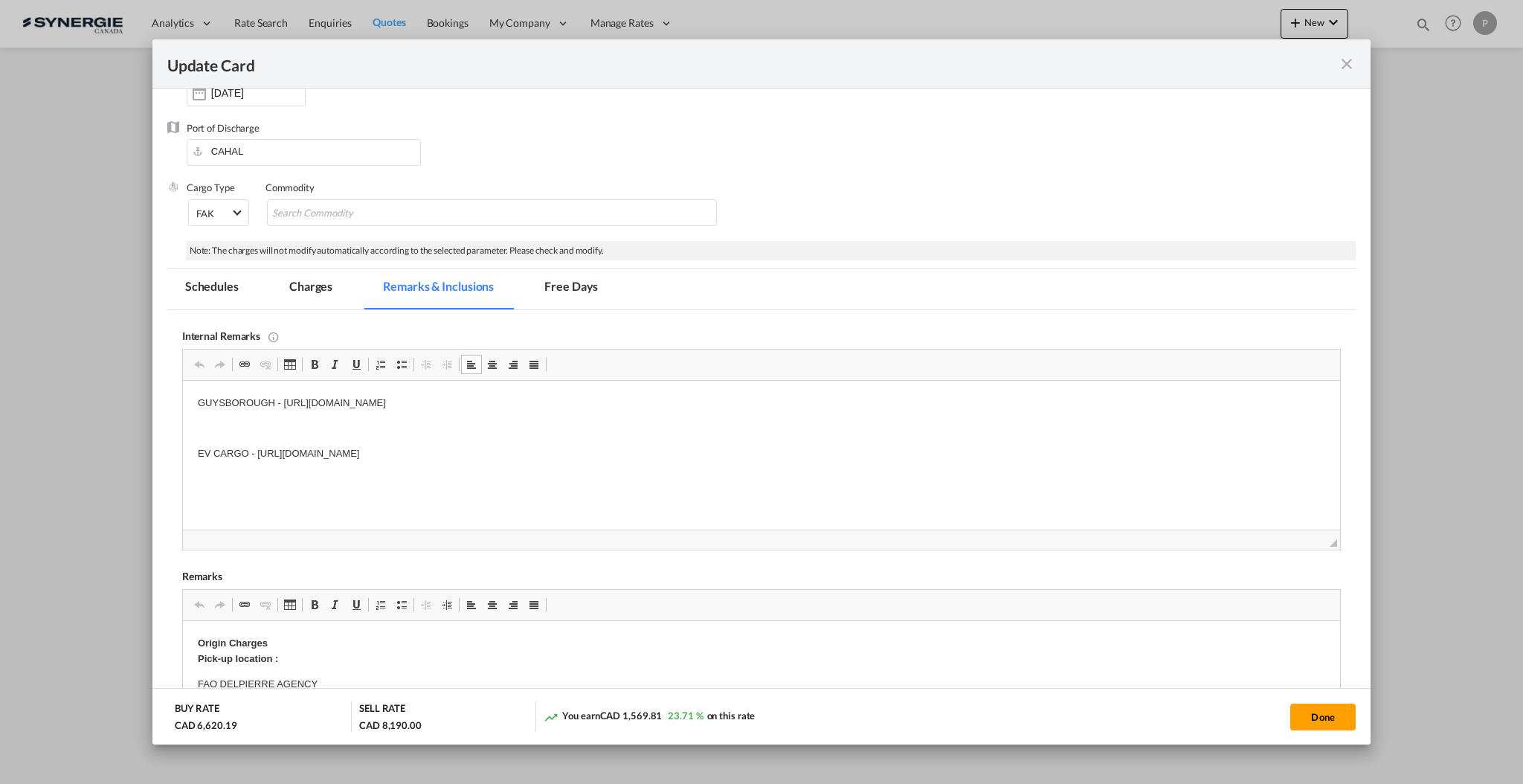
click at [1351, 68] on md-icon "icon-close fg-AAA8AD m-0 pointer" at bounding box center [1347, 64] width 18 height 18
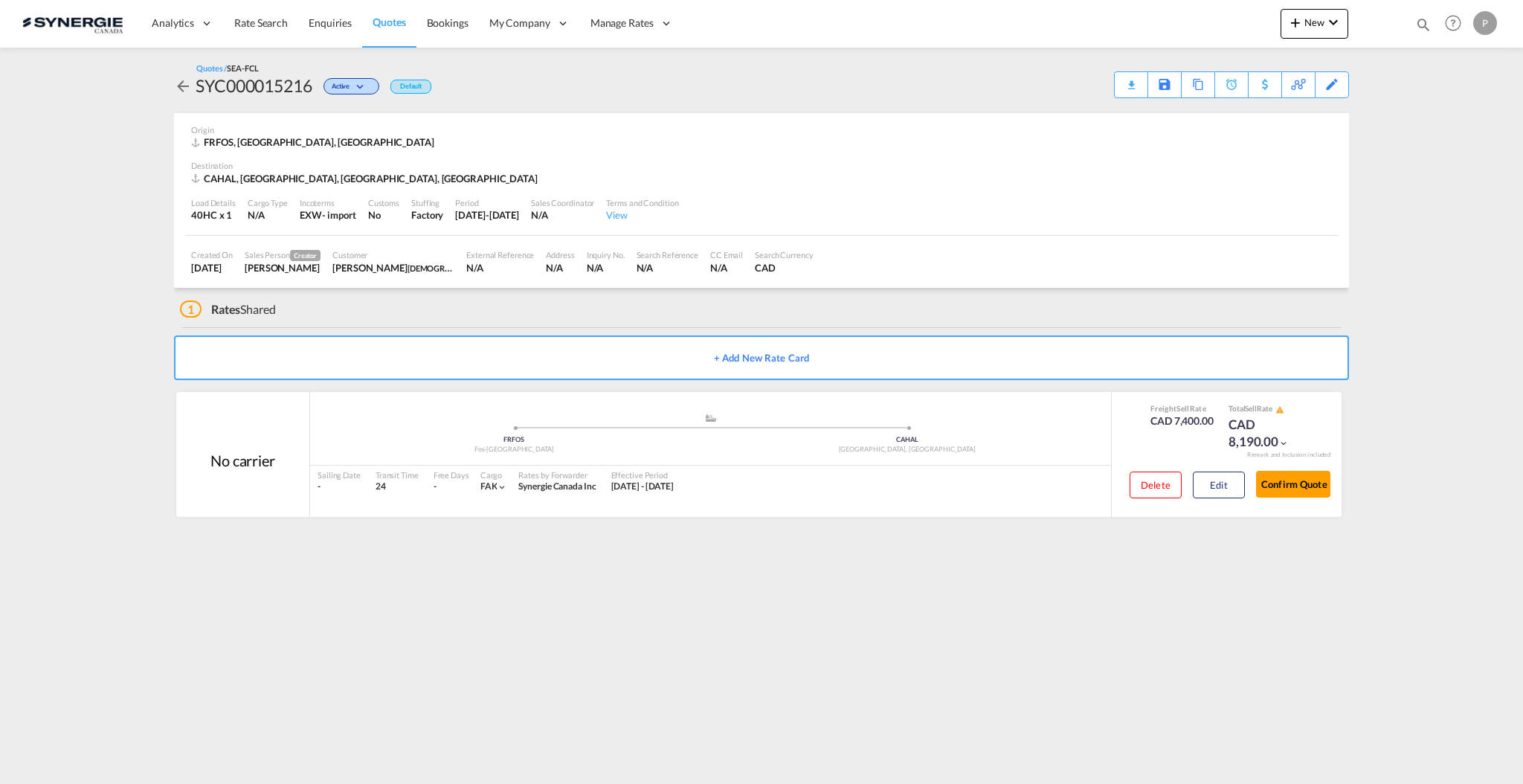
click at [1428, 28] on md-icon "icon-magnify" at bounding box center [1424, 25] width 17 height 17
click at [1188, 25] on select "Bookings Quotes Enquiries" at bounding box center [1186, 24] width 70 height 26
select select "Quotes"
click at [1152, 11] on select "Bookings Quotes Enquiries" at bounding box center [1186, 24] width 70 height 26
click at [1243, 36] on div "Bookings Quotes Enquiries" at bounding box center [1279, 28] width 305 height 36
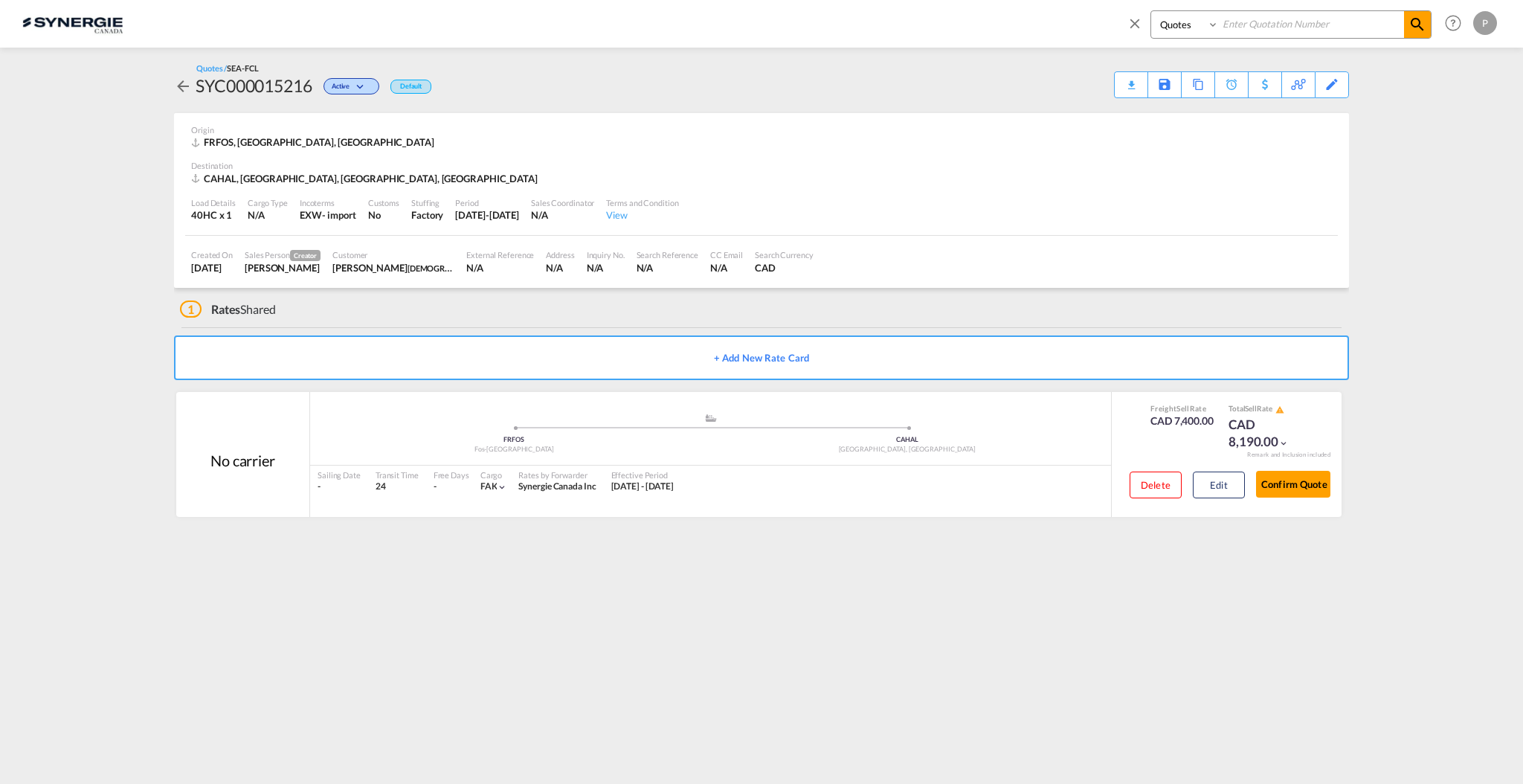
click at [1247, 31] on input at bounding box center [1311, 24] width 185 height 26
paste input "SYC000013851"
type input "SYC000013851"
click at [1422, 25] on md-icon "icon-magnify" at bounding box center [1418, 25] width 18 height 18
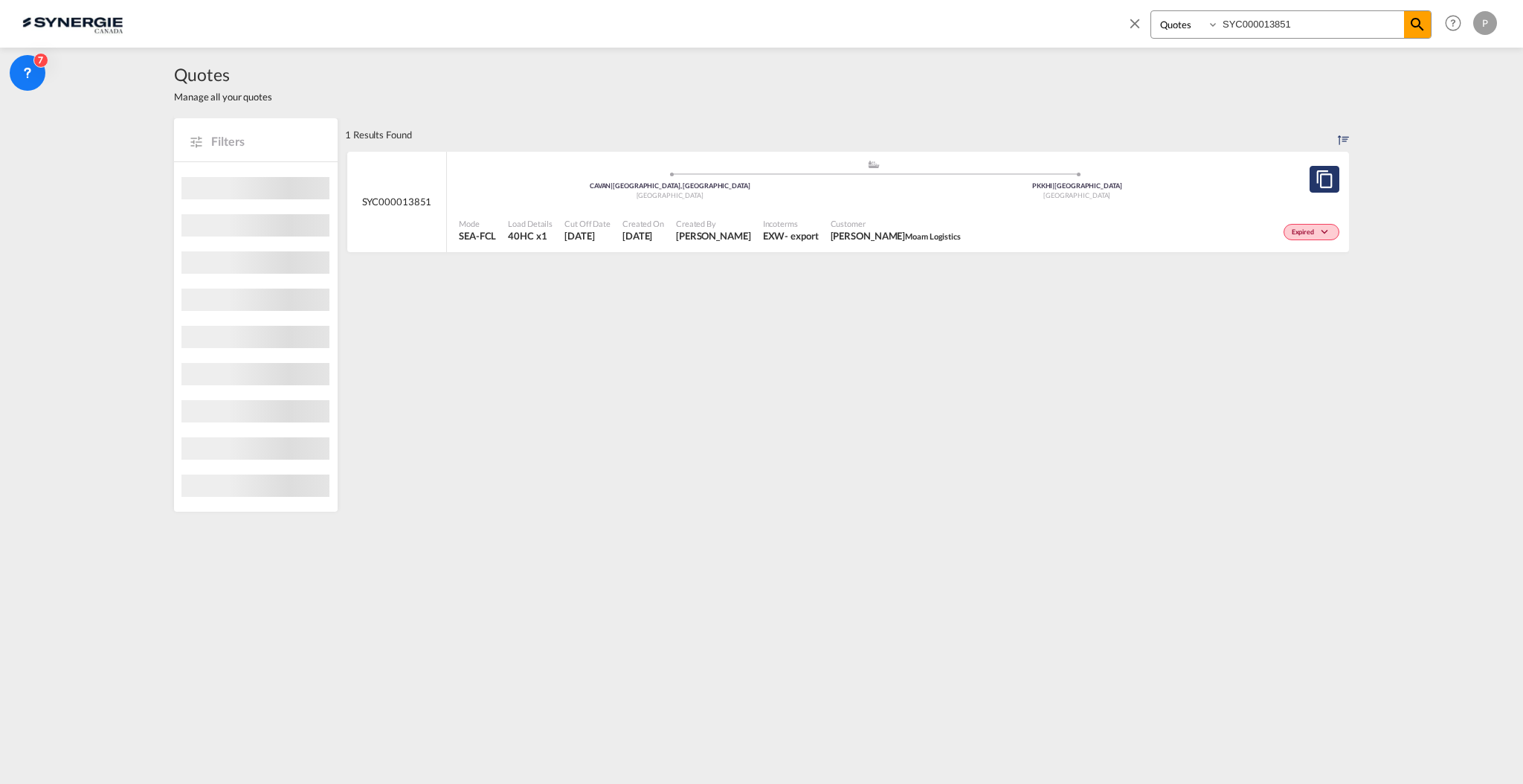
click at [1323, 179] on md-icon "assets/icons/custom/copyQuote.svg" at bounding box center [1325, 179] width 18 height 18
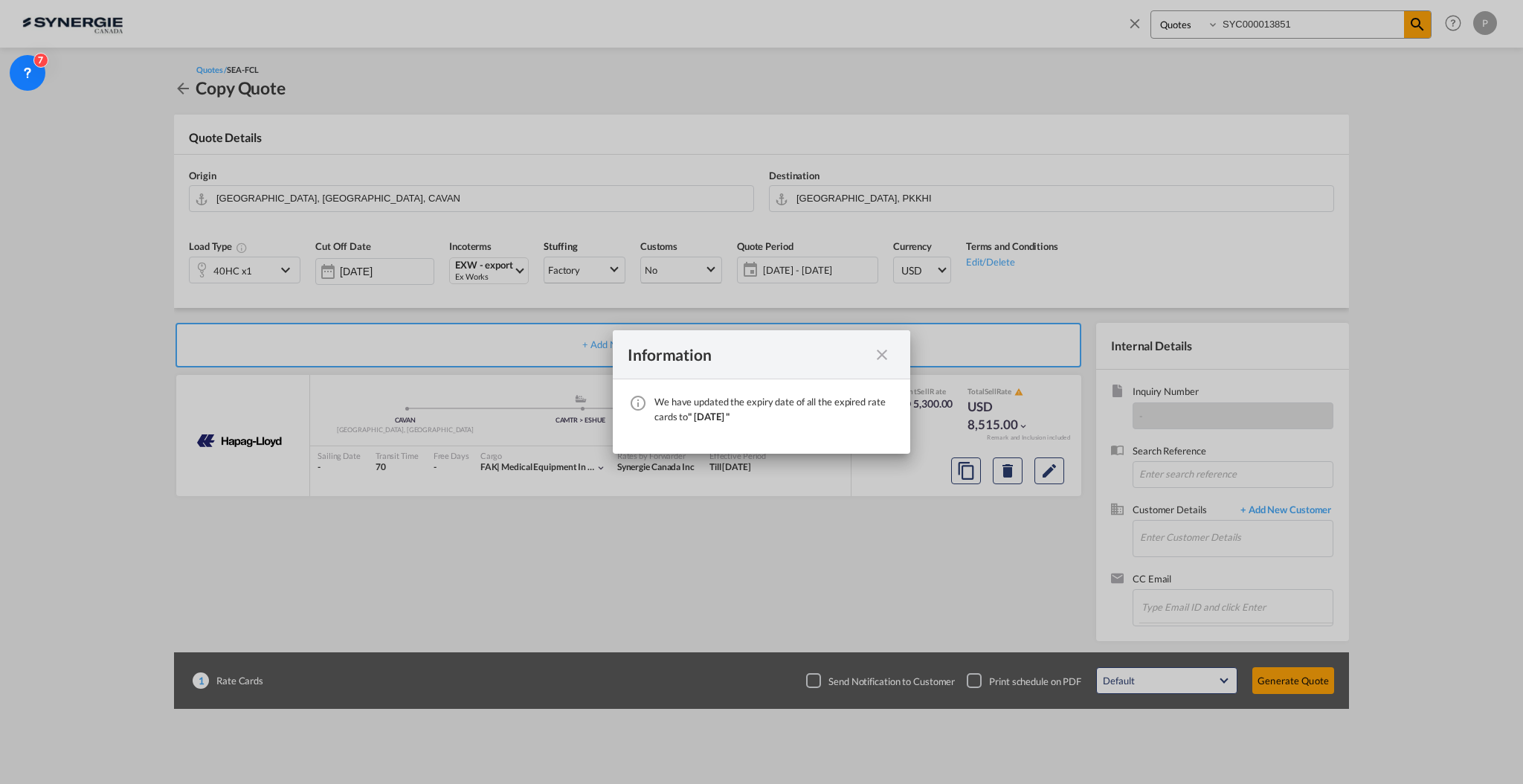
click at [885, 354] on md-icon "icon-close fg-AAA8AD cursor" at bounding box center [882, 355] width 18 height 18
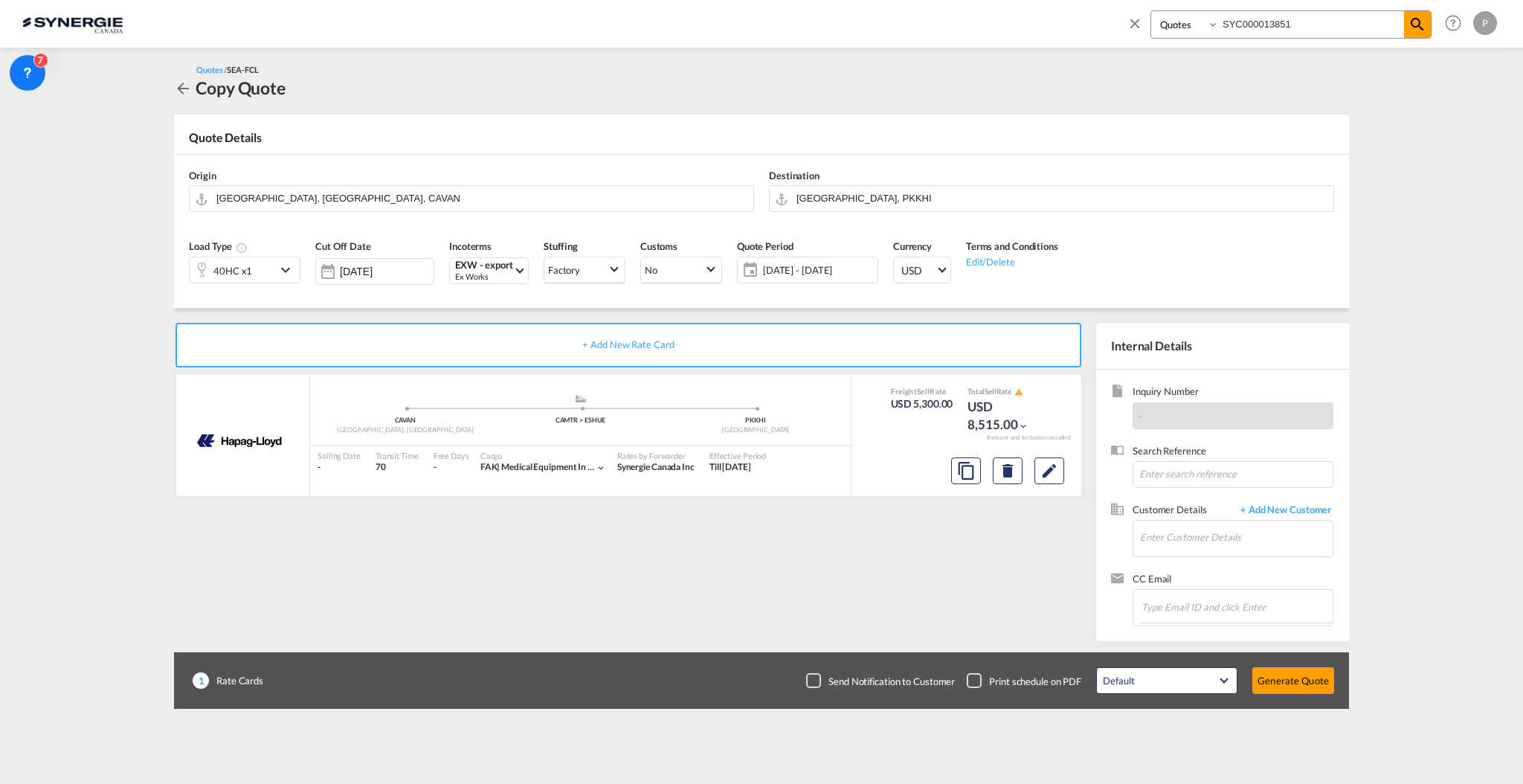
click at [817, 271] on span "06 Oct - 05 Nov 2025" at bounding box center [818, 270] width 111 height 14
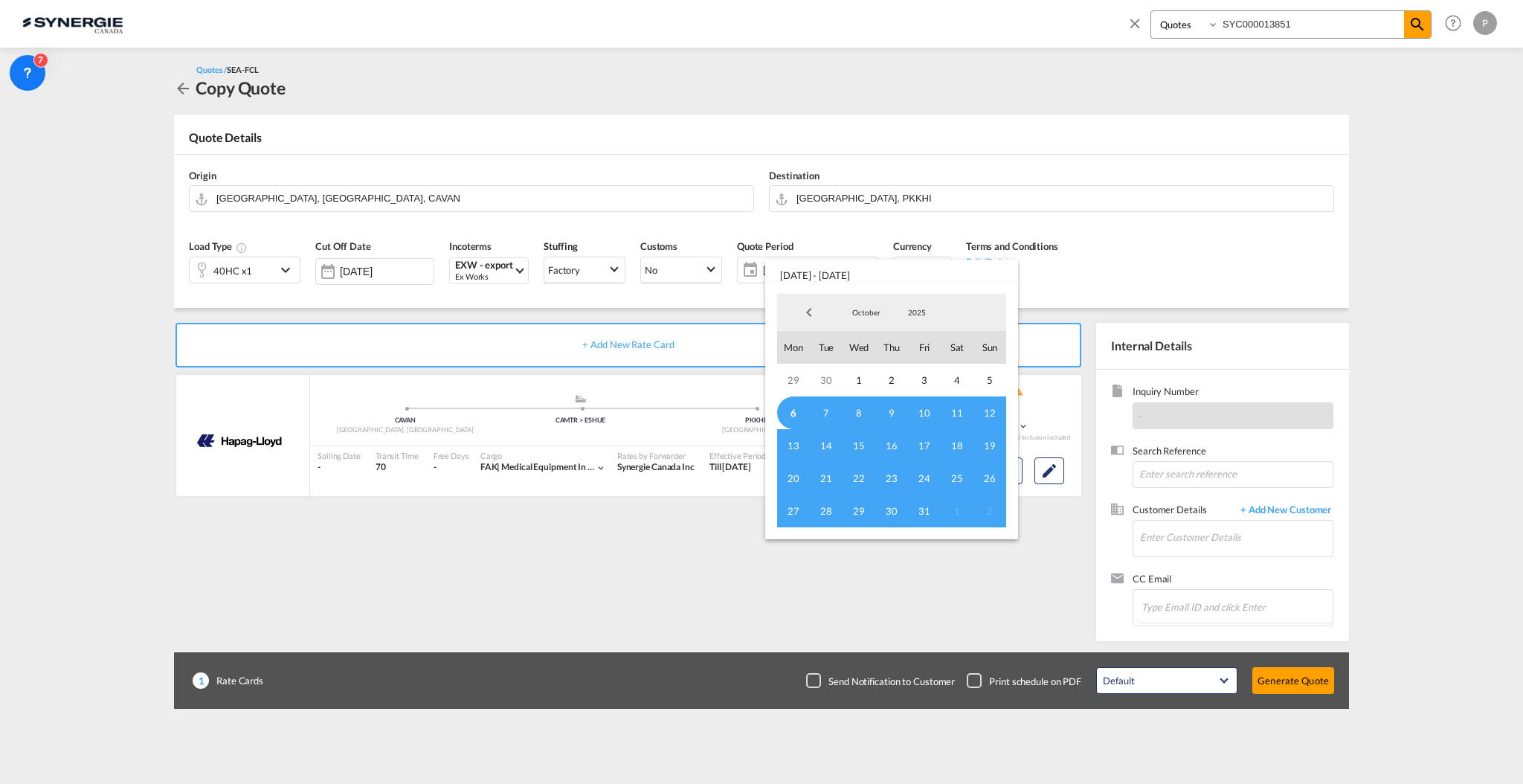
drag, startPoint x: 794, startPoint y: 411, endPoint x: 804, endPoint y: 416, distance: 11.2
click at [794, 410] on span "6" at bounding box center [793, 412] width 33 height 33
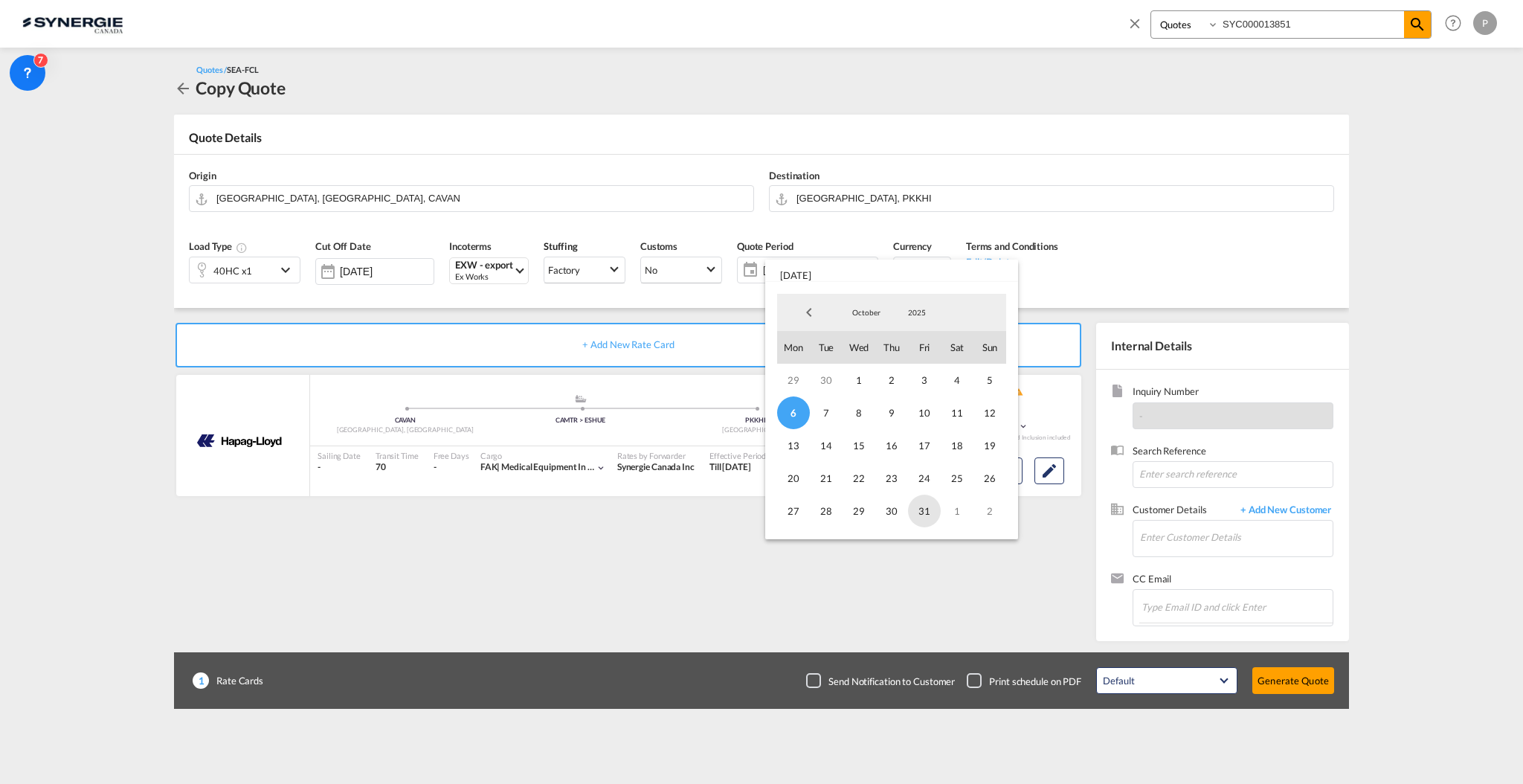
click at [923, 512] on span "31" at bounding box center [924, 510] width 33 height 33
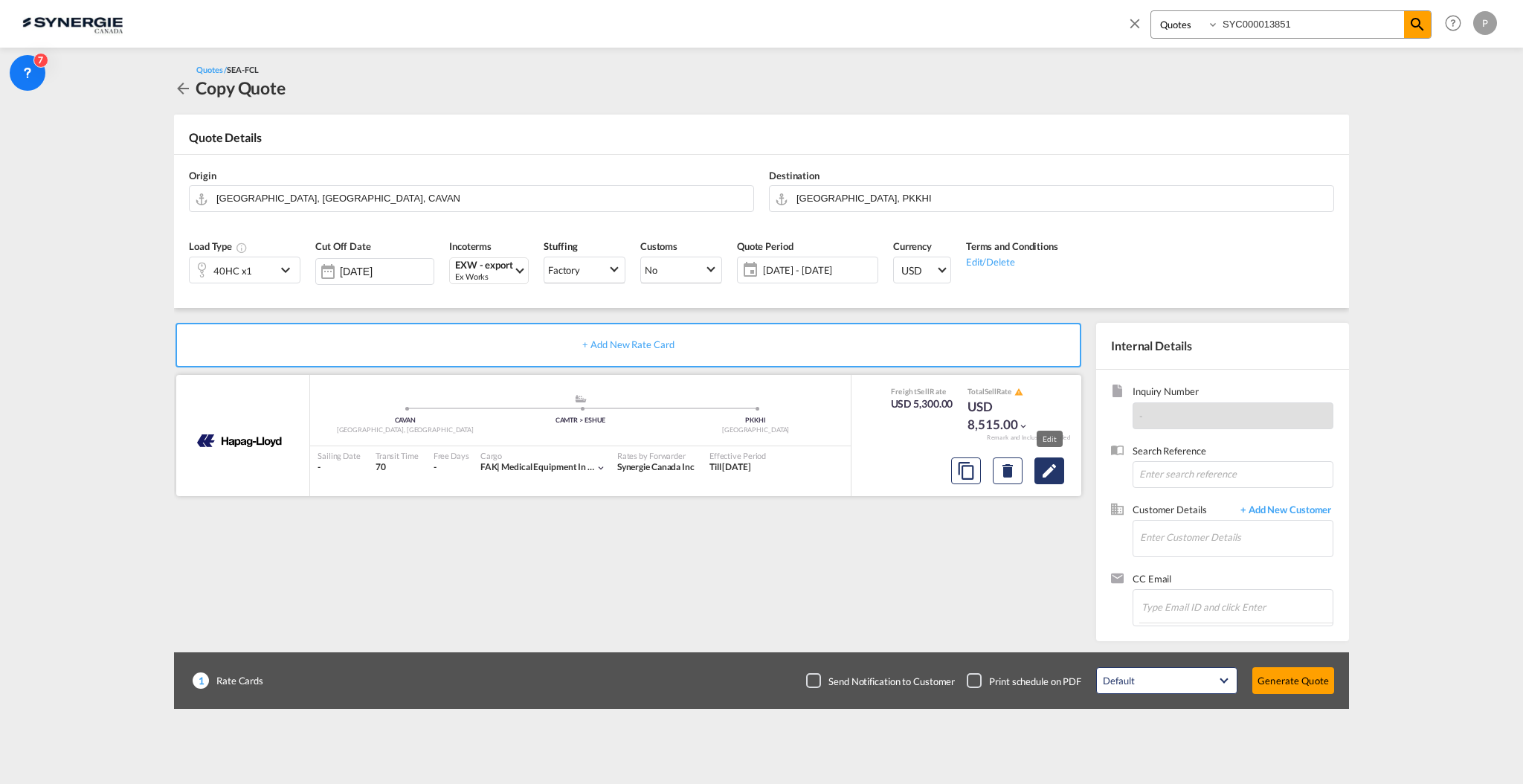
click at [1057, 479] on md-icon "Edit" at bounding box center [1050, 471] width 18 height 18
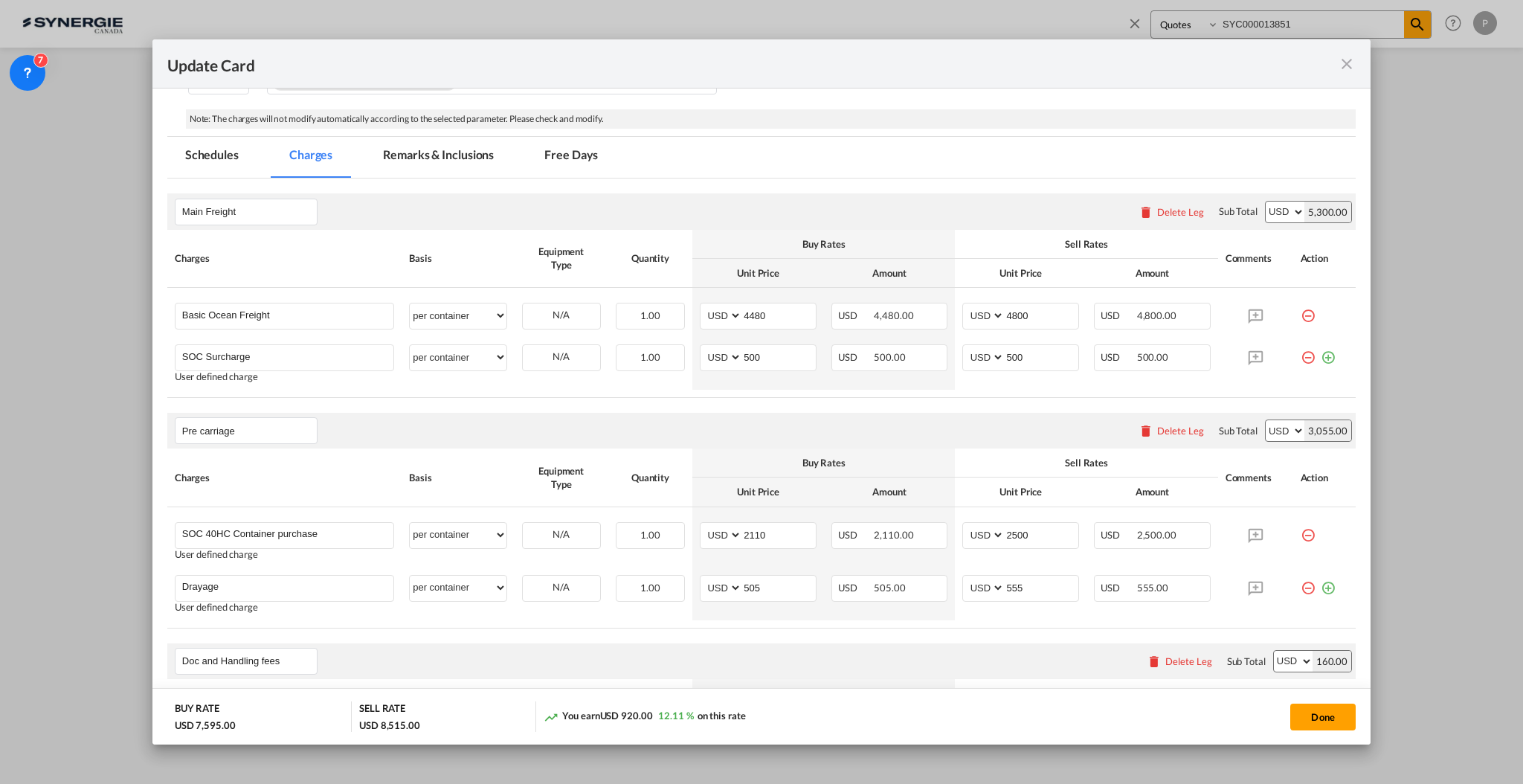
scroll to position [297, 0]
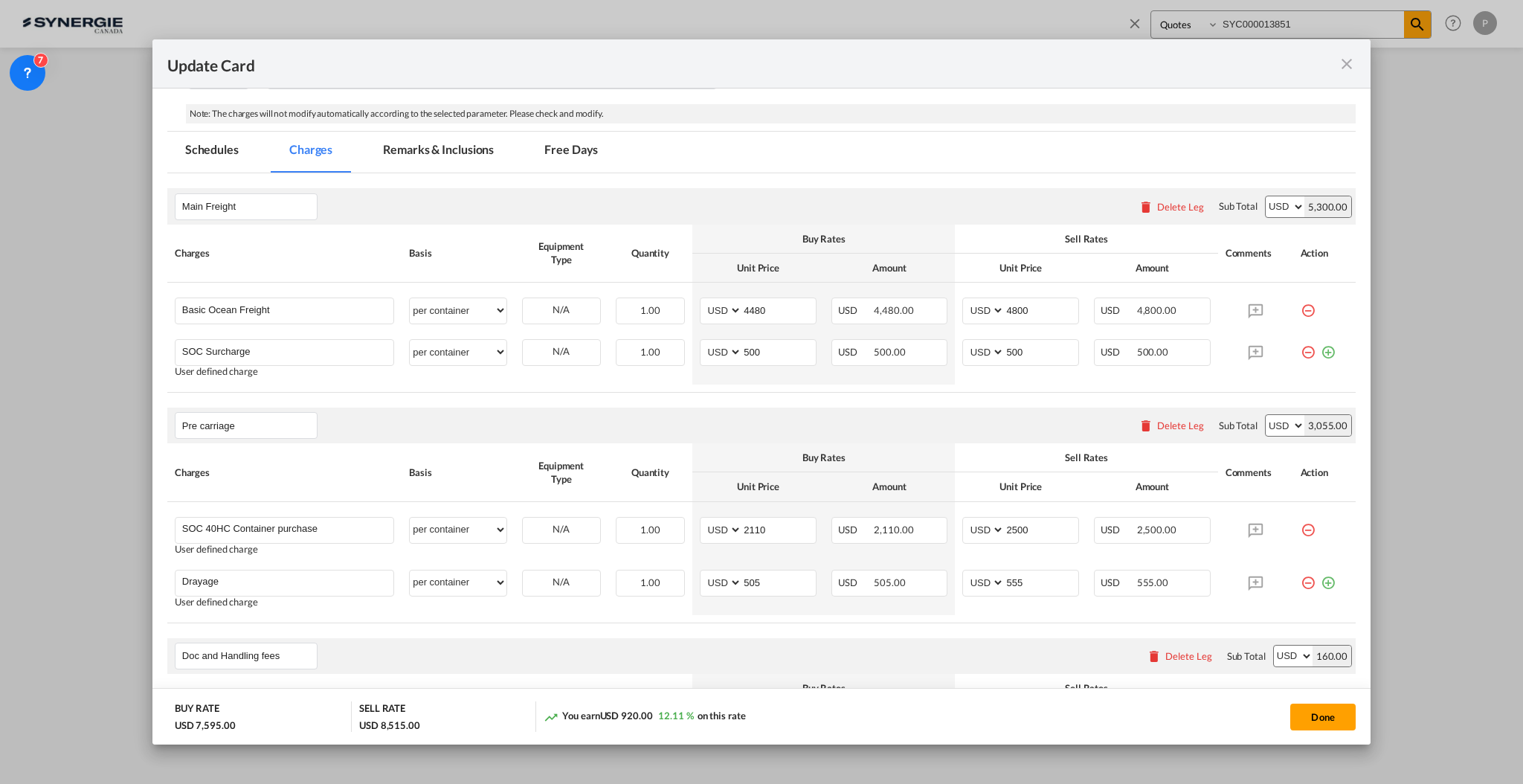
click at [1347, 66] on md-icon "icon-close fg-AAA8AD m-0 pointer" at bounding box center [1347, 64] width 18 height 18
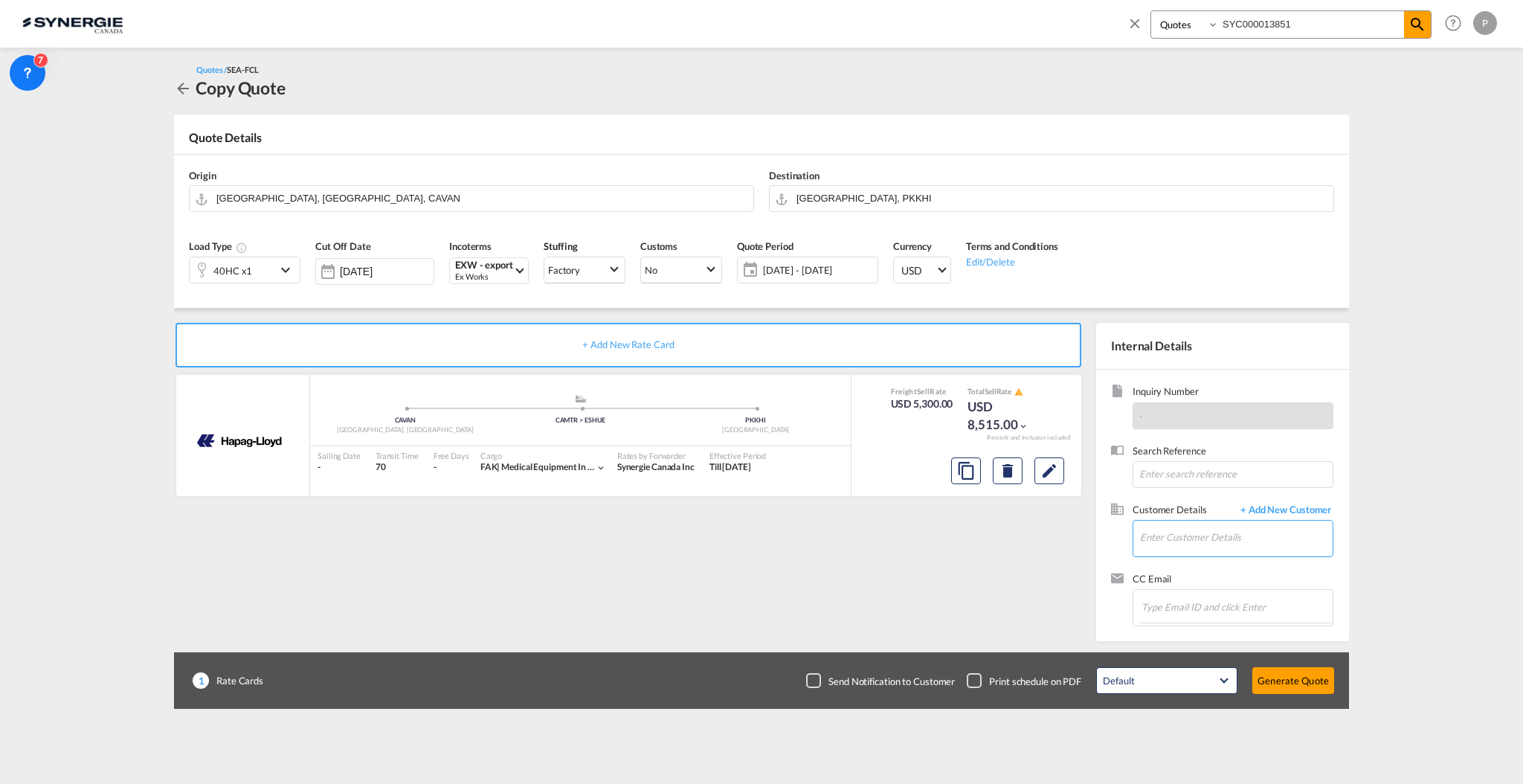
click at [1206, 543] on input "Enter Customer Details" at bounding box center [1236, 538] width 193 height 33
click at [1037, 469] on button "Edit" at bounding box center [1049, 470] width 29 height 26
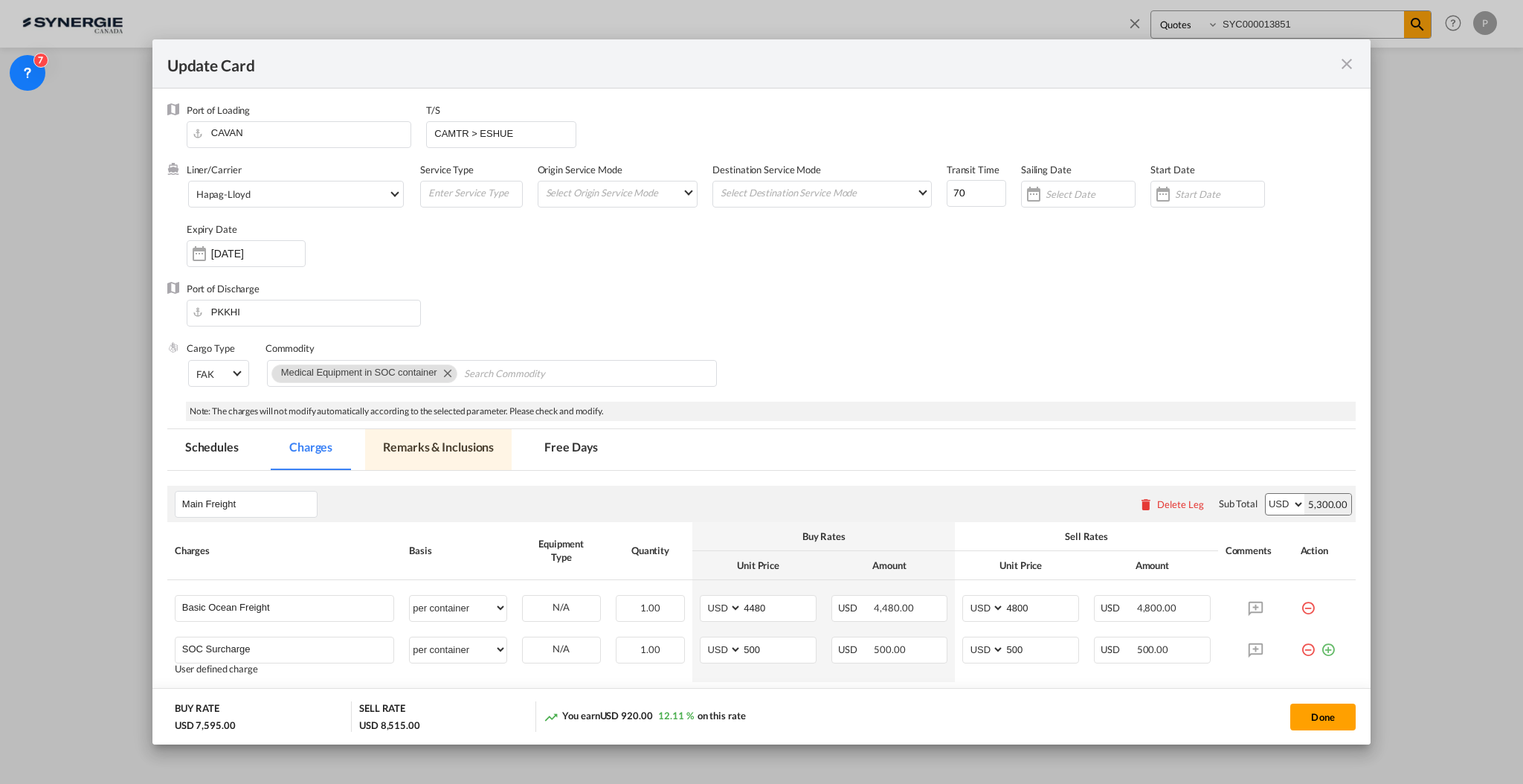
click at [393, 438] on md-tab-item "Remarks & Inclusions" at bounding box center [439, 450] width 147 height 41
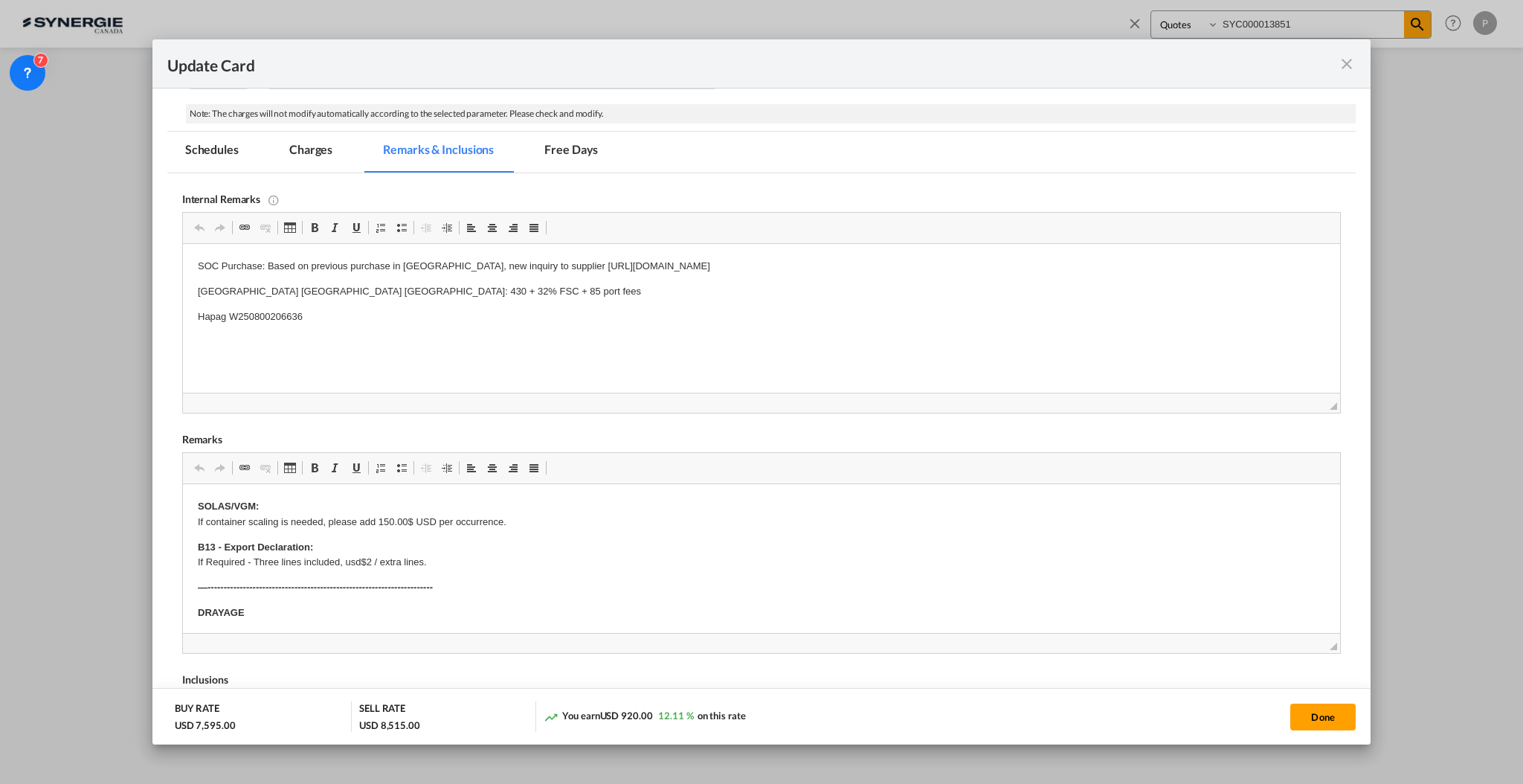
scroll to position [0, 0]
click at [268, 315] on p "Hapag W250800206636" at bounding box center [761, 317] width 1128 height 16
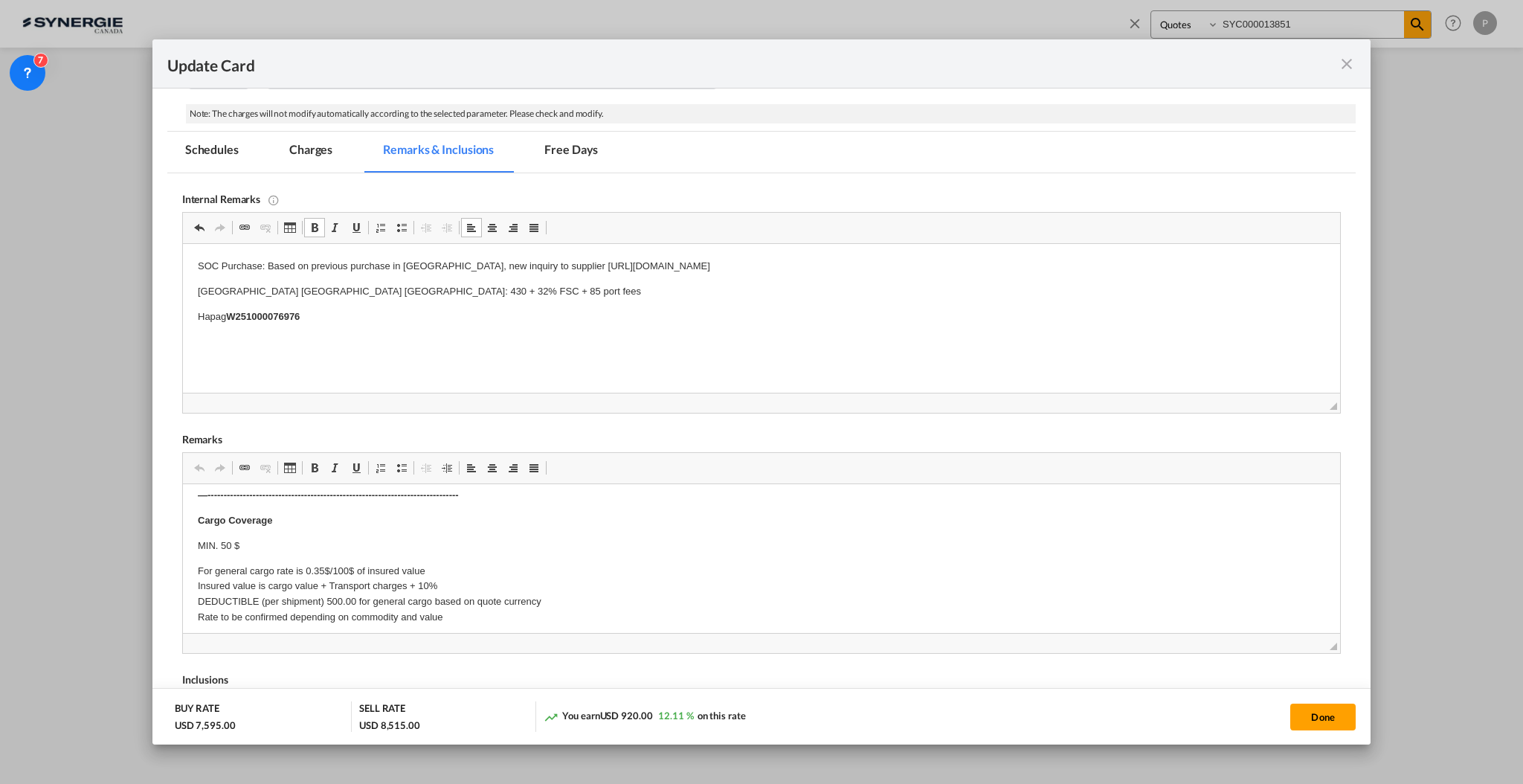
scroll to position [515, 0]
click at [322, 144] on md-tab-item "Charges" at bounding box center [311, 152] width 79 height 41
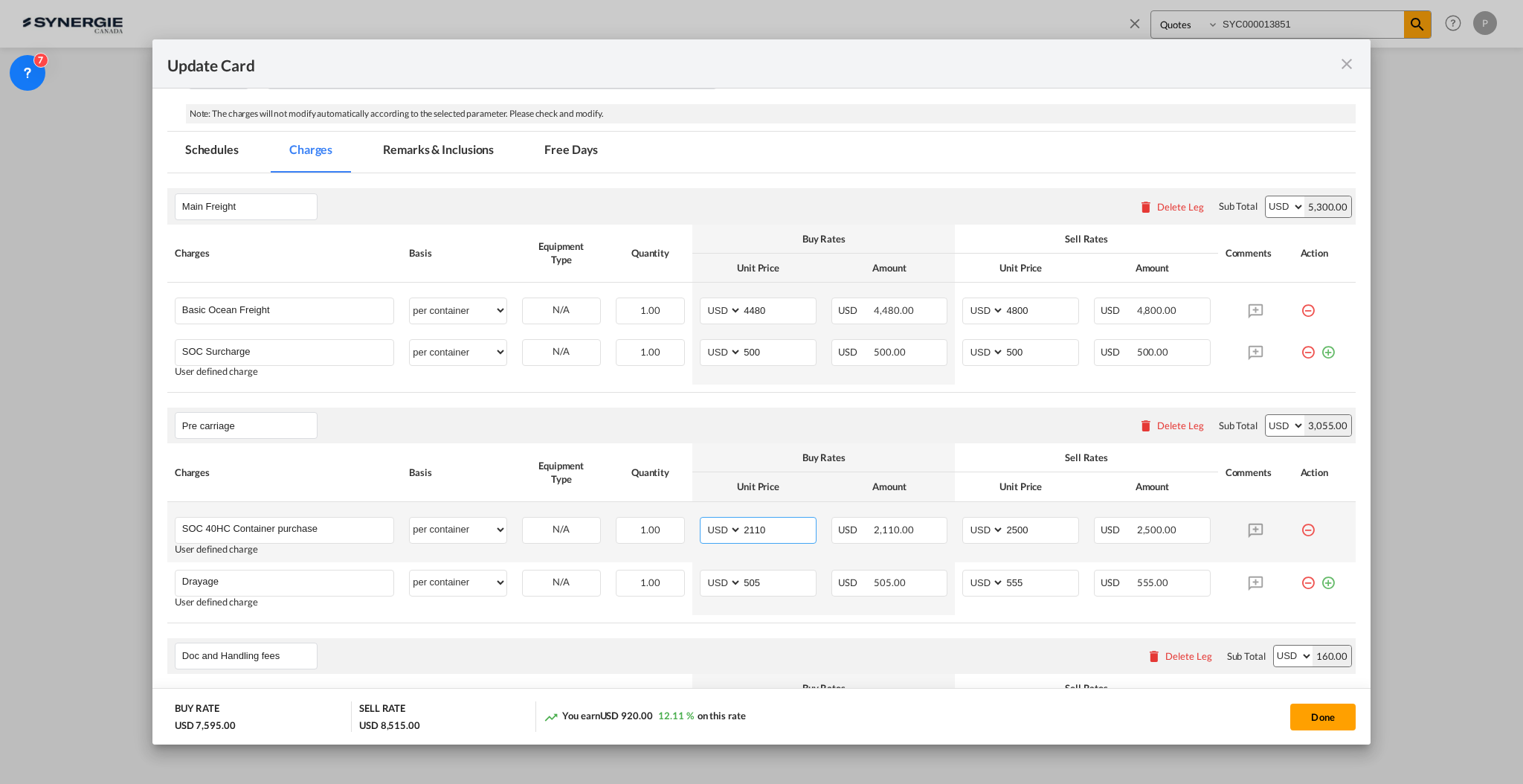
click at [746, 524] on input "2110" at bounding box center [779, 529] width 73 height 23
type input "2365"
click at [808, 496] on th "Unit Price" at bounding box center [758, 487] width 132 height 29
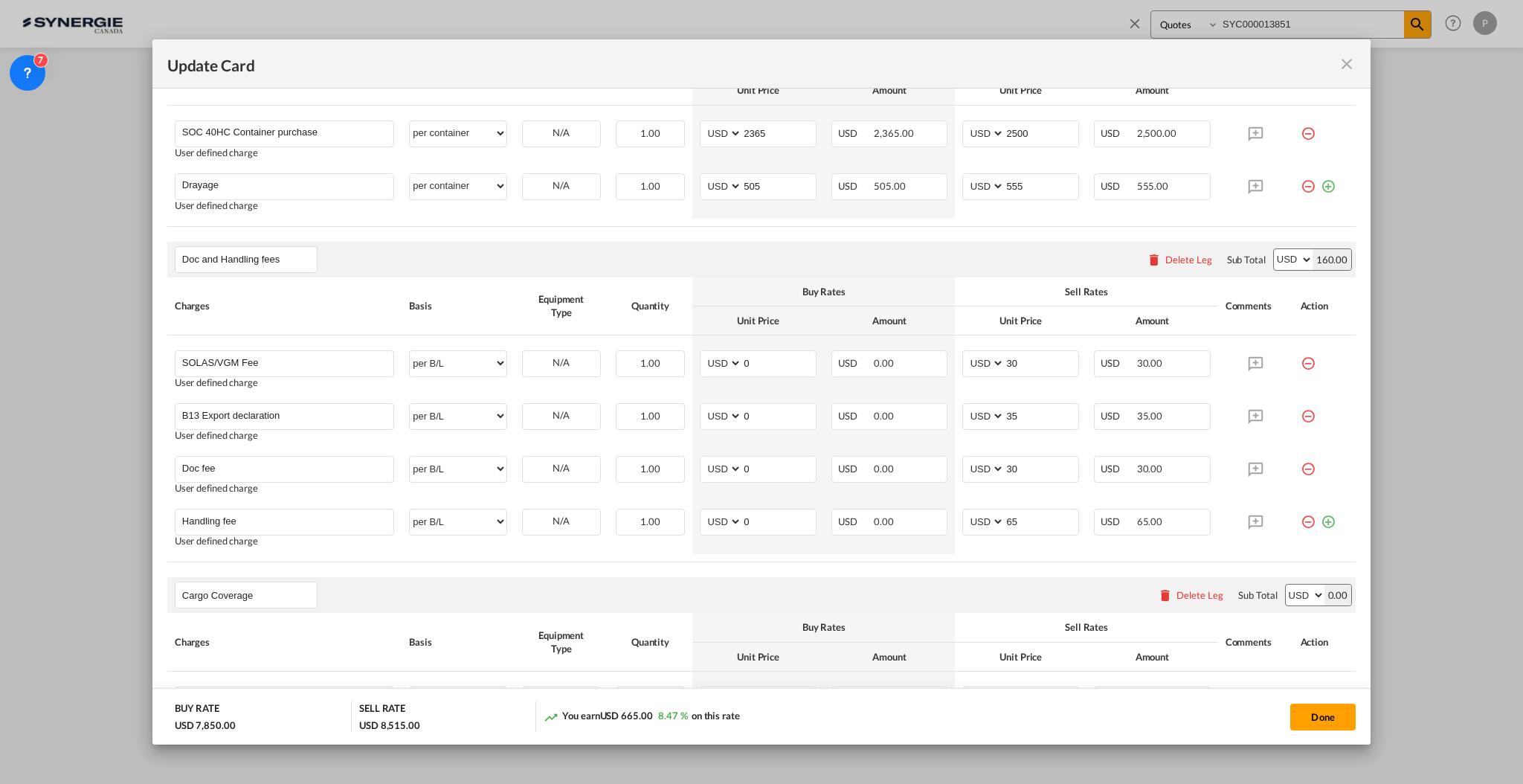
scroll to position [495, 0]
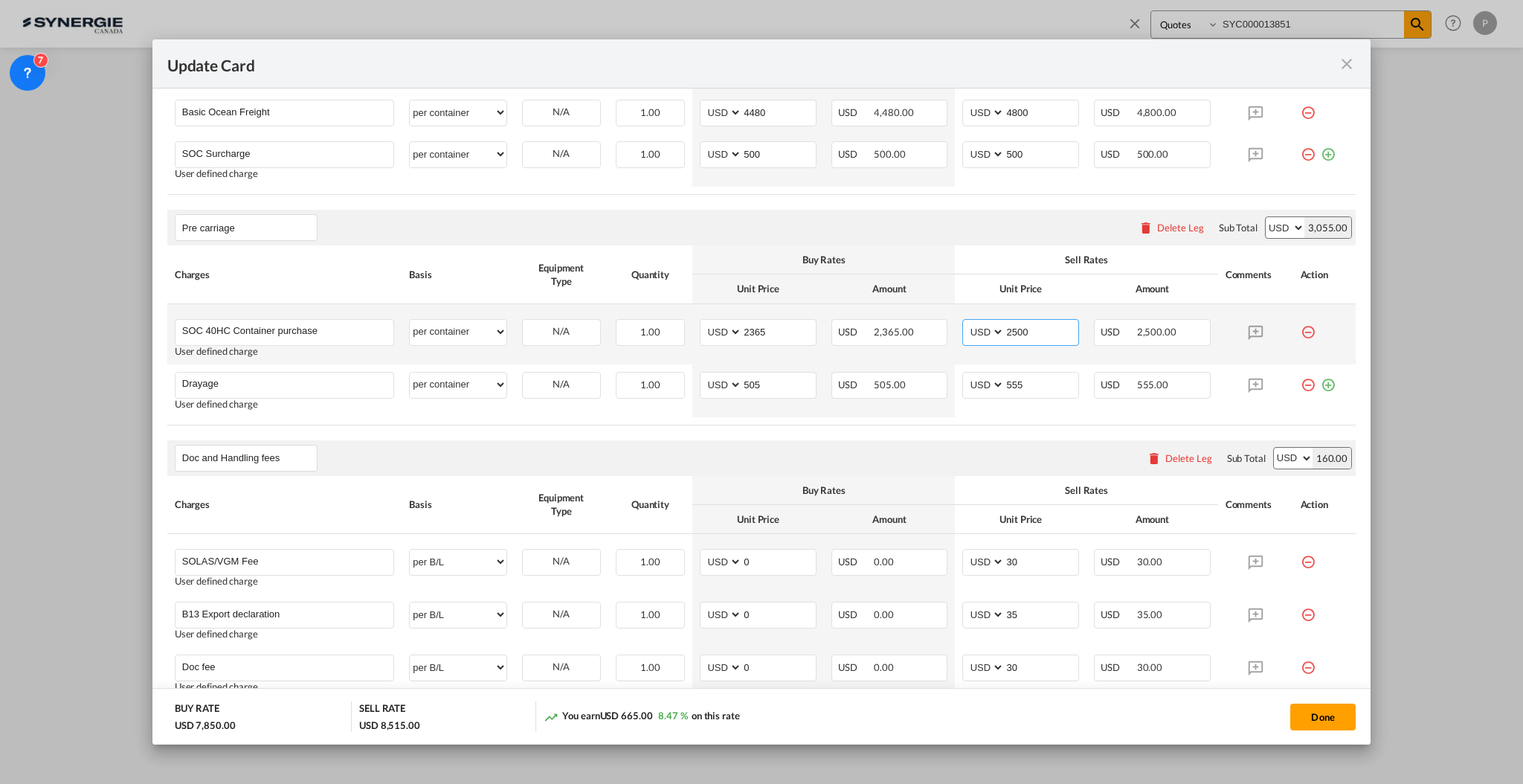
click at [1009, 321] on input "2500" at bounding box center [1041, 331] width 73 height 23
click at [1005, 327] on input "2500" at bounding box center [1041, 331] width 73 height 23
click at [1006, 327] on input "2500" at bounding box center [1041, 331] width 73 height 23
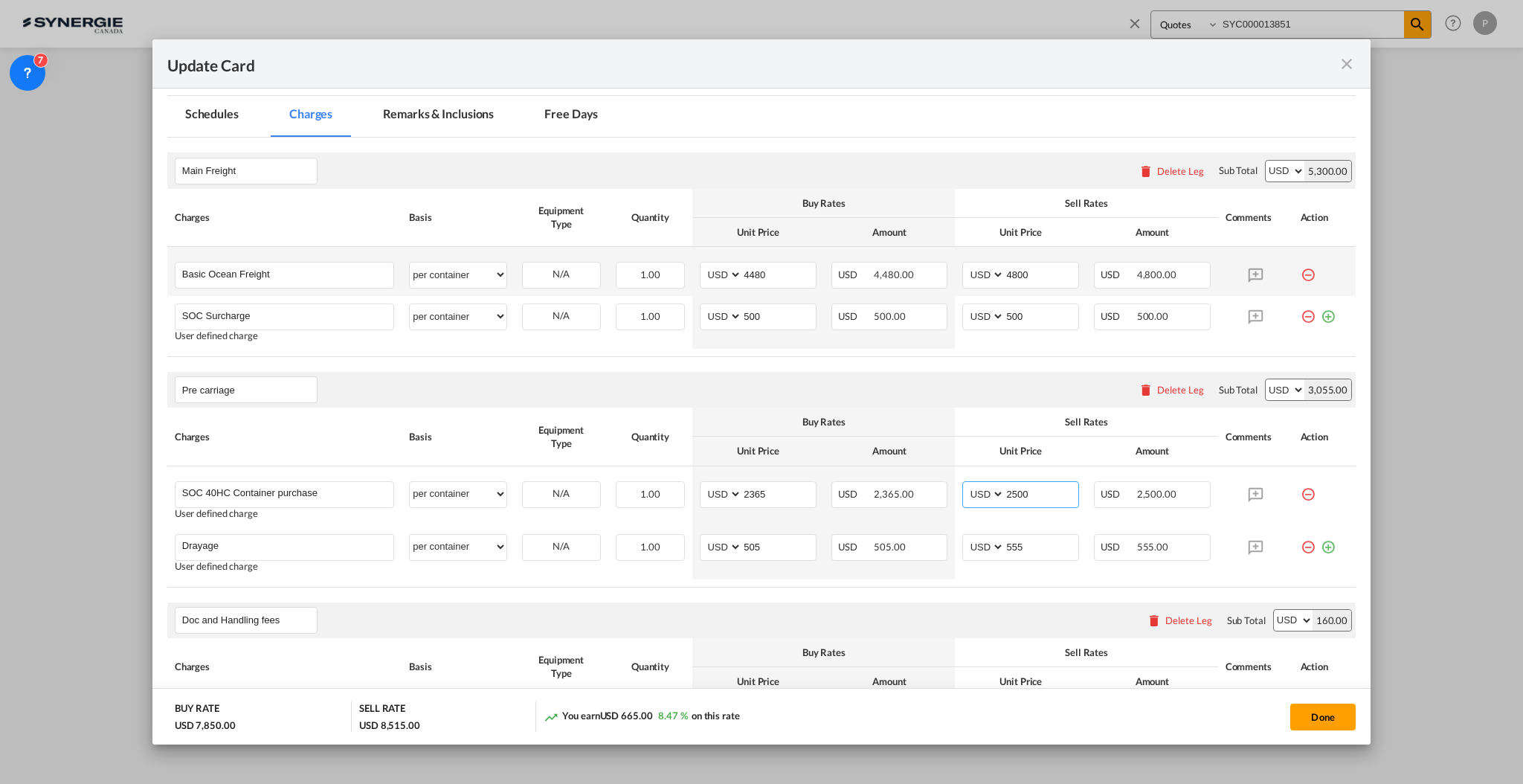
scroll to position [297, 0]
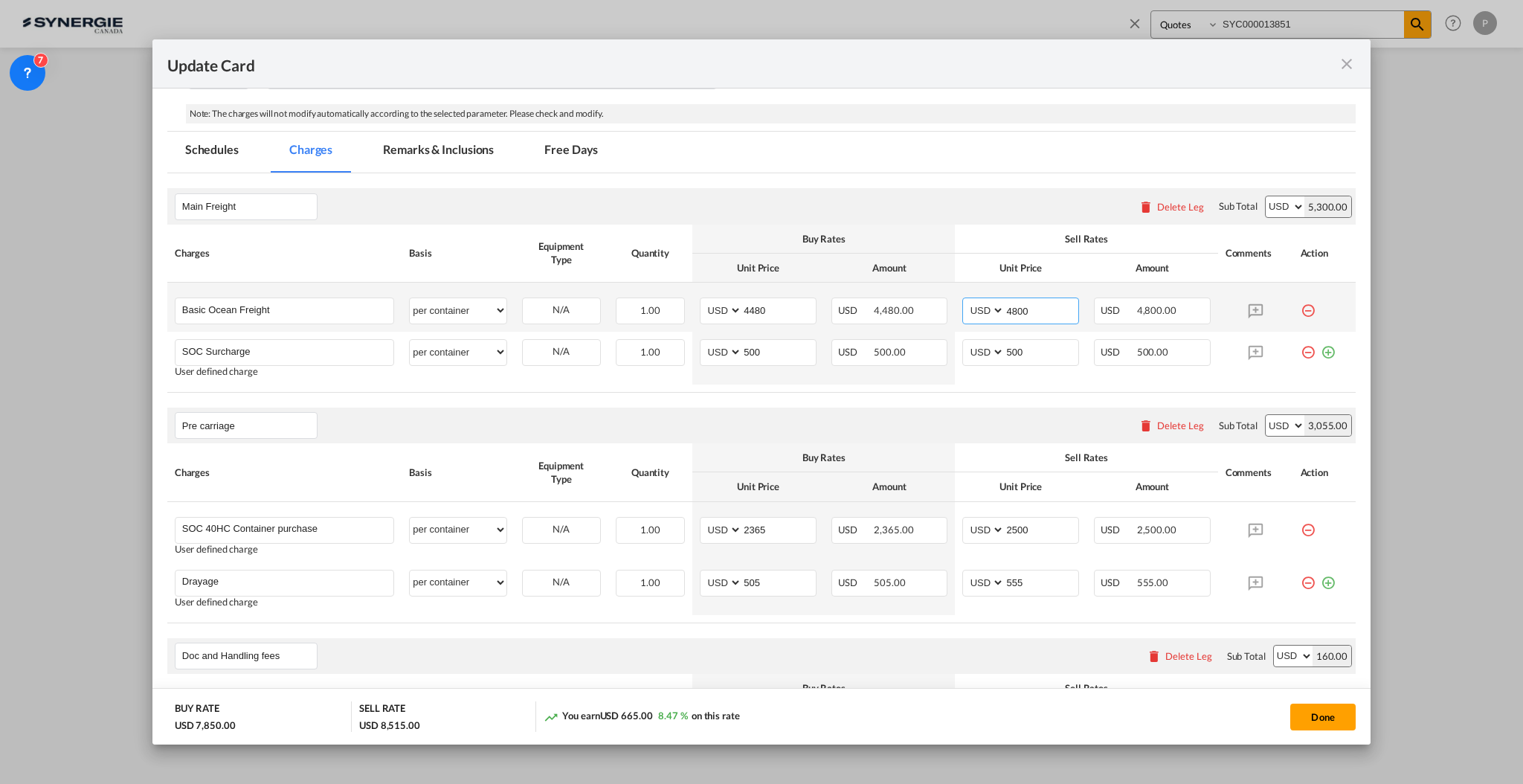
click at [1007, 302] on input "4800" at bounding box center [1041, 309] width 73 height 23
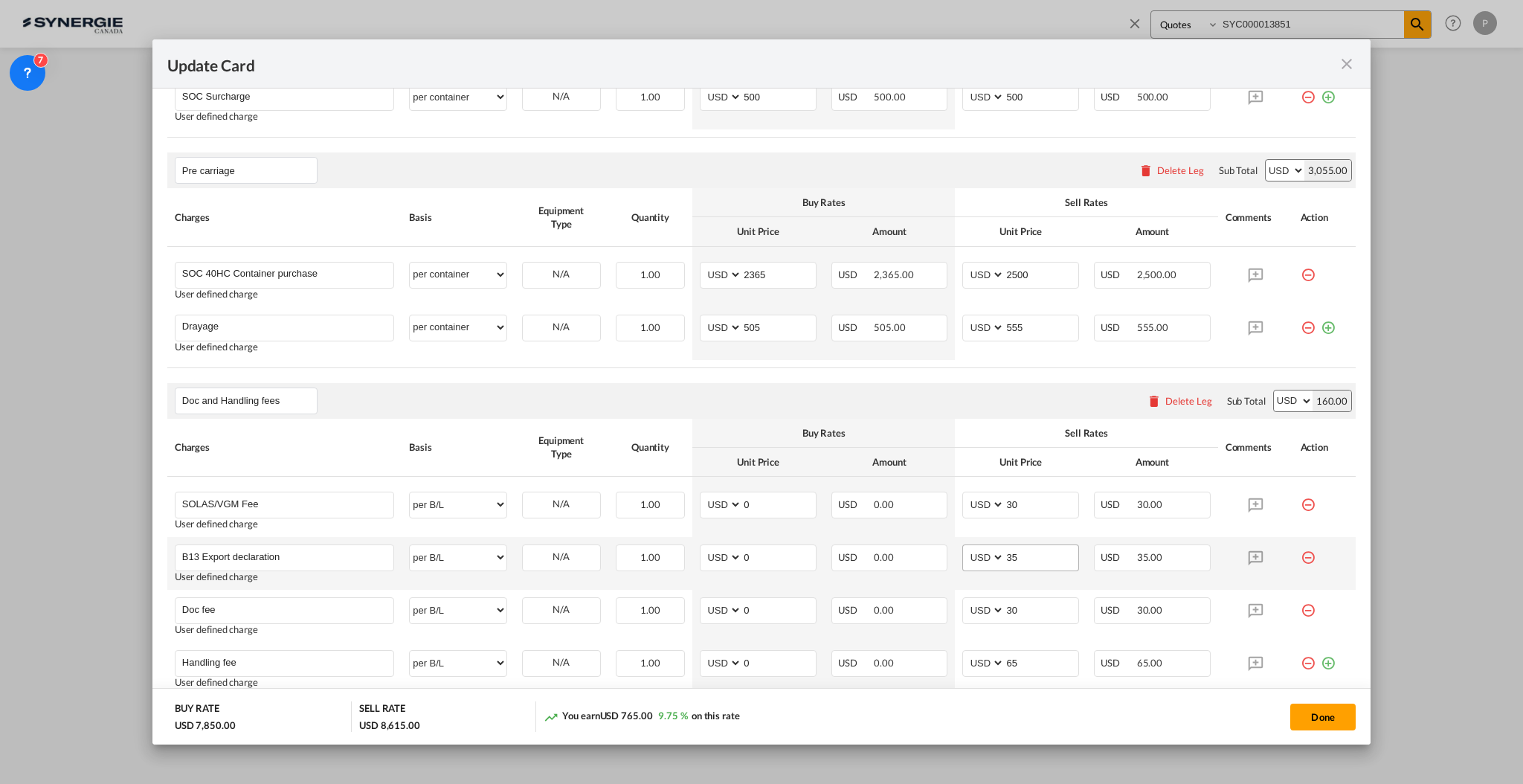
scroll to position [454, 0]
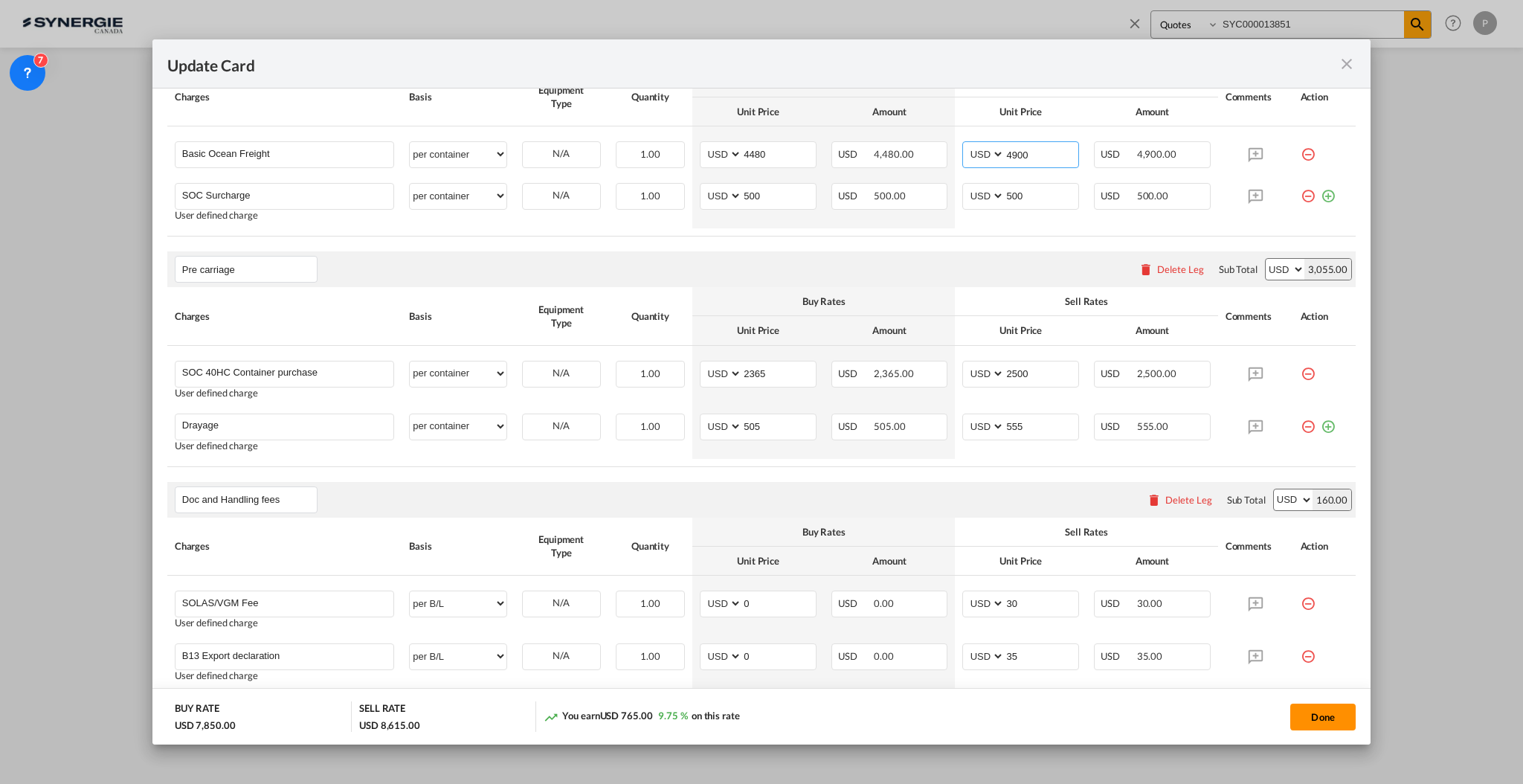
type input "4900"
click at [1309, 722] on button "Done" at bounding box center [1323, 716] width 66 height 26
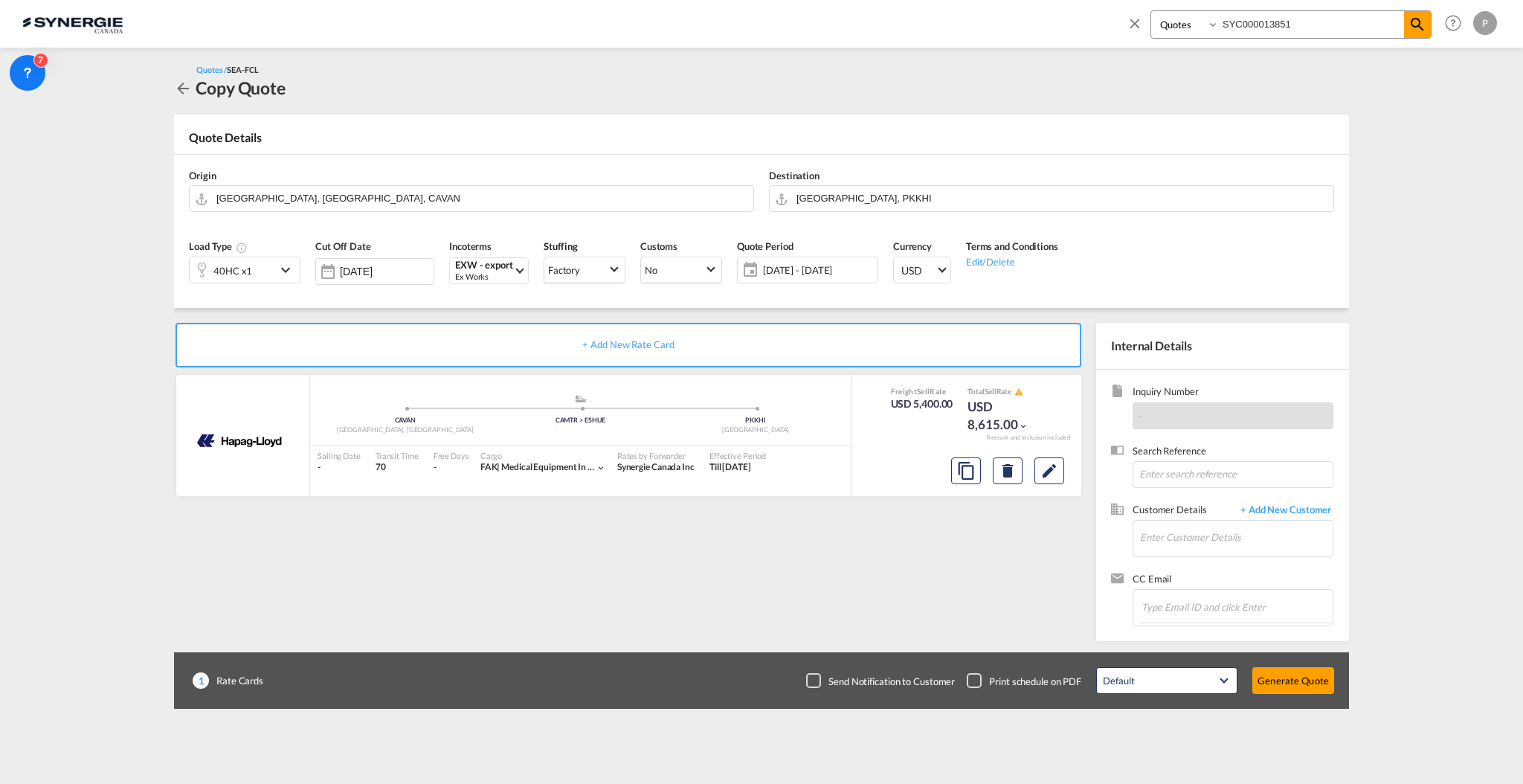
type input "04 Nov 2025"
click at [1203, 535] on input "Enter Customer Details" at bounding box center [1236, 538] width 193 height 33
drag, startPoint x: 1146, startPoint y: 533, endPoint x: 1181, endPoint y: 538, distance: 35.4
click at [1148, 534] on input "Enter Customer Details" at bounding box center [1236, 538] width 193 height 33
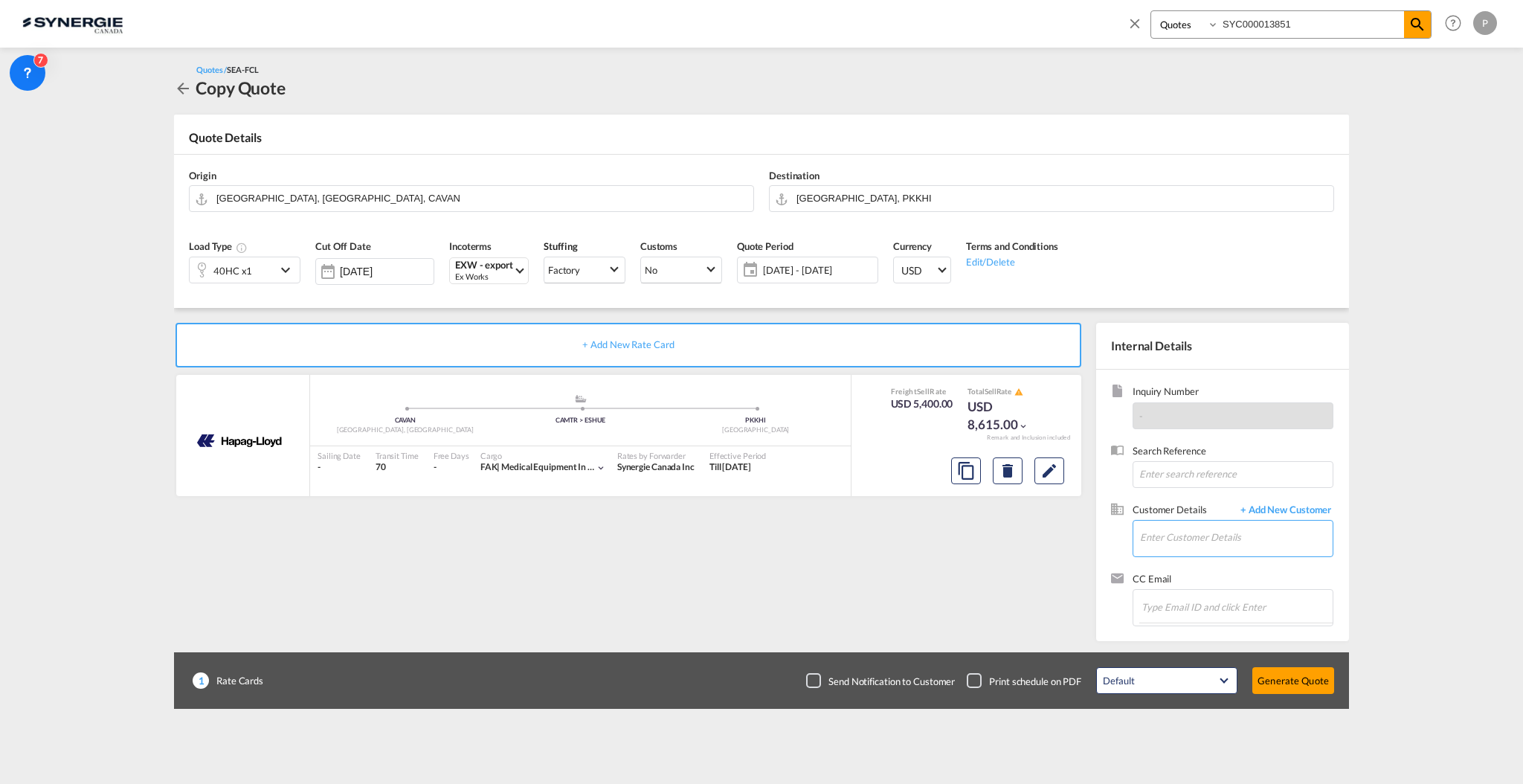
paste input "fahimullah.sahil@moamlogistics.com"
drag, startPoint x: 1215, startPoint y: 536, endPoint x: 1069, endPoint y: 530, distance: 146.1
click at [1069, 530] on body "Analytics Reports Dashboard Rate Search Enquiries Quotes Bookings" at bounding box center [762, 392] width 1523 height 784
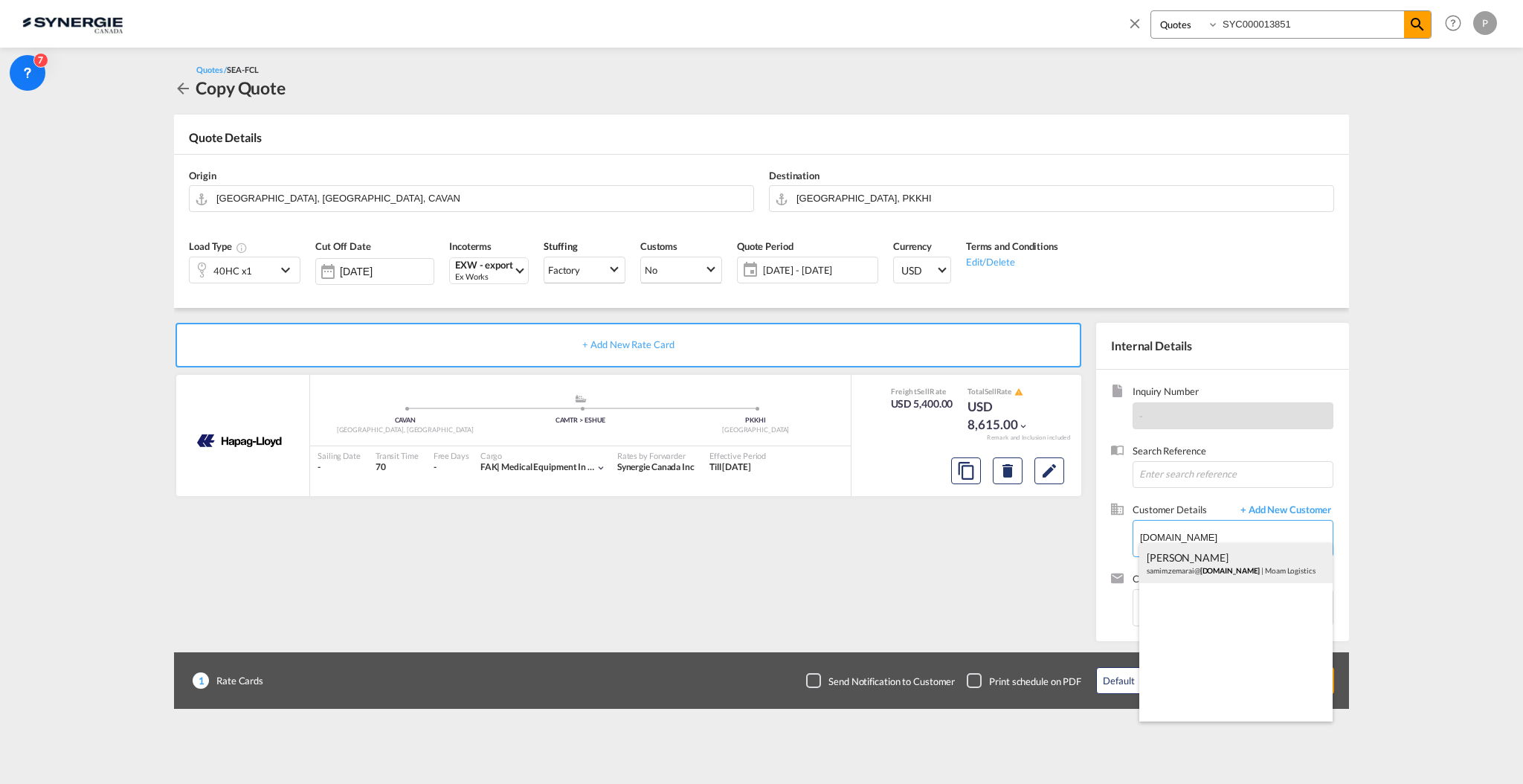
click at [1205, 558] on div "Samim Zemarai samim.zemarai@ moamlogistics.com | Moam Logistics" at bounding box center [1236, 562] width 194 height 40
type input "Moam Logistics, Samim Zemarai, samim.zemarai@moamlogistics.com"
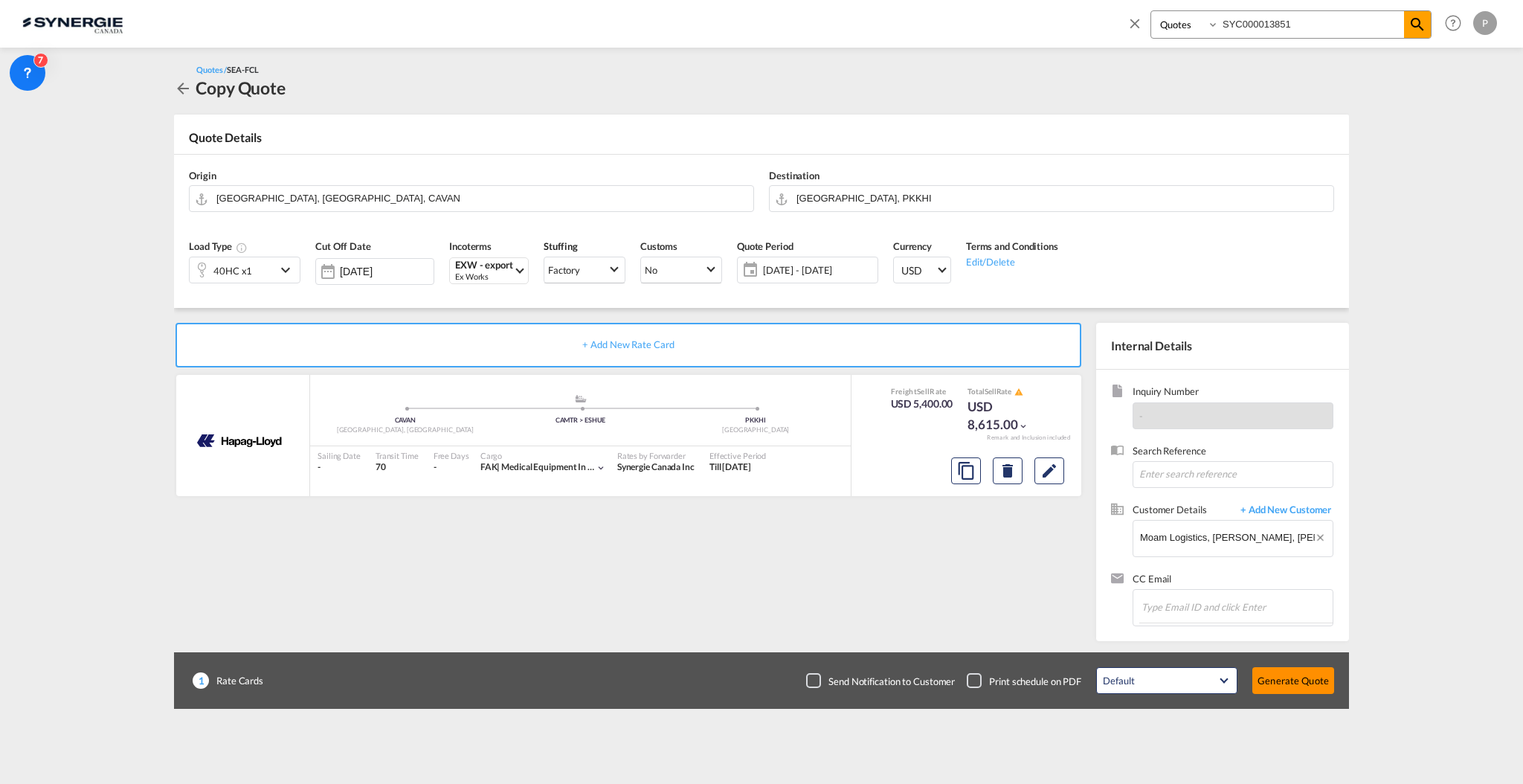
click at [1314, 678] on button "Generate Quote" at bounding box center [1293, 680] width 82 height 26
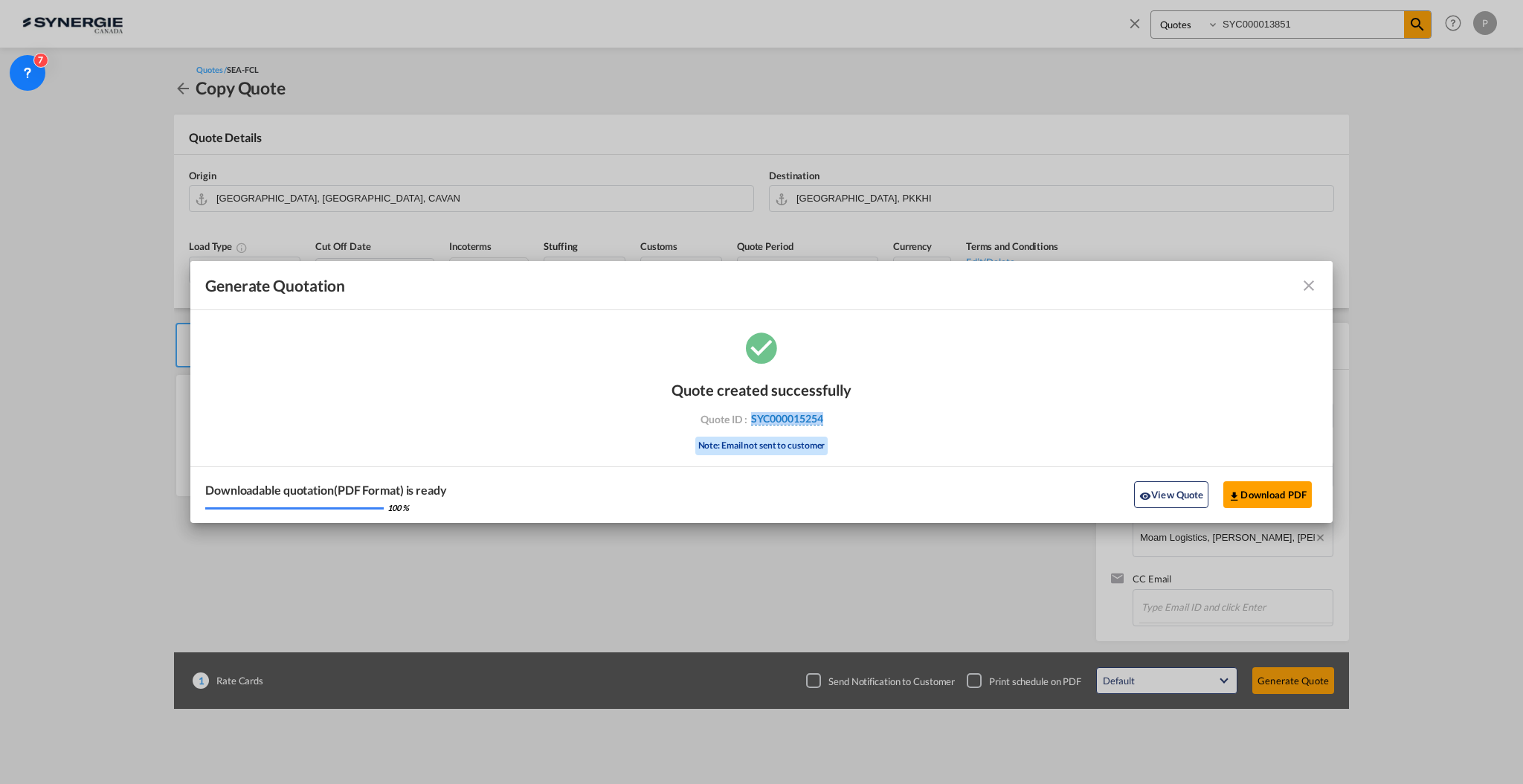
drag, startPoint x: 865, startPoint y: 427, endPoint x: 750, endPoint y: 422, distance: 115.1
click at [750, 422] on div "Quote created successfully Quote ID : SYC000015254 Note: Email not sent to cust…" at bounding box center [762, 426] width 1143 height 194
copy span "SYC000015254"
click at [1243, 489] on button "Download PDF" at bounding box center [1267, 494] width 88 height 26
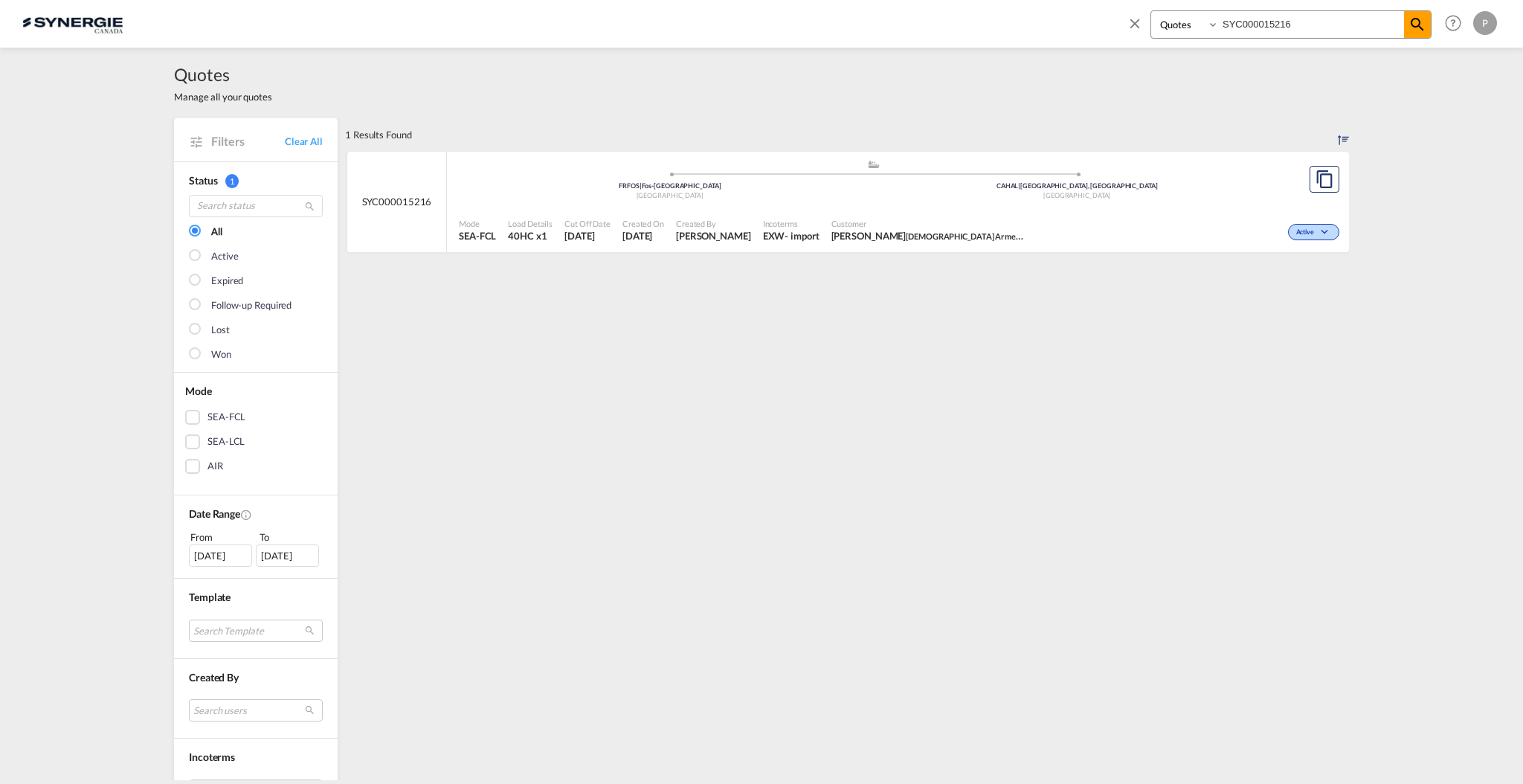
select select "Quotes"
click at [1312, 29] on input "SYC000015216" at bounding box center [1311, 24] width 185 height 26
drag, startPoint x: 1294, startPoint y: 23, endPoint x: 1312, endPoint y: 31, distance: 19.7
click at [1271, 20] on input "SYC000015216" at bounding box center [1311, 24] width 185 height 26
type input "SYC000014570"
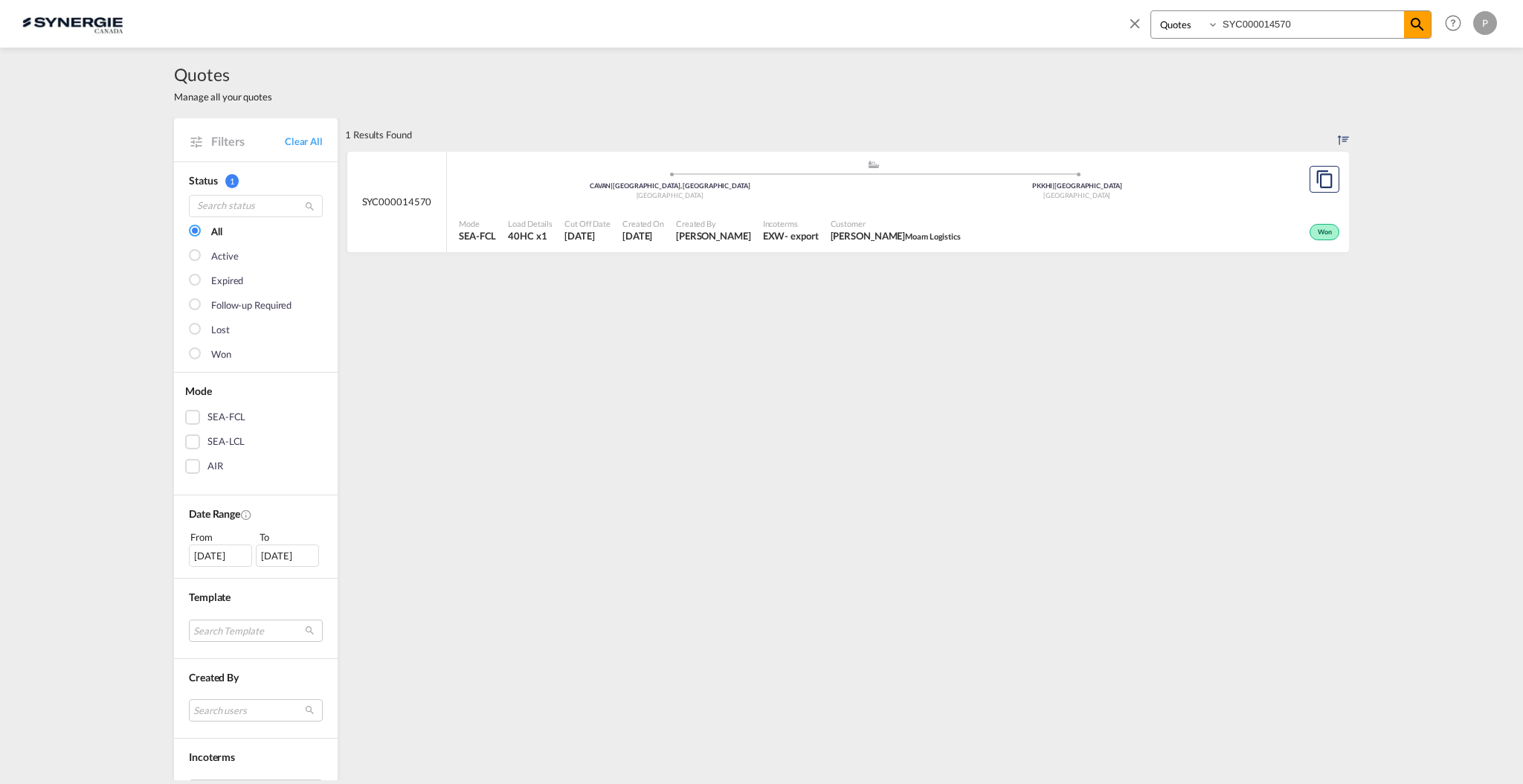
click at [1161, 212] on div "Won" at bounding box center [1155, 230] width 377 height 37
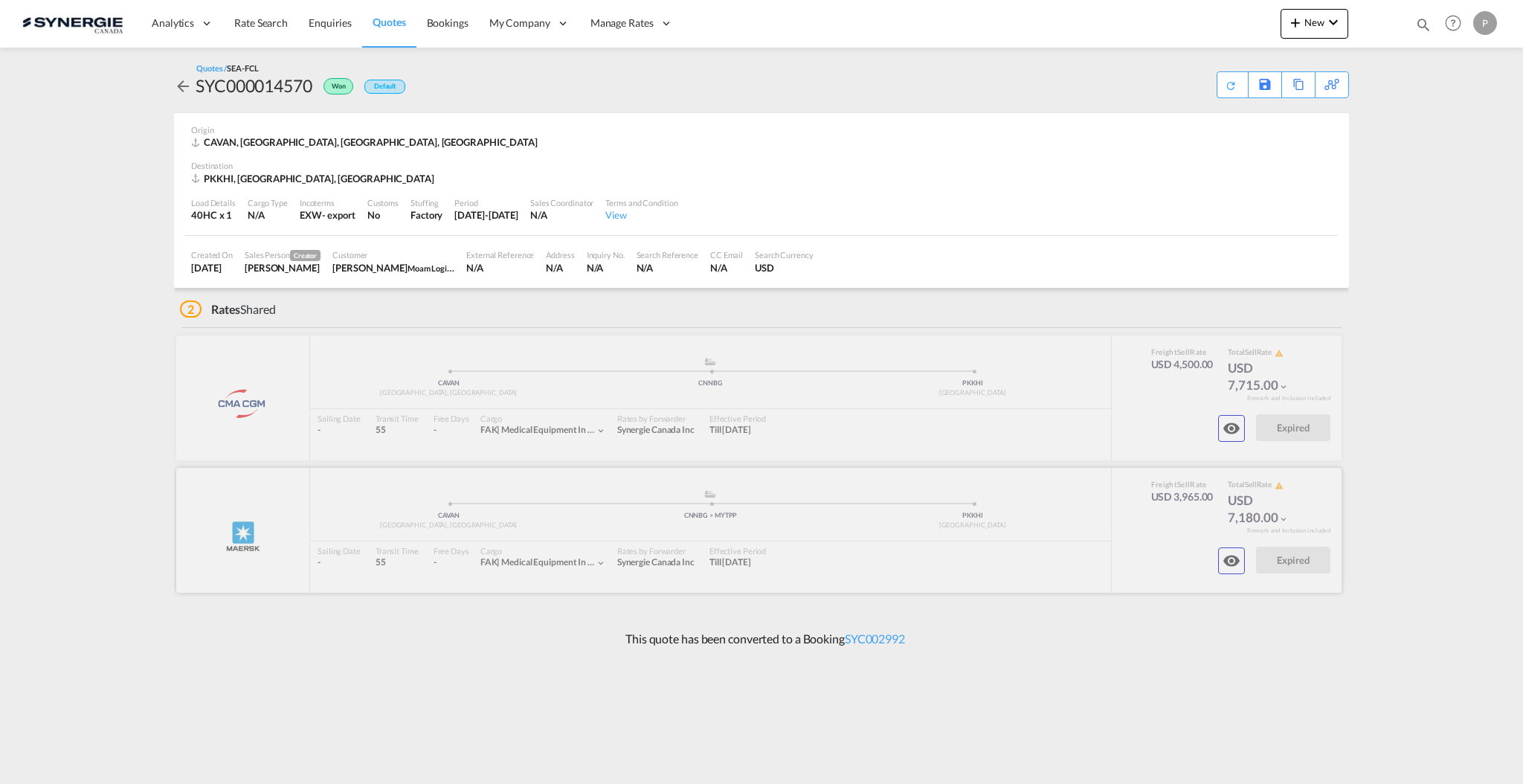
click at [1236, 559] on md-icon "icon-eye" at bounding box center [1232, 561] width 18 height 18
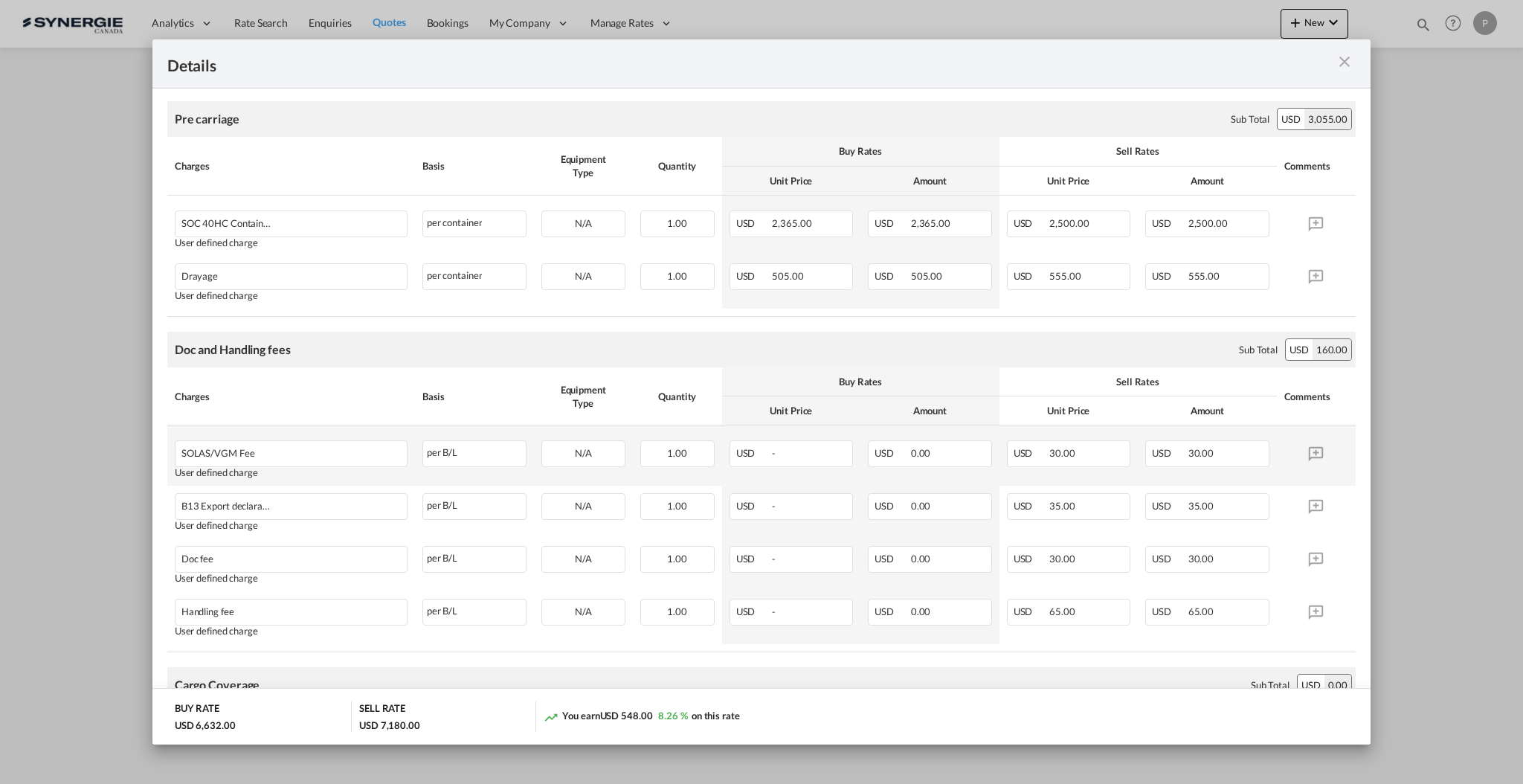
scroll to position [396, 0]
